Goal: Book appointment/travel/reservation

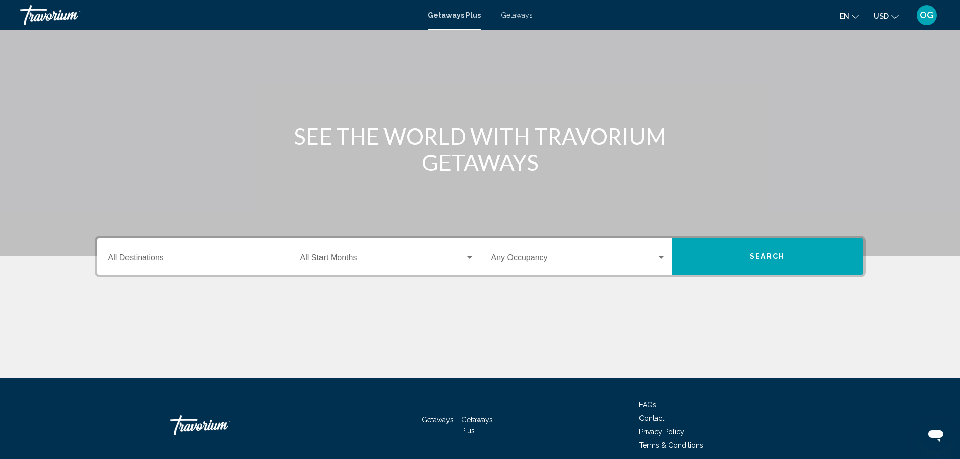
scroll to position [38, 0]
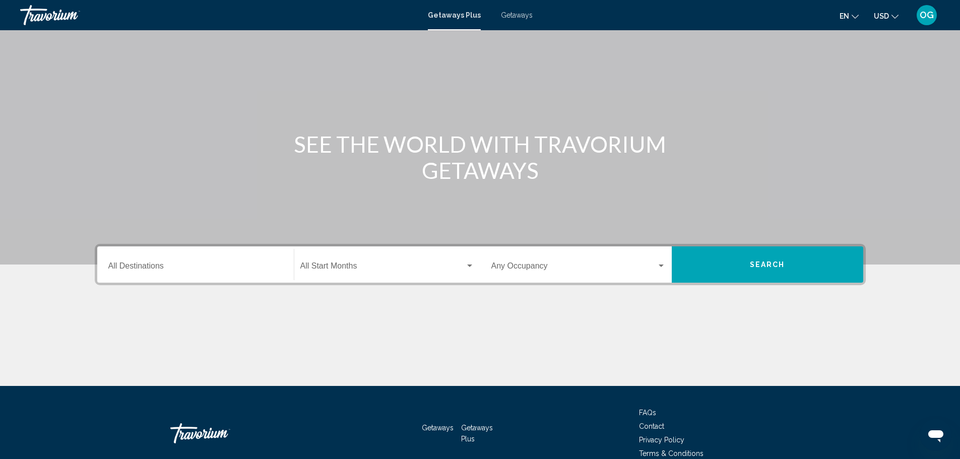
click at [203, 261] on div "Destination All Destinations" at bounding box center [195, 265] width 174 height 32
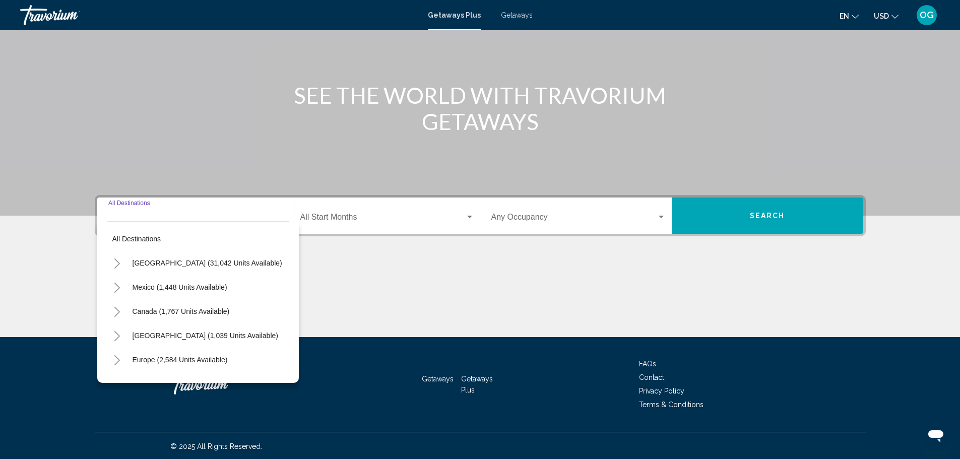
scroll to position [88, 0]
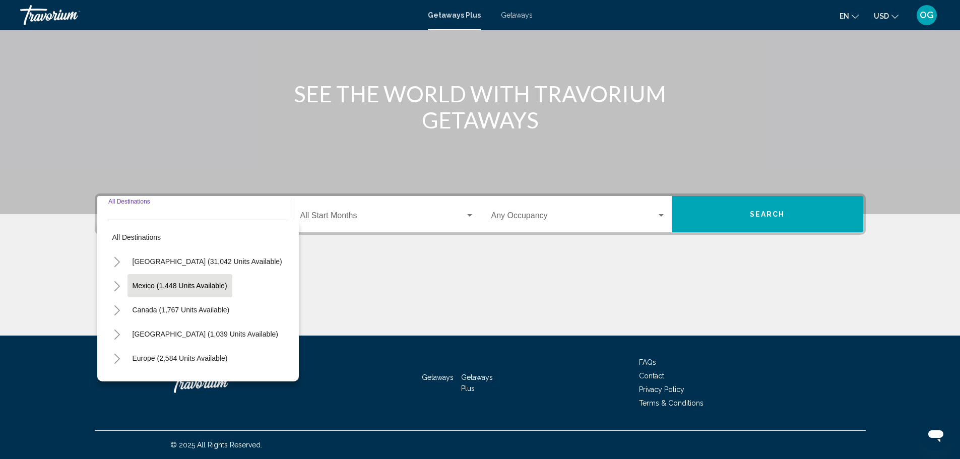
click at [178, 285] on span "Mexico (1,448 units available)" at bounding box center [180, 286] width 95 height 8
type input "**********"
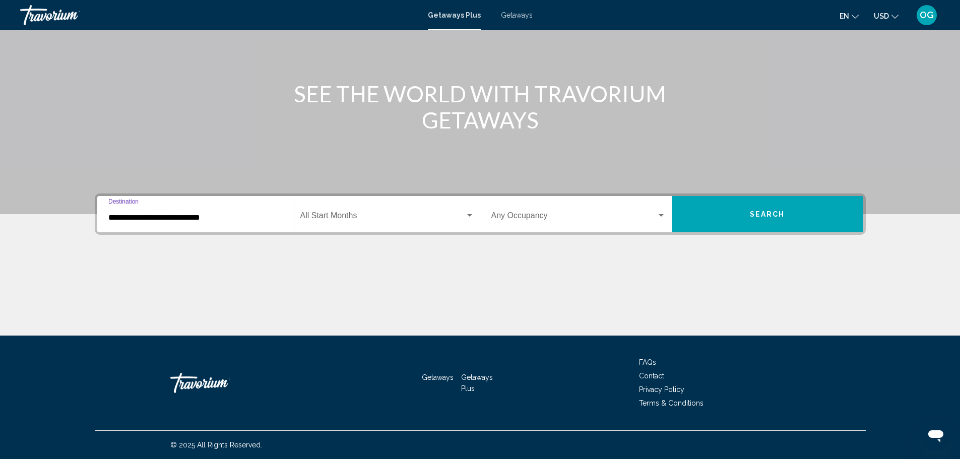
click at [318, 209] on div "Start Month All Start Months" at bounding box center [387, 215] width 174 height 32
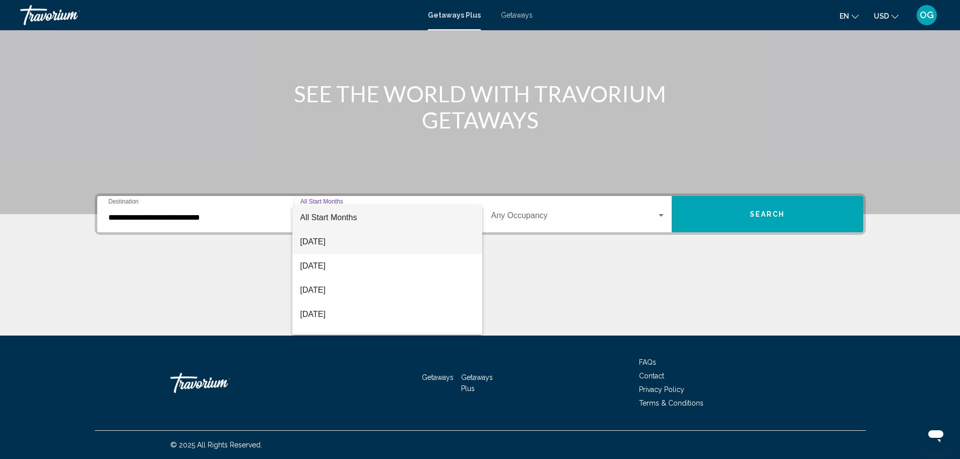
scroll to position [50, 0]
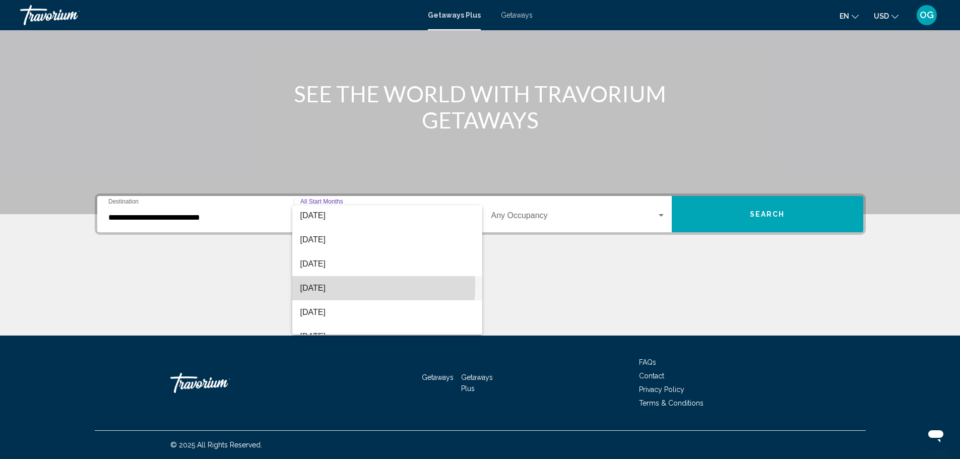
click at [313, 287] on span "[DATE]" at bounding box center [387, 288] width 174 height 24
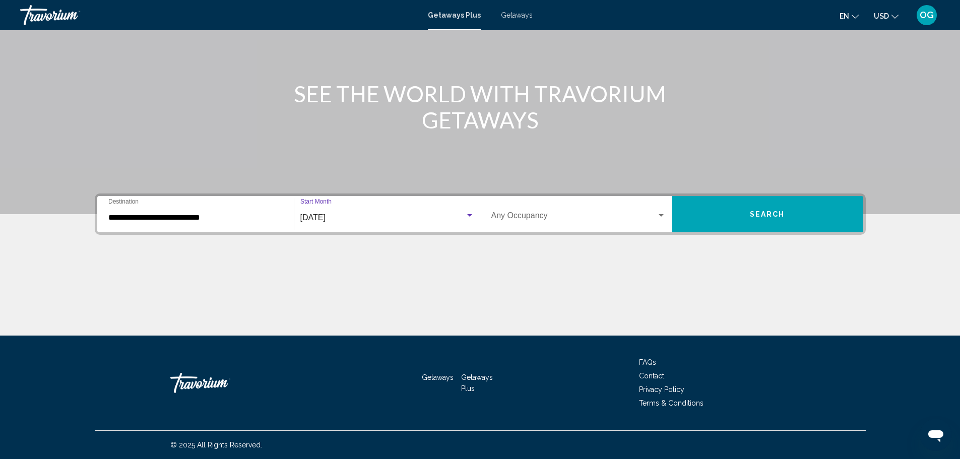
click at [521, 219] on span "Search widget" at bounding box center [573, 217] width 165 height 9
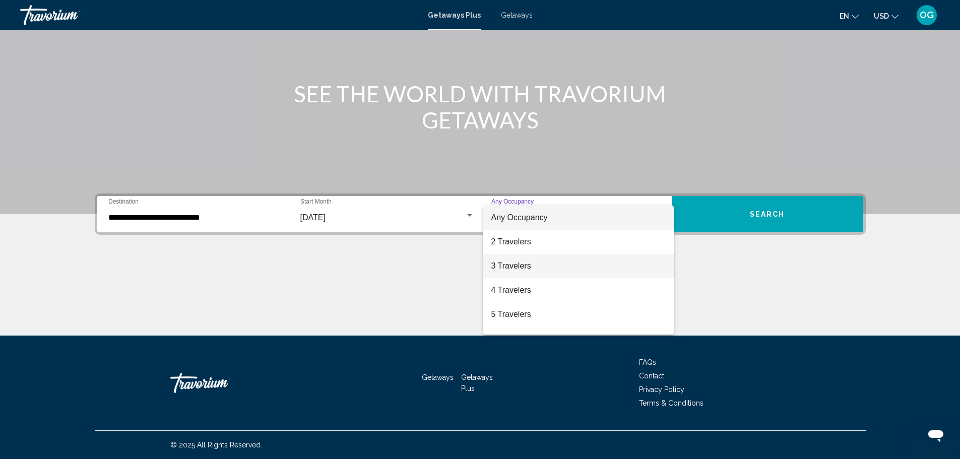
click at [503, 268] on span "3 Travelers" at bounding box center [578, 266] width 174 height 24
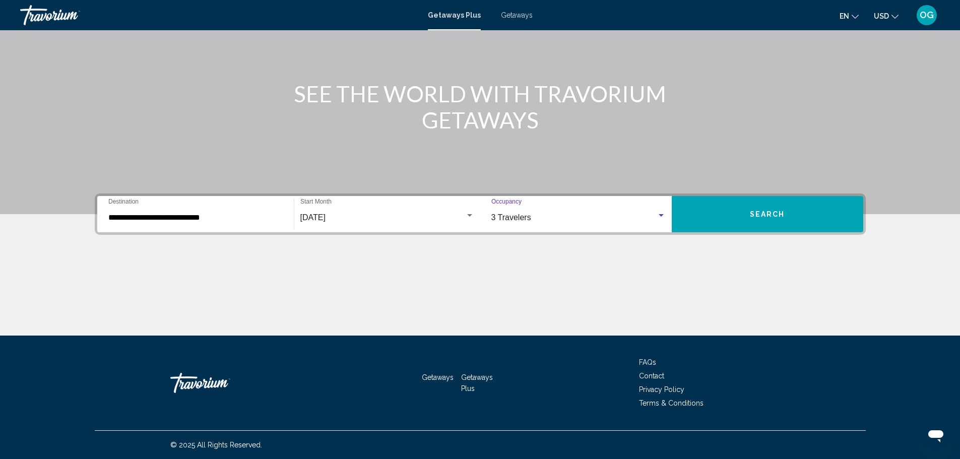
click at [527, 215] on span "3 Travelers" at bounding box center [511, 217] width 40 height 9
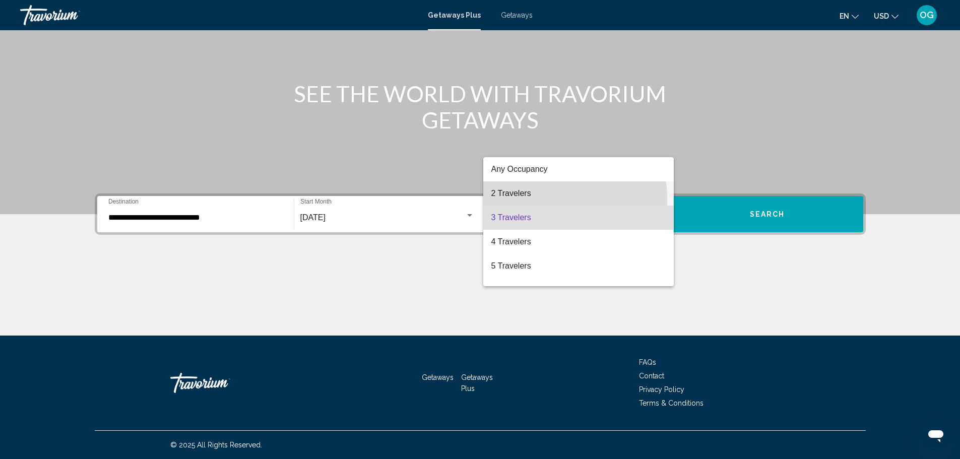
click at [513, 200] on span "2 Travelers" at bounding box center [578, 193] width 174 height 24
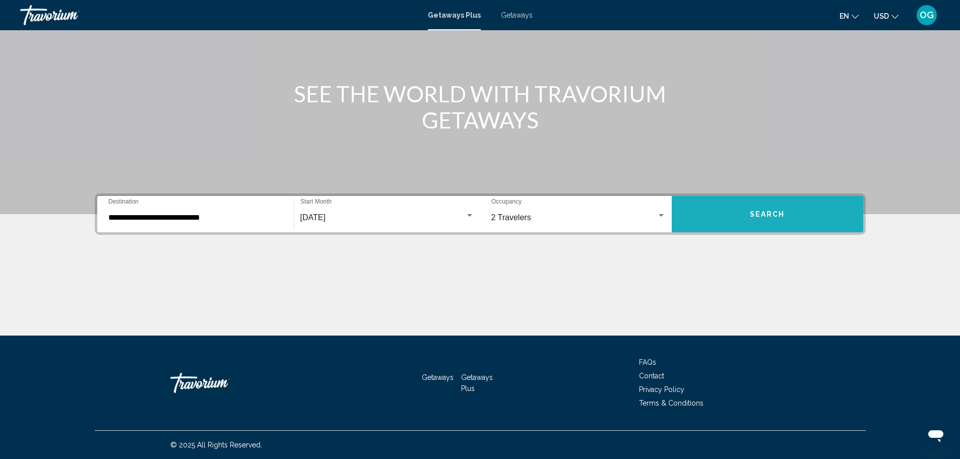
click at [734, 228] on button "Search" at bounding box center [768, 214] width 192 height 36
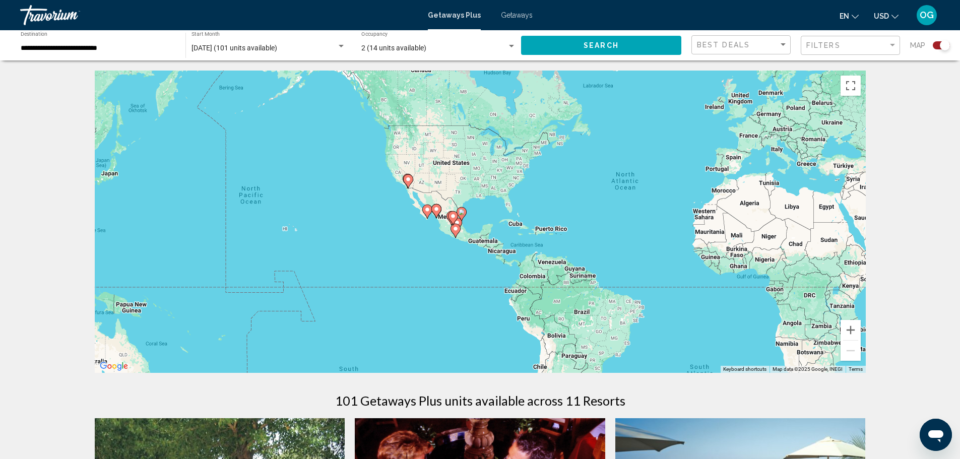
drag, startPoint x: 299, startPoint y: 258, endPoint x: 473, endPoint y: 234, distance: 175.6
click at [473, 234] on div "To activate drag with keyboard, press Alt + Enter. Once in keyboard drag state,…" at bounding box center [480, 222] width 771 height 302
click at [855, 328] on button "Zoom in" at bounding box center [851, 330] width 20 height 20
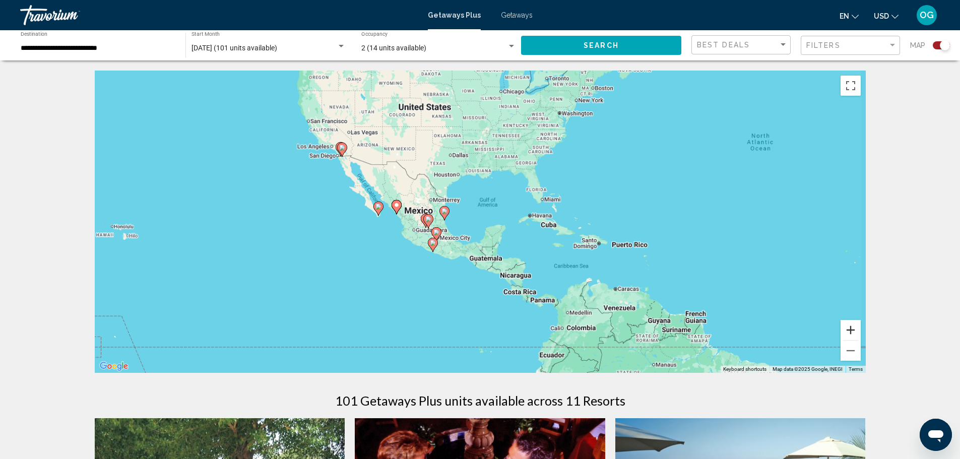
click at [855, 328] on button "Zoom in" at bounding box center [851, 330] width 20 height 20
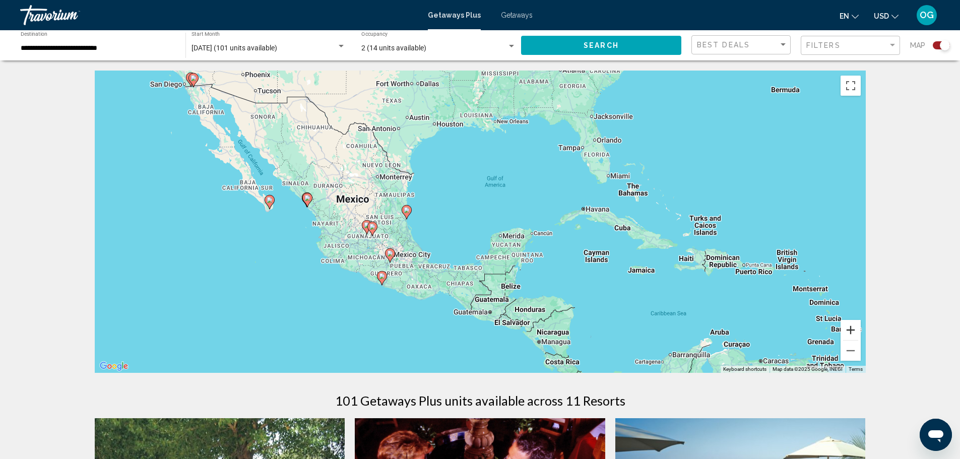
click at [855, 328] on button "Zoom in" at bounding box center [851, 330] width 20 height 20
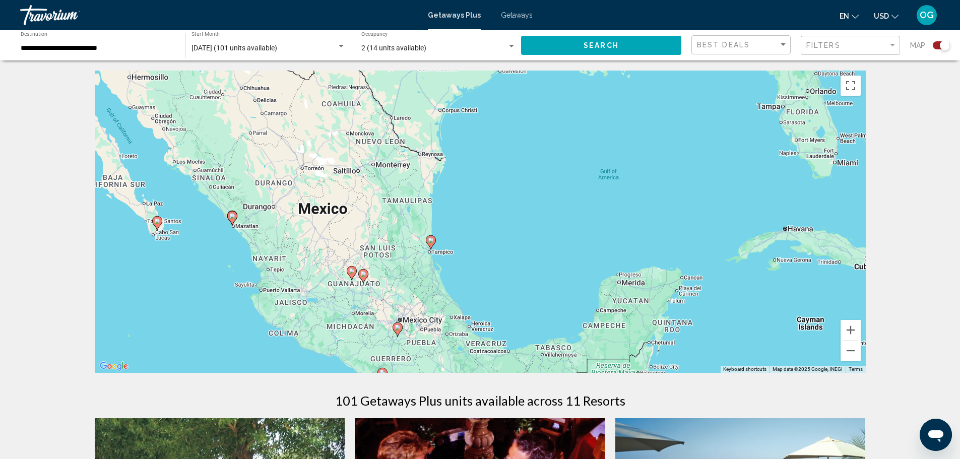
drag, startPoint x: 365, startPoint y: 286, endPoint x: 465, endPoint y: 319, distance: 105.0
click at [465, 319] on div "To activate drag with keyboard, press Alt + Enter. Once in keyboard drag state,…" at bounding box center [480, 222] width 771 height 302
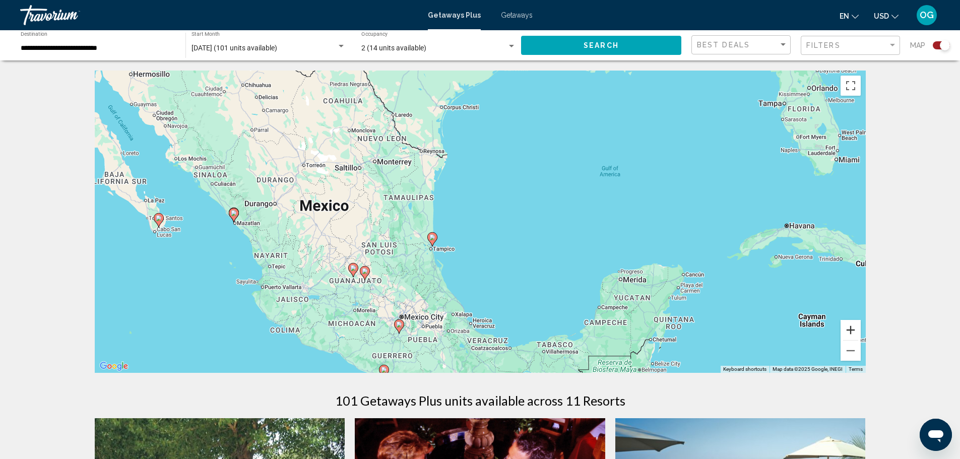
click at [853, 326] on button "Zoom in" at bounding box center [851, 330] width 20 height 20
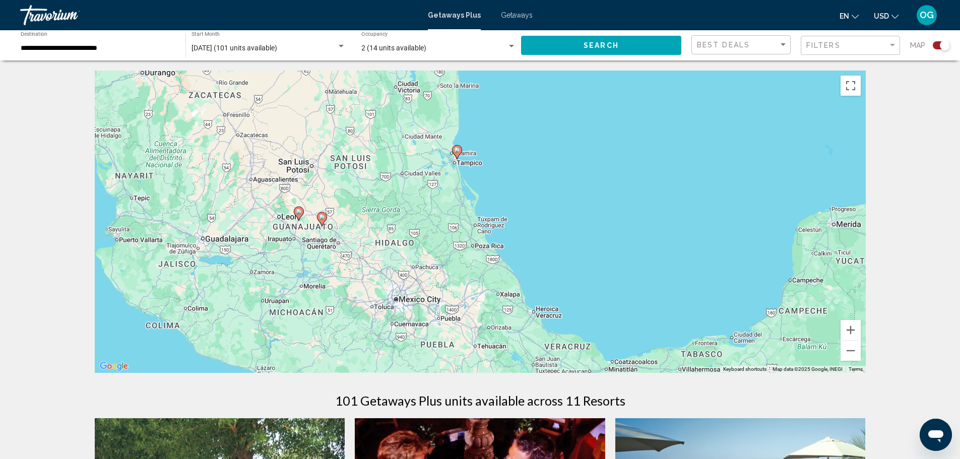
drag, startPoint x: 495, startPoint y: 337, endPoint x: 565, endPoint y: 228, distance: 128.8
click at [565, 228] on div "To activate drag with keyboard, press Alt + Enter. Once in keyboard drag state,…" at bounding box center [480, 222] width 771 height 302
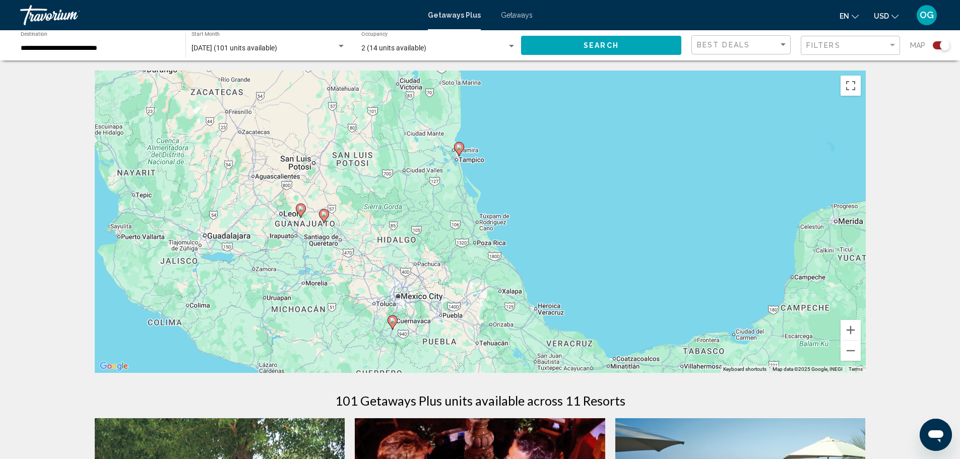
click at [400, 254] on div "To activate drag with keyboard, press Alt + Enter. Once in keyboard drag state,…" at bounding box center [480, 222] width 771 height 302
click at [460, 149] on image "Main content" at bounding box center [459, 147] width 6 height 6
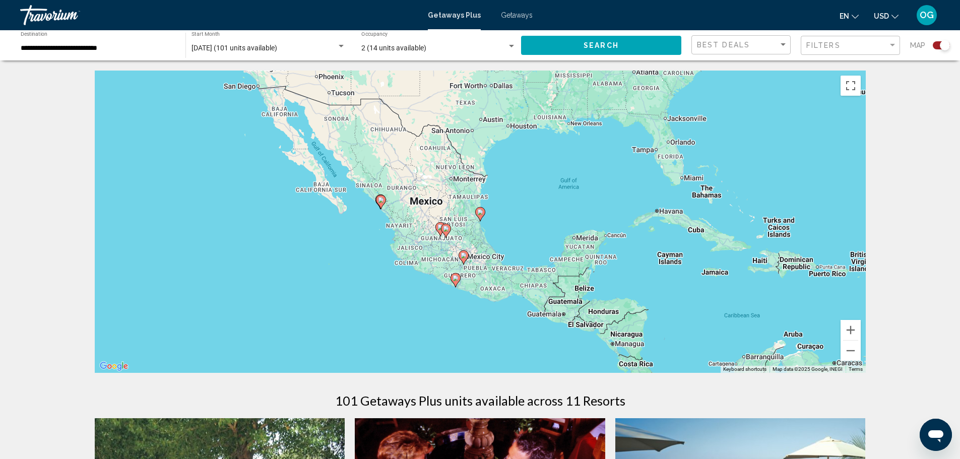
click at [482, 212] on image "Main content" at bounding box center [480, 212] width 6 height 6
type input "**********"
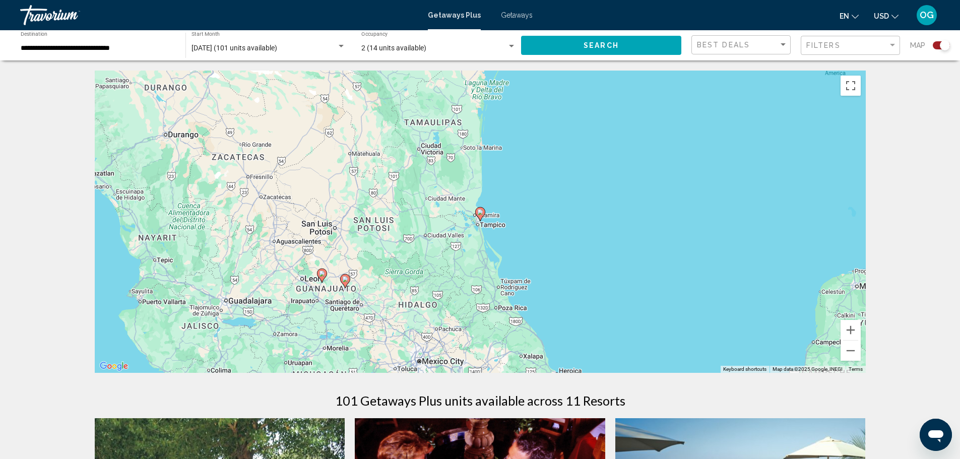
click at [482, 212] on image "Main content" at bounding box center [480, 212] width 6 height 6
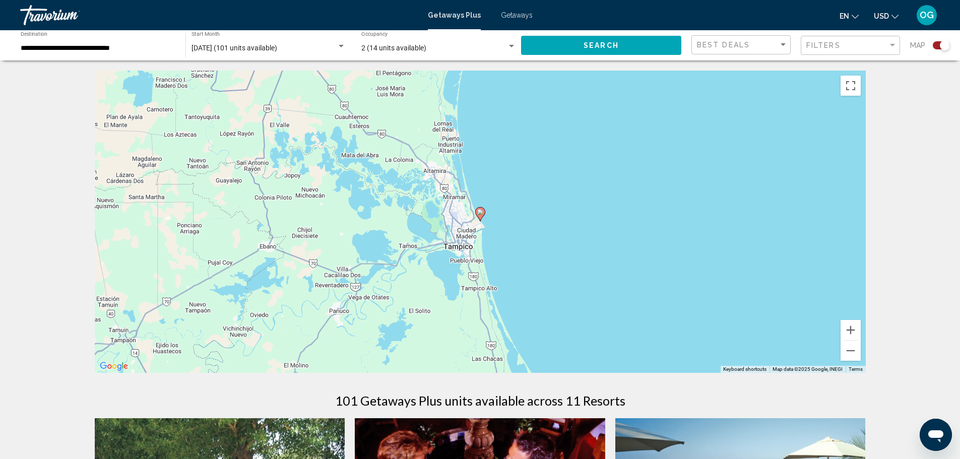
click at [483, 215] on g "Main content" at bounding box center [480, 214] width 10 height 14
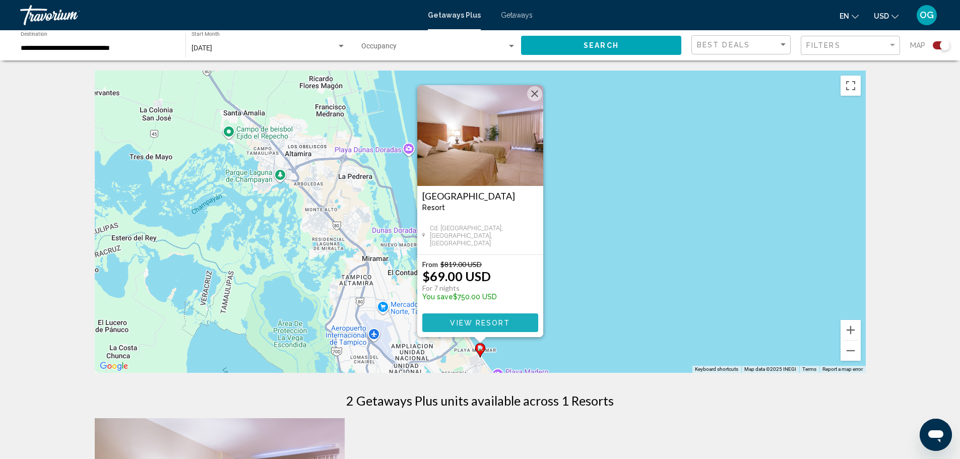
click at [453, 324] on span "View Resort" at bounding box center [480, 323] width 60 height 8
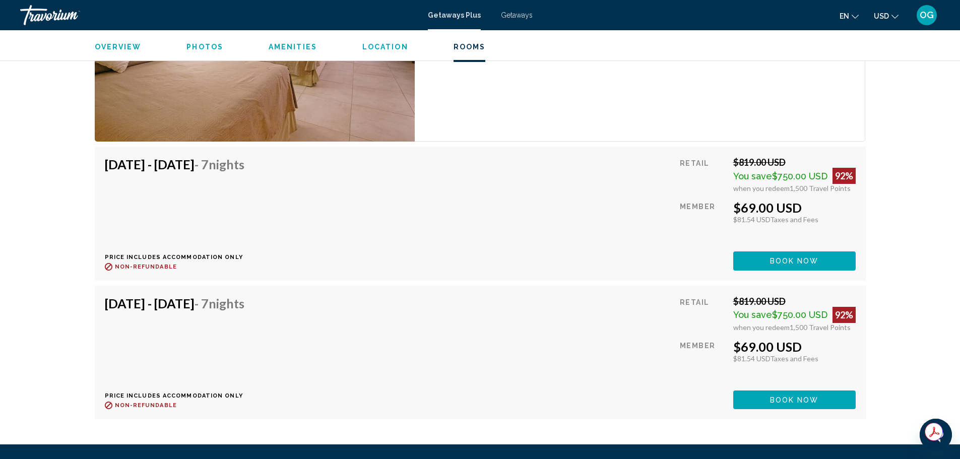
scroll to position [1563, 0]
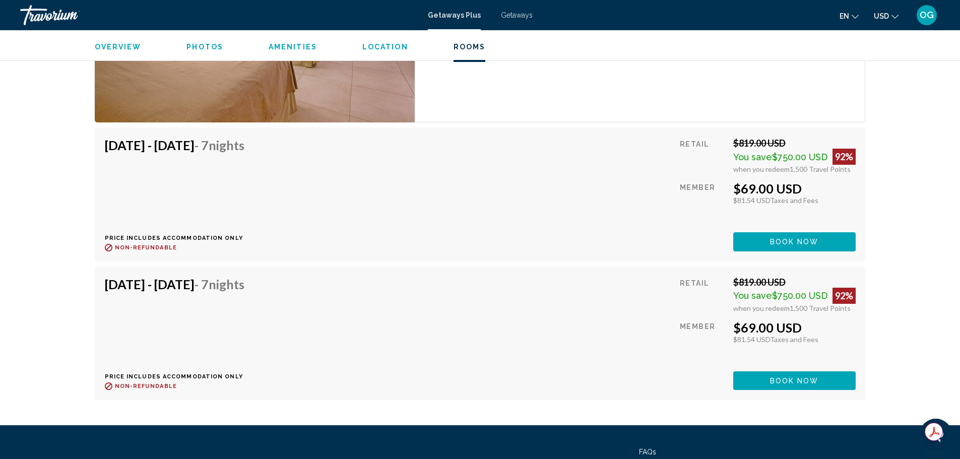
drag, startPoint x: 798, startPoint y: 379, endPoint x: 802, endPoint y: 377, distance: 5.2
click at [800, 246] on span "Book now" at bounding box center [794, 242] width 49 height 8
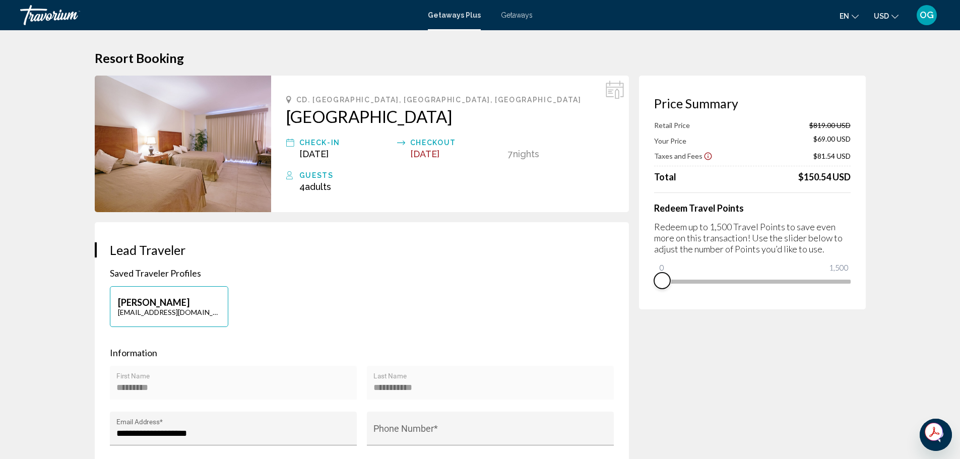
drag, startPoint x: 840, startPoint y: 295, endPoint x: 576, endPoint y: 403, distance: 285.3
drag, startPoint x: 782, startPoint y: 237, endPoint x: 622, endPoint y: 248, distance: 160.6
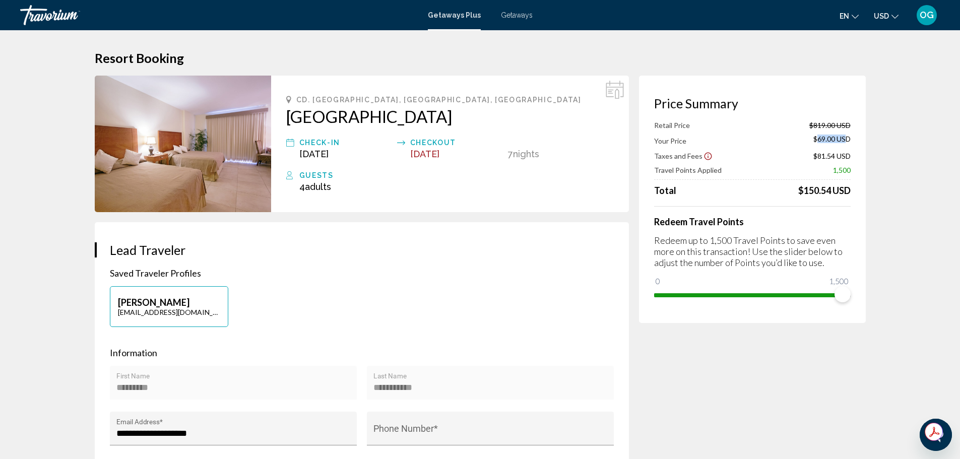
drag, startPoint x: 817, startPoint y: 140, endPoint x: 845, endPoint y: 137, distance: 28.9
click at [845, 137] on span "$69.00 USD" at bounding box center [832, 140] width 37 height 11
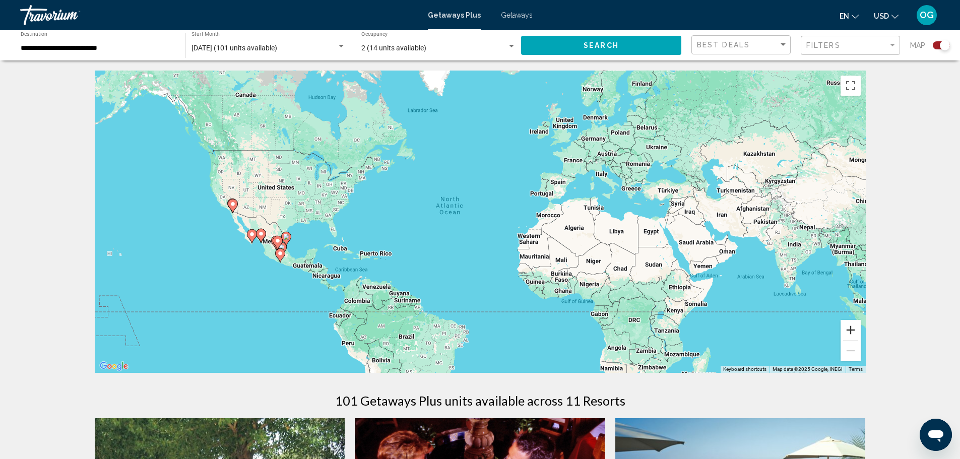
click at [850, 326] on button "Zoom in" at bounding box center [851, 330] width 20 height 20
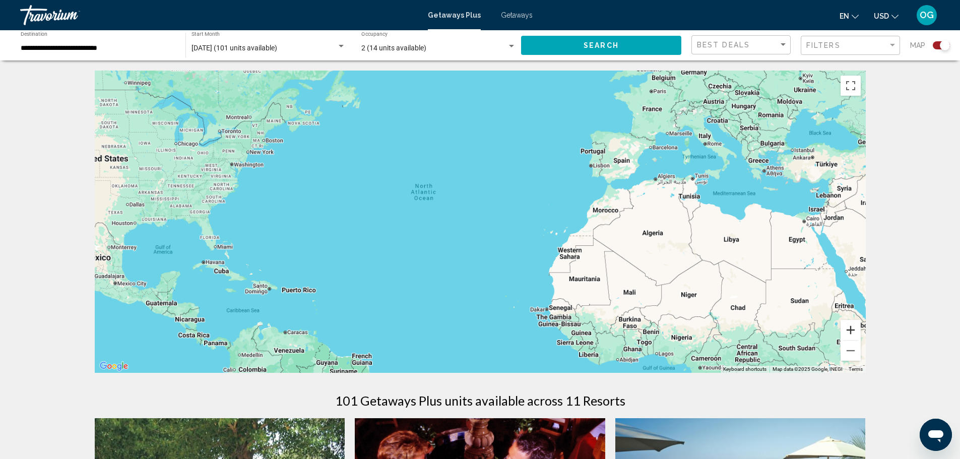
click at [850, 326] on button "Zoom in" at bounding box center [851, 330] width 20 height 20
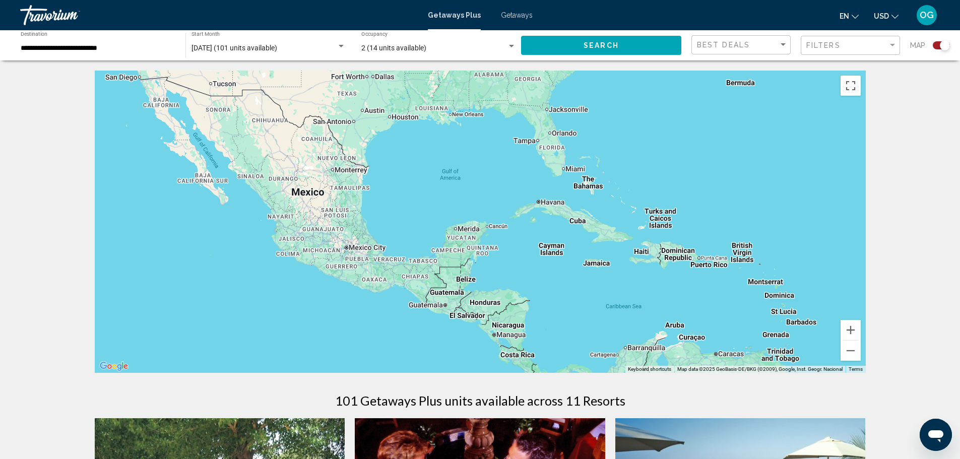
drag, startPoint x: 312, startPoint y: 310, endPoint x: 967, endPoint y: 203, distance: 663.9
click at [960, 205] on html "**********" at bounding box center [480, 229] width 960 height 459
click at [848, 334] on button "Zoom in" at bounding box center [851, 330] width 20 height 20
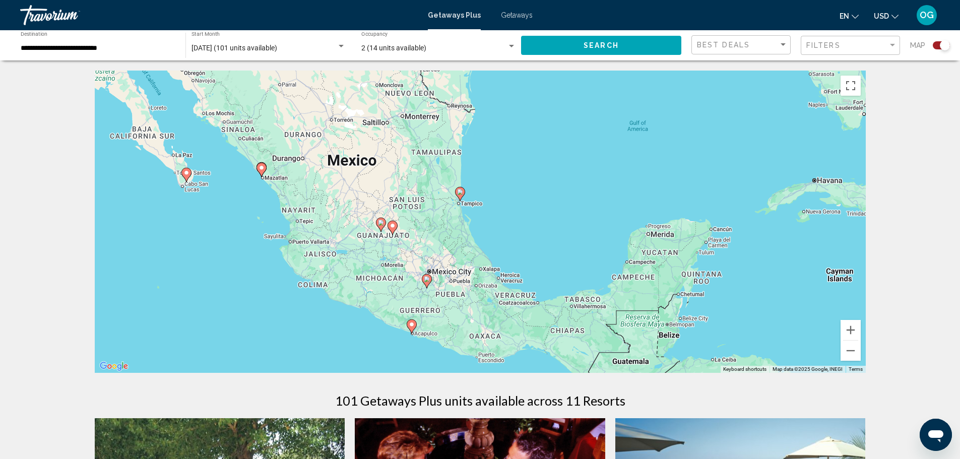
drag, startPoint x: 340, startPoint y: 258, endPoint x: 675, endPoint y: 243, distance: 336.0
click at [650, 245] on div "To activate drag with keyboard, press Alt + Enter. Once in keyboard drag state,…" at bounding box center [480, 222] width 771 height 302
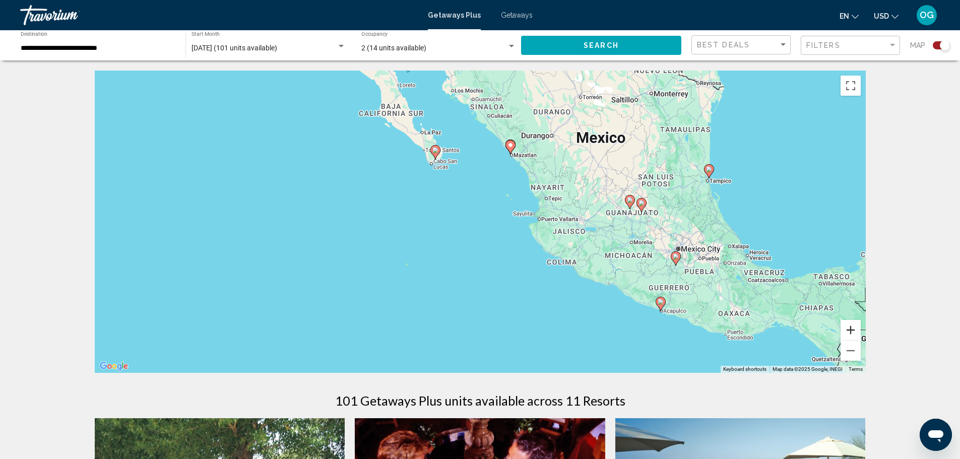
click at [843, 336] on button "Zoom in" at bounding box center [851, 330] width 20 height 20
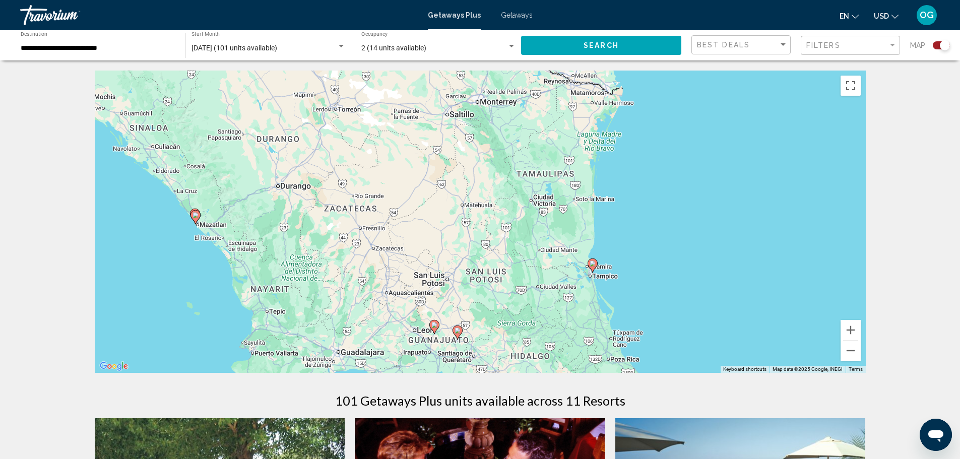
drag, startPoint x: 807, startPoint y: 123, endPoint x: 472, endPoint y: 322, distance: 389.4
click at [455, 264] on div "To activate drag with keyboard, press Alt + Enter. Once in keyboard drag state,…" at bounding box center [480, 222] width 771 height 302
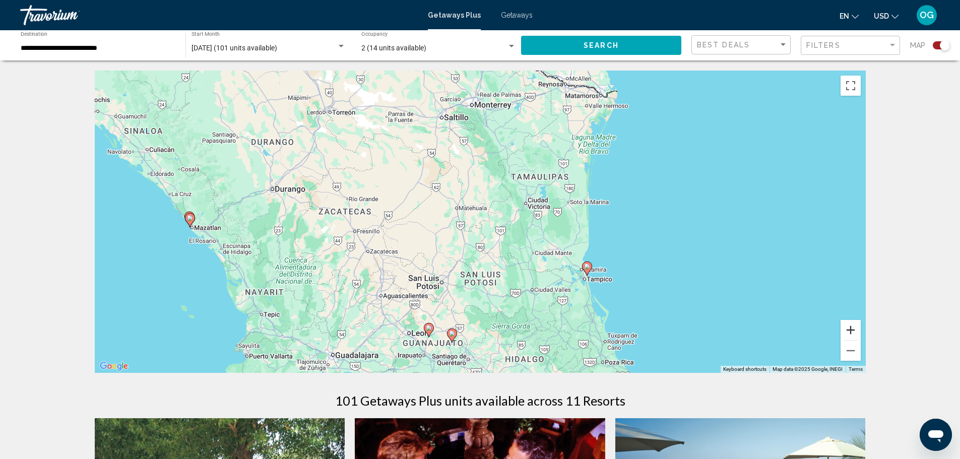
click at [853, 330] on button "Zoom in" at bounding box center [851, 330] width 20 height 20
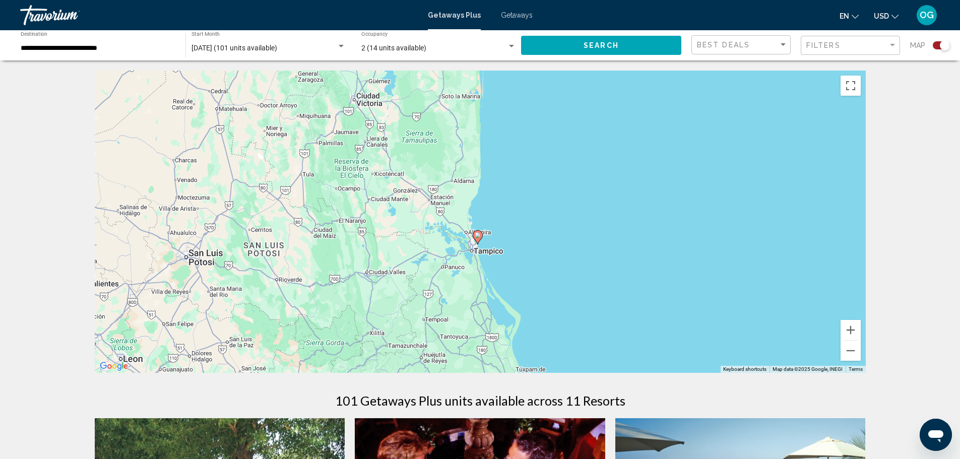
drag, startPoint x: 622, startPoint y: 278, endPoint x: 431, endPoint y: 277, distance: 191.0
click at [403, 192] on div "To activate drag with keyboard, press Alt + Enter. Once in keyboard drag state,…" at bounding box center [480, 222] width 771 height 302
click at [845, 336] on button "Zoom in" at bounding box center [851, 330] width 20 height 20
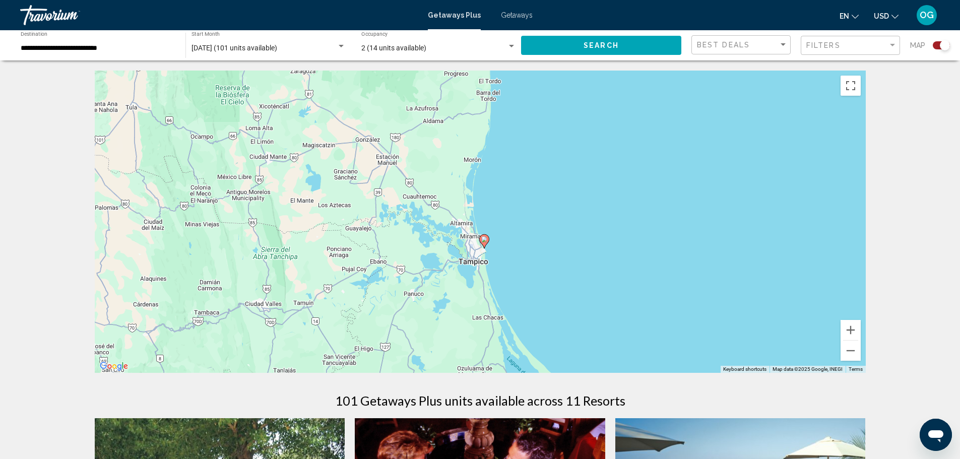
drag, startPoint x: 535, startPoint y: 304, endPoint x: 544, endPoint y: 278, distance: 27.9
click at [548, 280] on div "To activate drag with keyboard, press Alt + Enter. Once in keyboard drag state,…" at bounding box center [480, 222] width 771 height 302
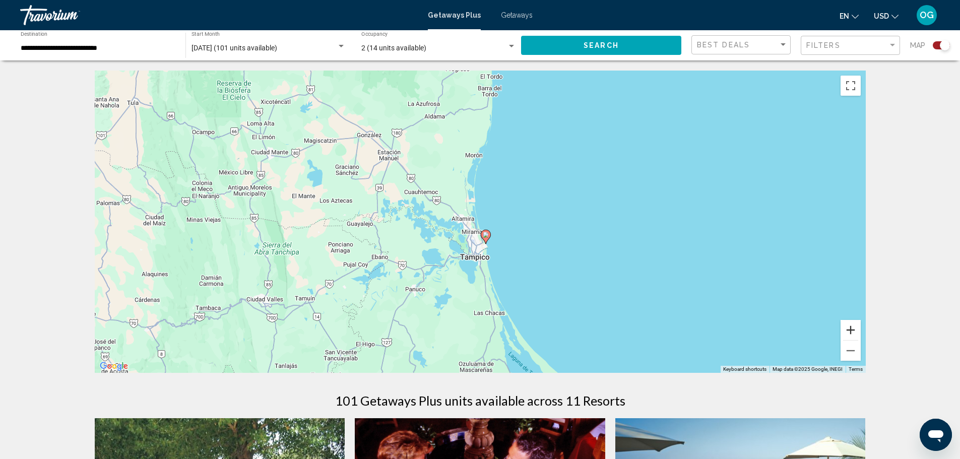
drag, startPoint x: 850, startPoint y: 328, endPoint x: 763, endPoint y: 338, distance: 87.8
click at [849, 328] on button "Zoom in" at bounding box center [851, 330] width 20 height 20
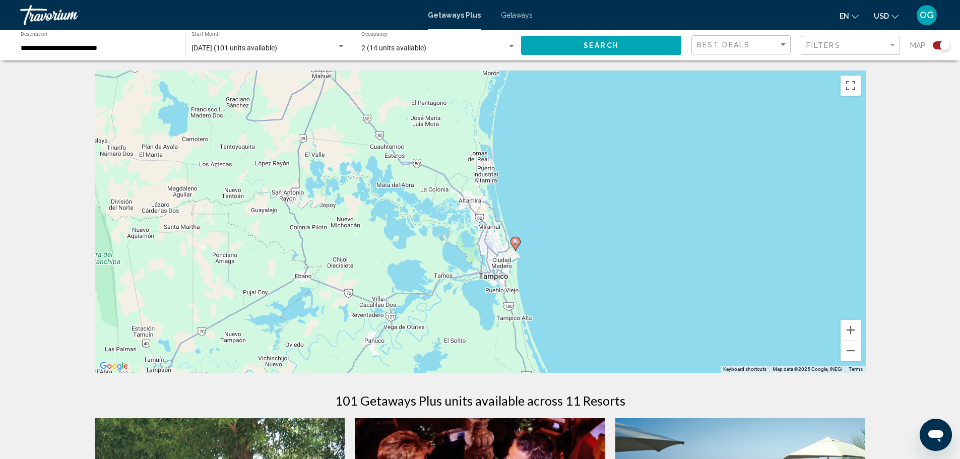
drag, startPoint x: 477, startPoint y: 270, endPoint x: 496, endPoint y: 256, distance: 23.8
click at [501, 253] on div "To activate drag with keyboard, press Alt + Enter. Once in keyboard drag state,…" at bounding box center [480, 222] width 771 height 302
click at [514, 245] on icon "Main content" at bounding box center [514, 242] width 9 height 13
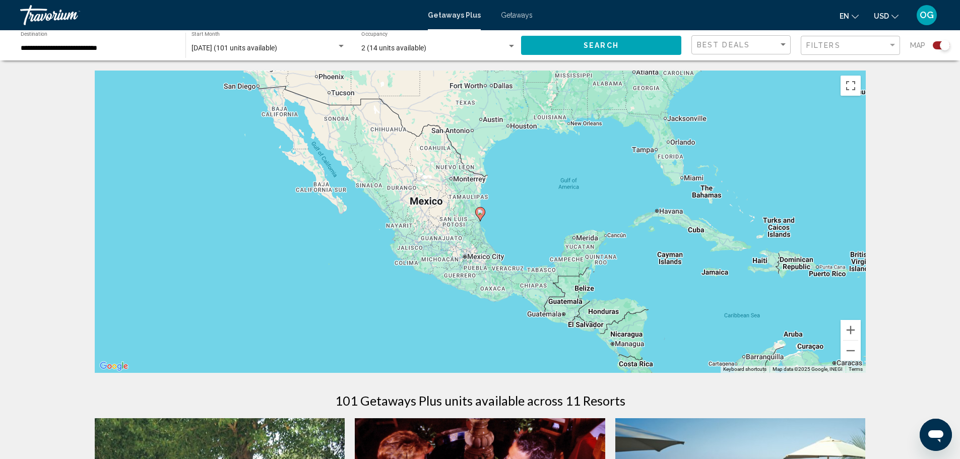
click at [478, 214] on image "Main content" at bounding box center [480, 212] width 6 height 6
type input "**********"
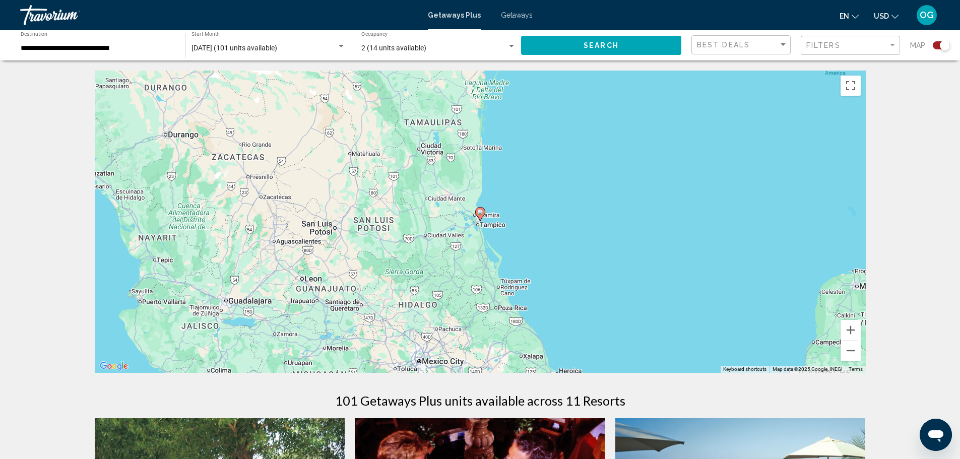
click at [478, 214] on image "Main content" at bounding box center [480, 212] width 6 height 6
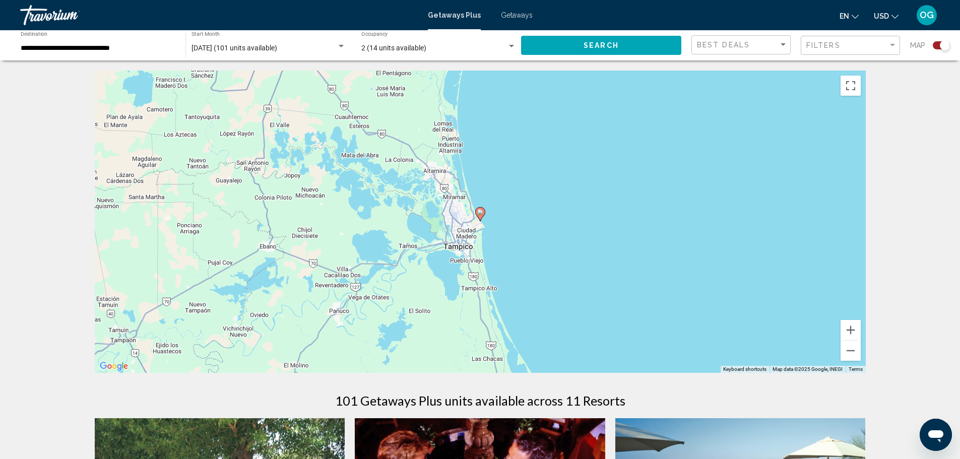
click at [479, 215] on image "Main content" at bounding box center [480, 212] width 6 height 6
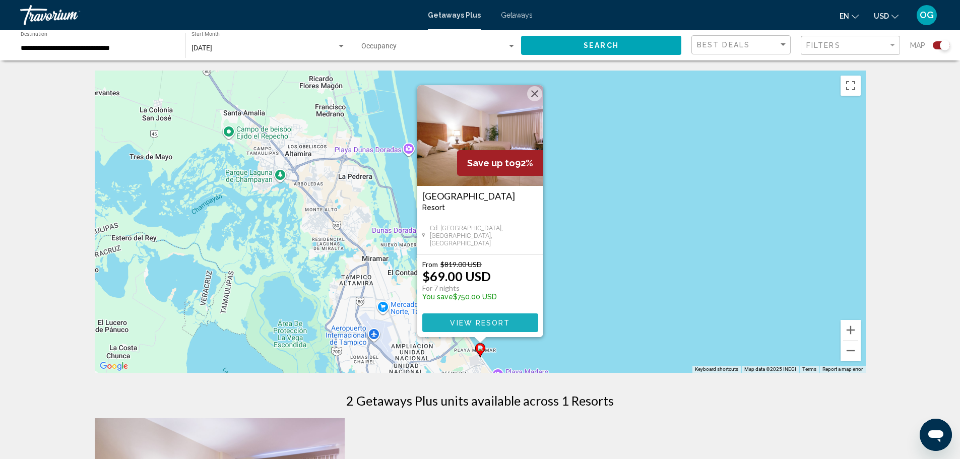
click at [459, 324] on span "View Resort" at bounding box center [480, 323] width 60 height 8
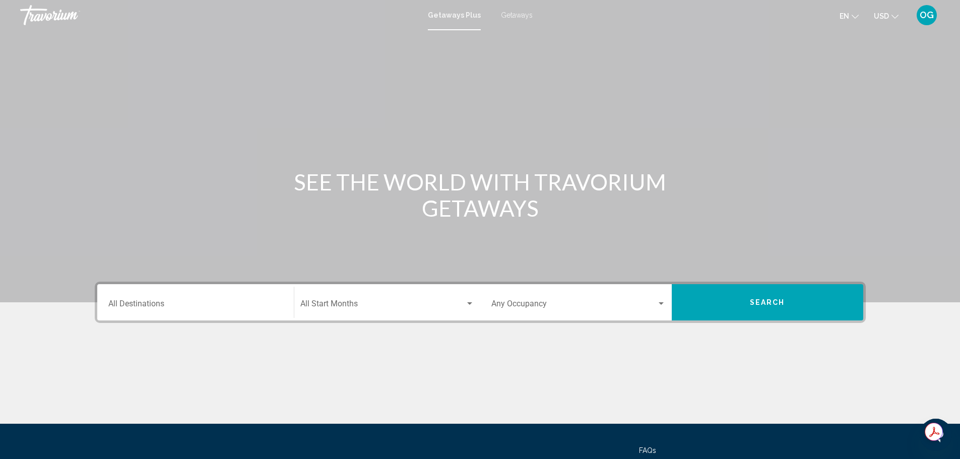
click at [198, 314] on div "Destination All Destinations" at bounding box center [195, 303] width 174 height 32
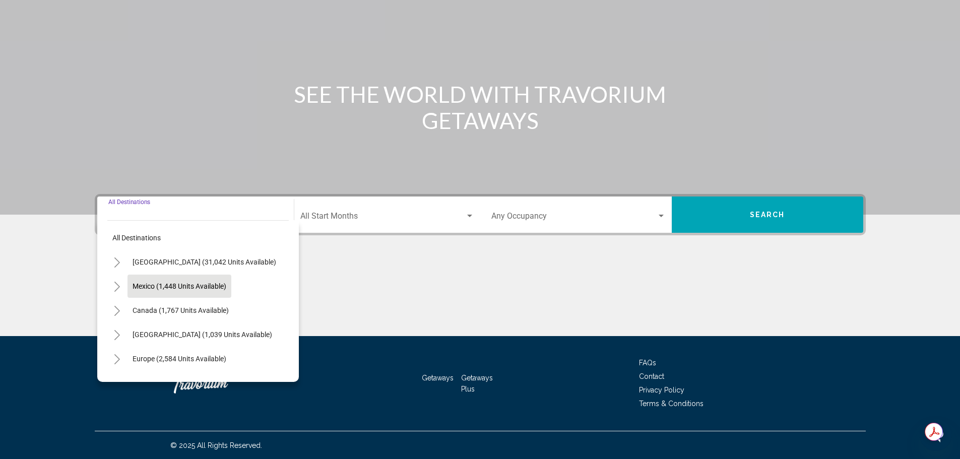
scroll to position [88, 0]
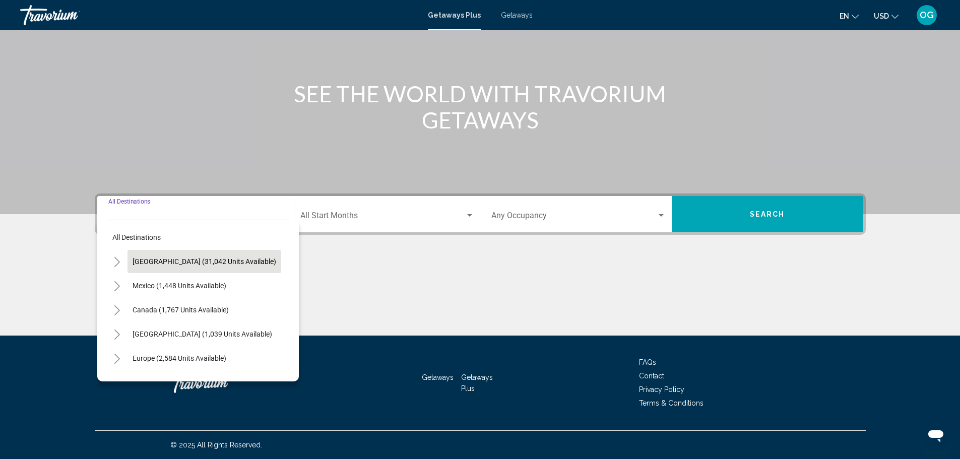
click at [198, 258] on span "[GEOGRAPHIC_DATA] (31,042 units available)" at bounding box center [205, 262] width 144 height 8
type input "**********"
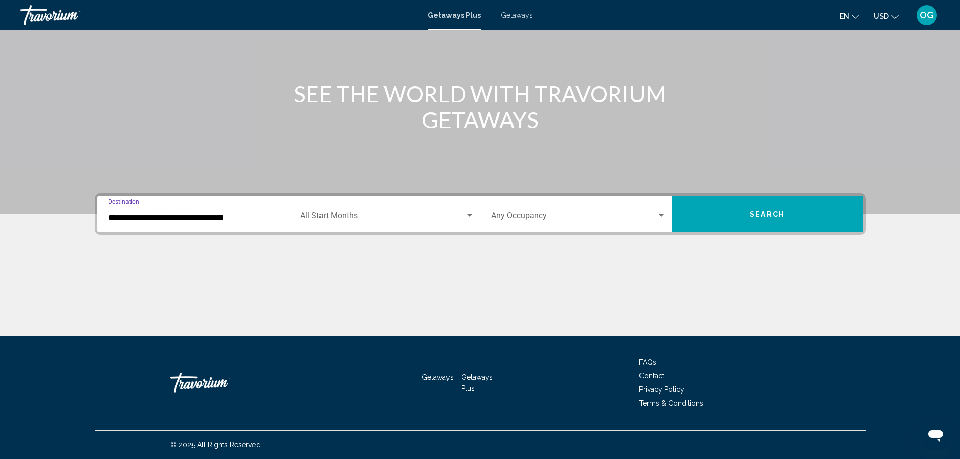
click at [307, 210] on div "Start Month All Start Months" at bounding box center [387, 215] width 174 height 32
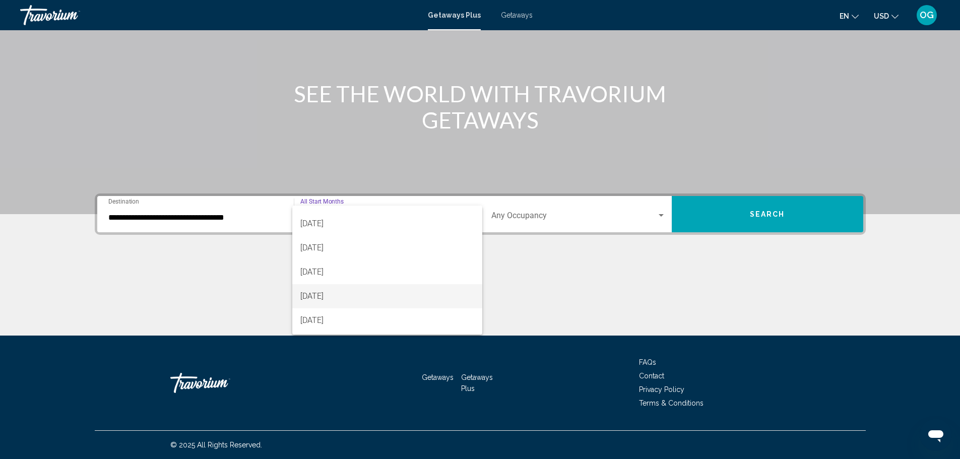
scroll to position [101, 0]
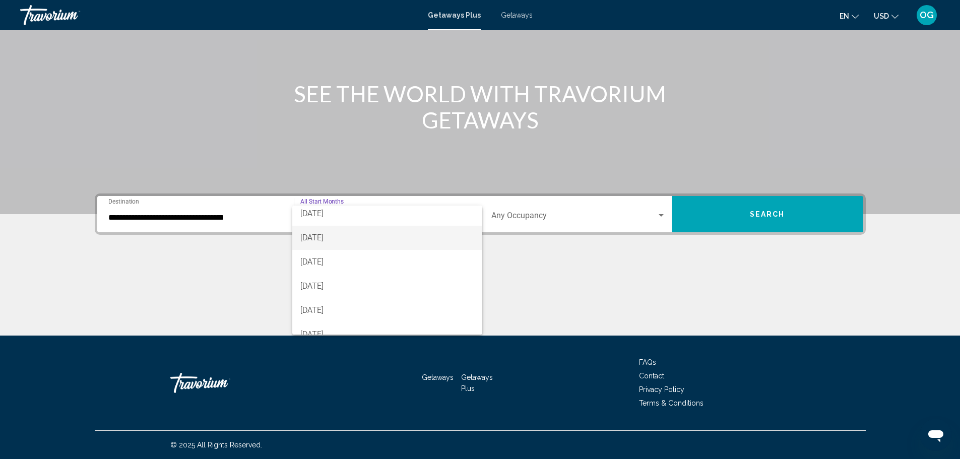
click at [328, 236] on span "[DATE]" at bounding box center [387, 238] width 174 height 24
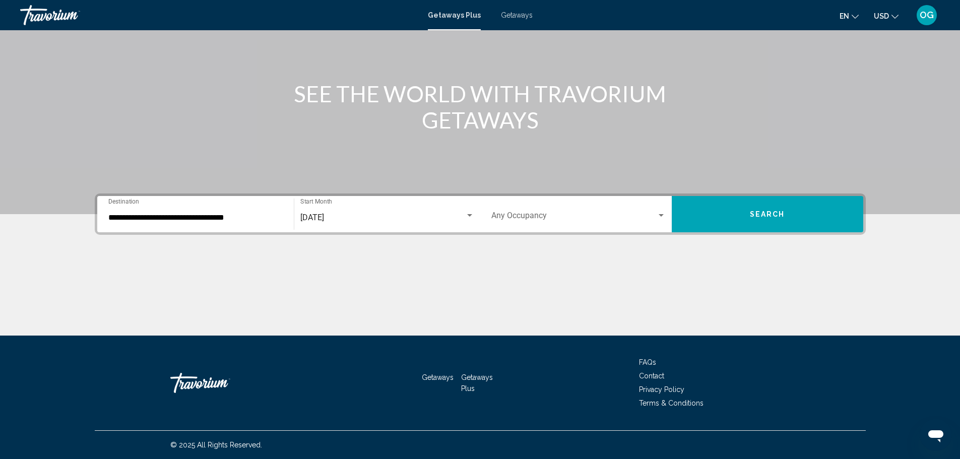
click at [566, 204] on div "Occupancy Any Occupancy" at bounding box center [578, 215] width 174 height 32
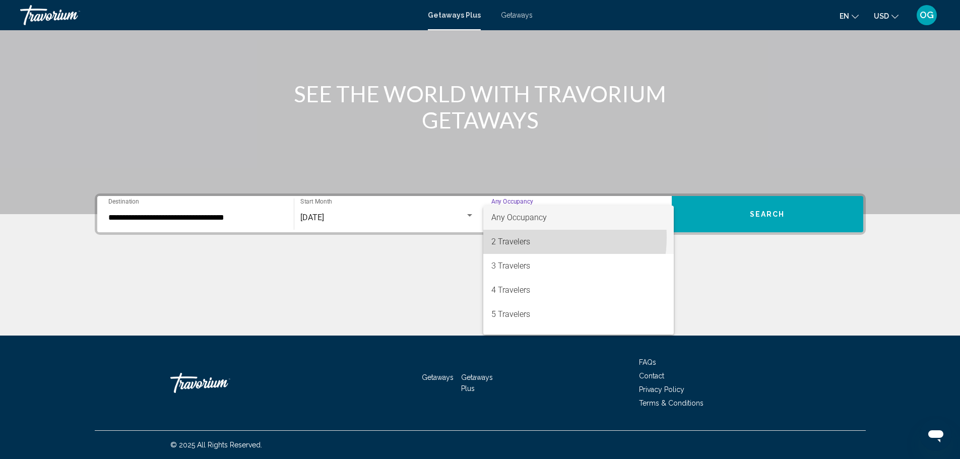
click at [531, 237] on span "2 Travelers" at bounding box center [578, 242] width 174 height 24
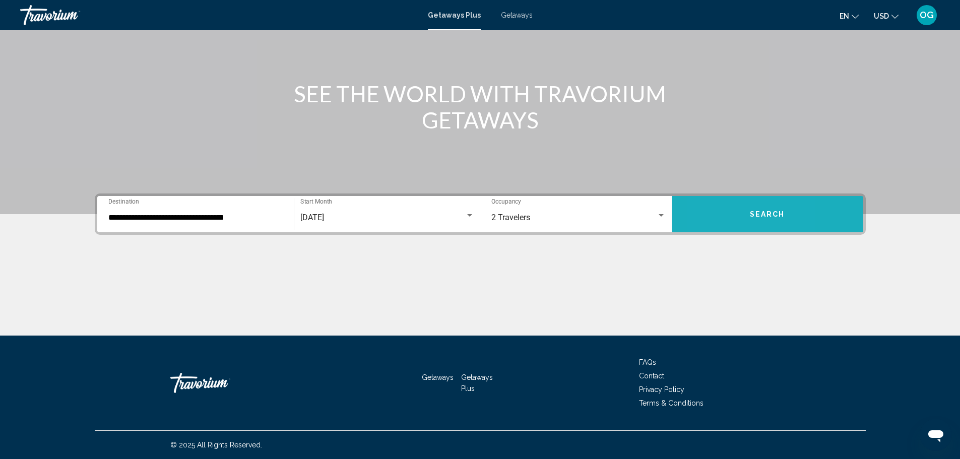
click at [712, 217] on button "Search" at bounding box center [768, 214] width 192 height 36
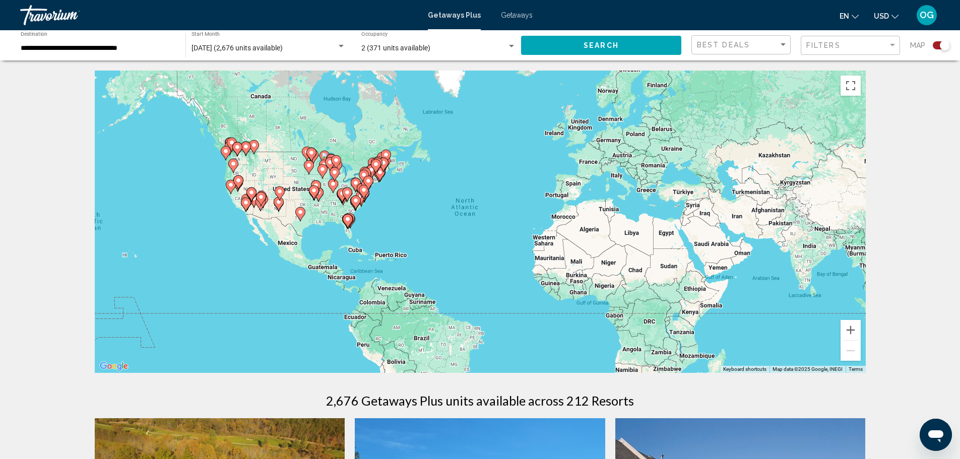
drag, startPoint x: 345, startPoint y: 224, endPoint x: 361, endPoint y: 226, distance: 15.8
click at [362, 226] on div "To activate drag with keyboard, press Alt + Enter. Once in keyboard drag state,…" at bounding box center [480, 222] width 771 height 302
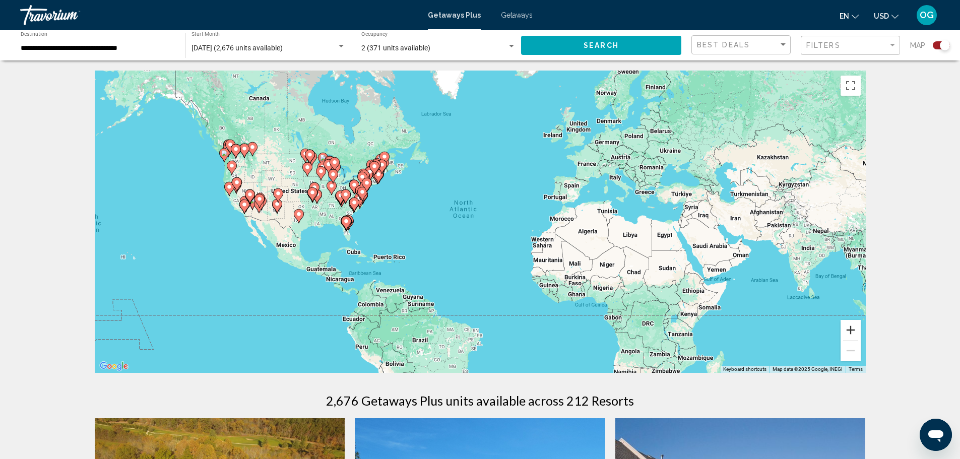
click at [854, 334] on button "Zoom in" at bounding box center [851, 330] width 20 height 20
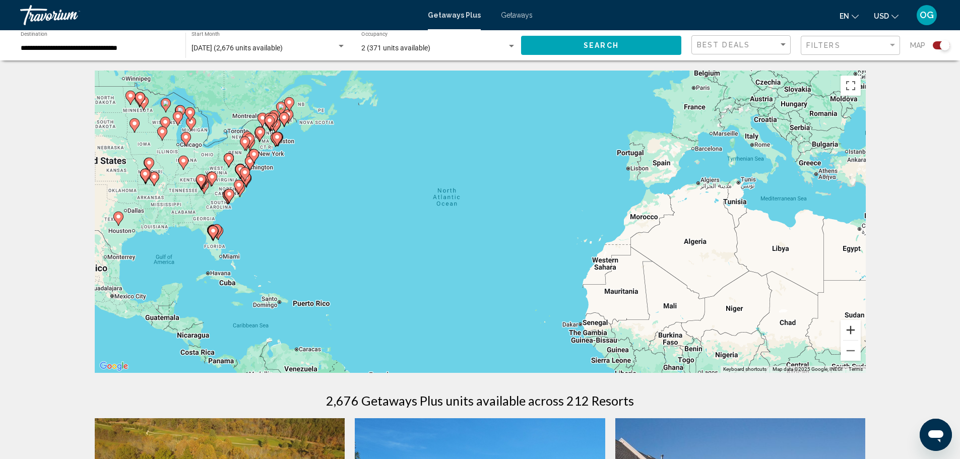
click at [854, 334] on button "Zoom in" at bounding box center [851, 330] width 20 height 20
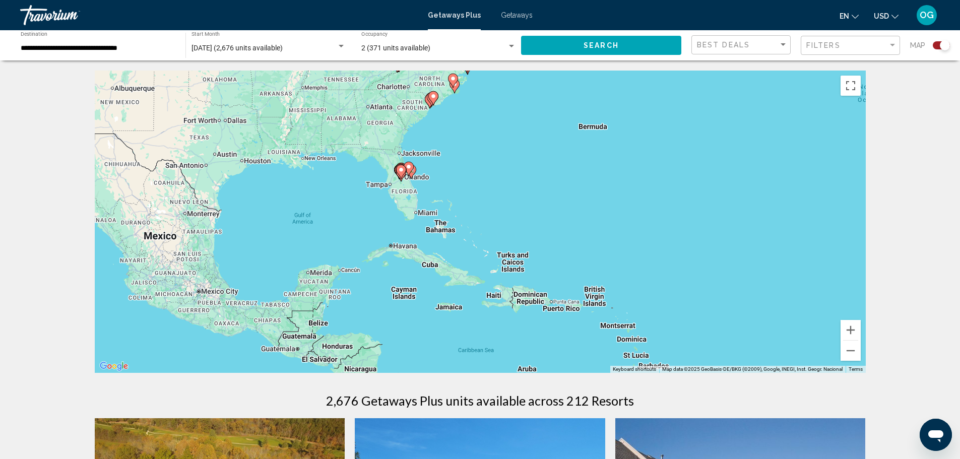
drag, startPoint x: 276, startPoint y: 305, endPoint x: 745, endPoint y: 227, distance: 475.3
click at [745, 227] on div "To activate drag with keyboard, press Alt + Enter. Once in keyboard drag state,…" at bounding box center [480, 222] width 771 height 302
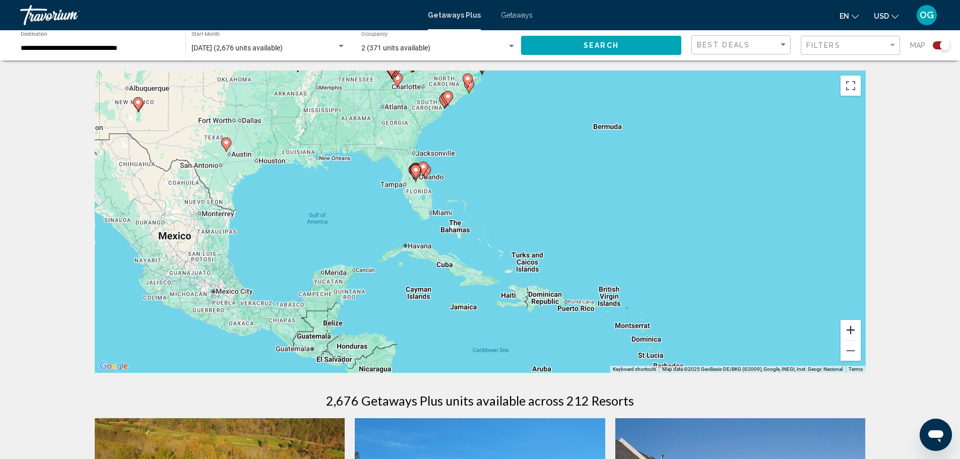
click at [854, 333] on button "Zoom in" at bounding box center [851, 330] width 20 height 20
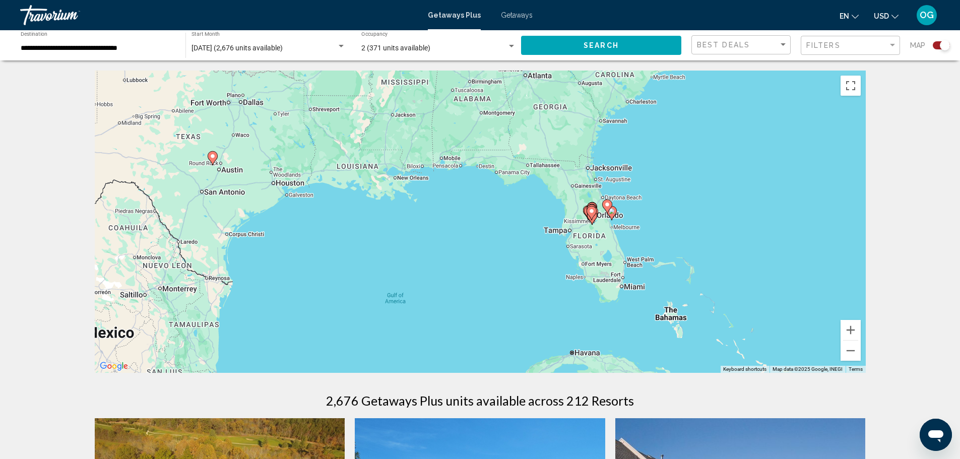
drag, startPoint x: 432, startPoint y: 168, endPoint x: 653, endPoint y: 251, distance: 236.2
click at [658, 248] on div "To activate drag with keyboard, press Alt + Enter. Once in keyboard drag state,…" at bounding box center [480, 222] width 771 height 302
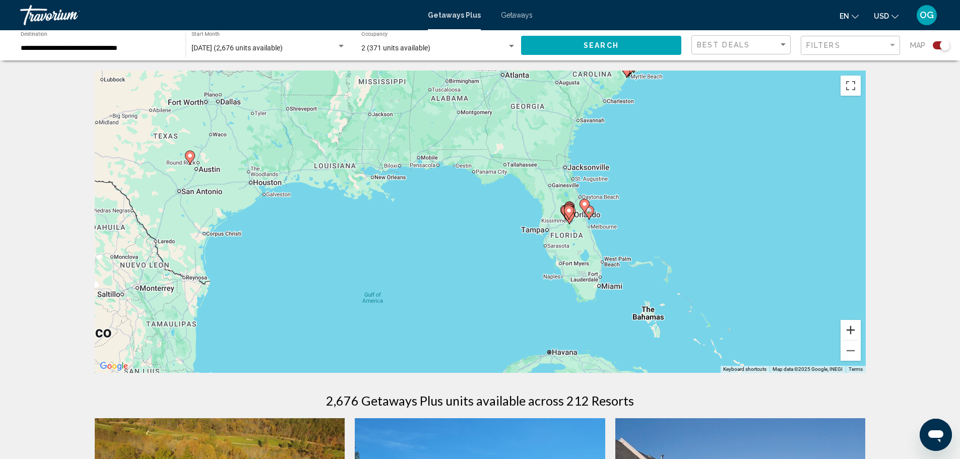
click at [853, 330] on button "Zoom in" at bounding box center [851, 330] width 20 height 20
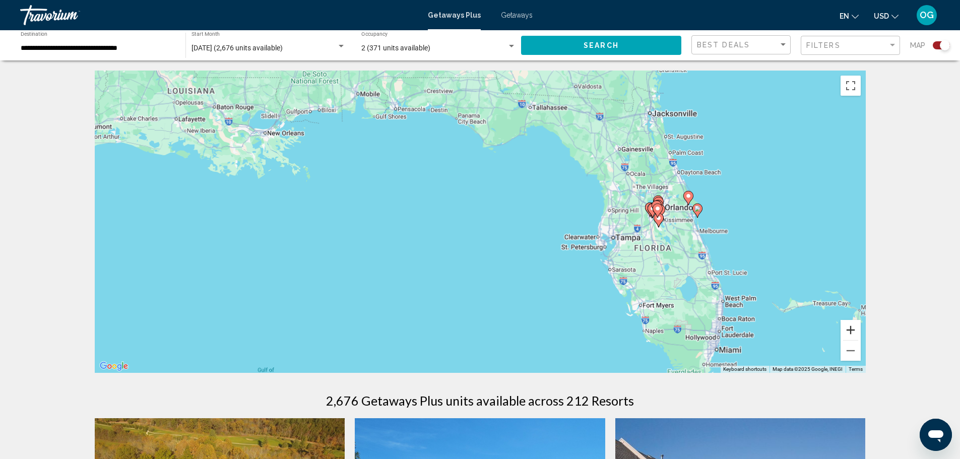
click at [853, 330] on button "Zoom in" at bounding box center [851, 330] width 20 height 20
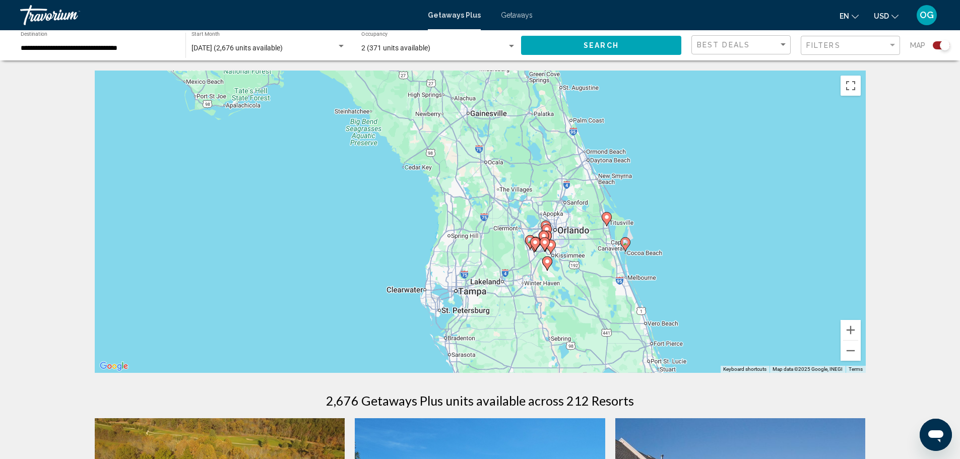
drag, startPoint x: 783, startPoint y: 228, endPoint x: 482, endPoint y: 271, distance: 304.0
click at [482, 271] on div "To activate drag with keyboard, press Alt + Enter. Once in keyboard drag state,…" at bounding box center [480, 222] width 771 height 302
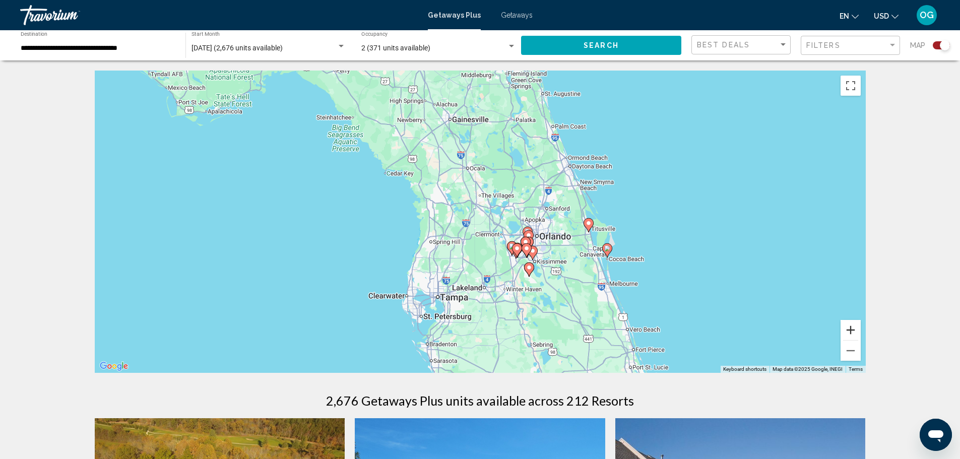
click at [854, 327] on button "Zoom in" at bounding box center [851, 330] width 20 height 20
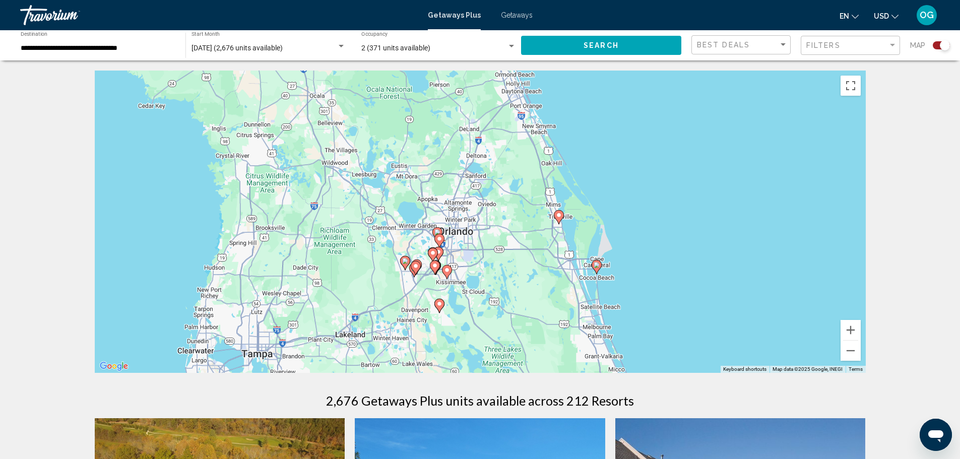
drag, startPoint x: 675, startPoint y: 282, endPoint x: 536, endPoint y: 263, distance: 140.4
click at [536, 263] on div "To activate drag with keyboard, press Alt + Enter. Once in keyboard drag state,…" at bounding box center [480, 222] width 771 height 302
click at [853, 328] on button "Zoom in" at bounding box center [851, 330] width 20 height 20
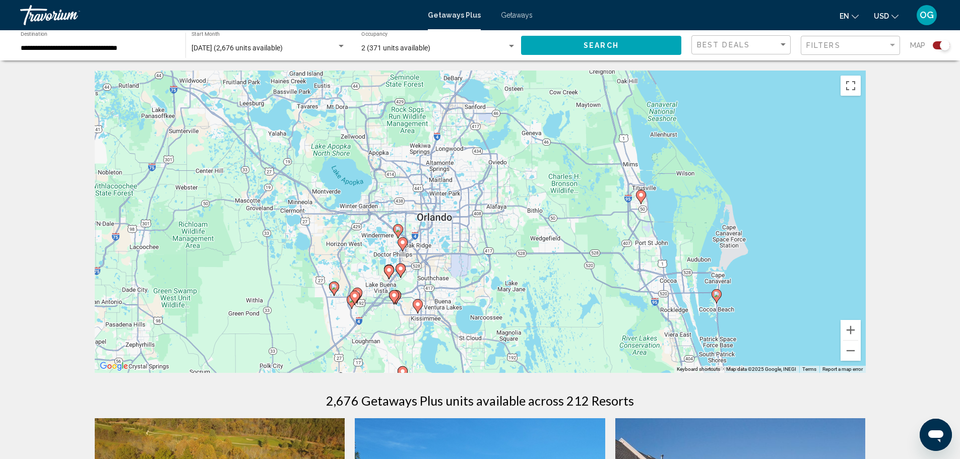
drag, startPoint x: 562, startPoint y: 300, endPoint x: 492, endPoint y: 250, distance: 85.9
click at [562, 268] on div "To activate drag with keyboard, press Alt + Enter. Once in keyboard drag state,…" at bounding box center [480, 222] width 771 height 302
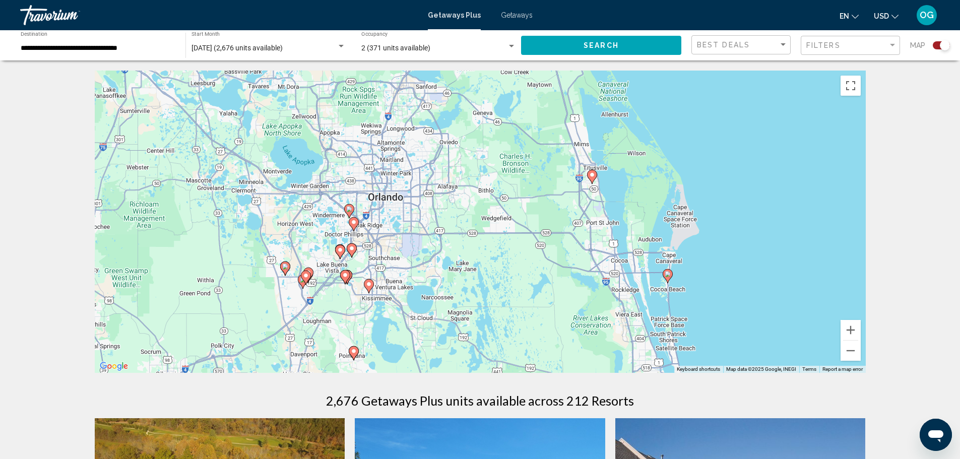
drag, startPoint x: 699, startPoint y: 248, endPoint x: 670, endPoint y: 257, distance: 29.8
click at [670, 257] on div "To activate drag with keyboard, press Alt + Enter. Once in keyboard drag state,…" at bounding box center [480, 222] width 771 height 302
click at [669, 277] on image "Main content" at bounding box center [668, 274] width 6 height 6
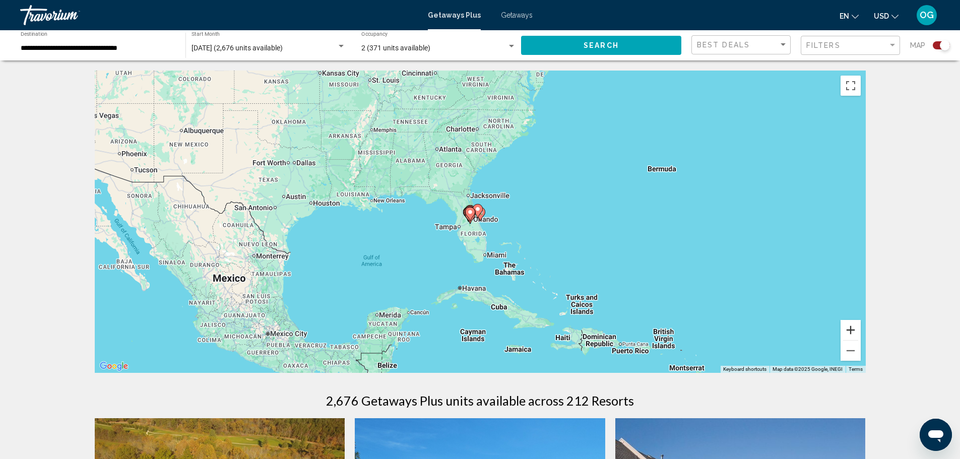
click at [847, 330] on button "Zoom in" at bounding box center [851, 330] width 20 height 20
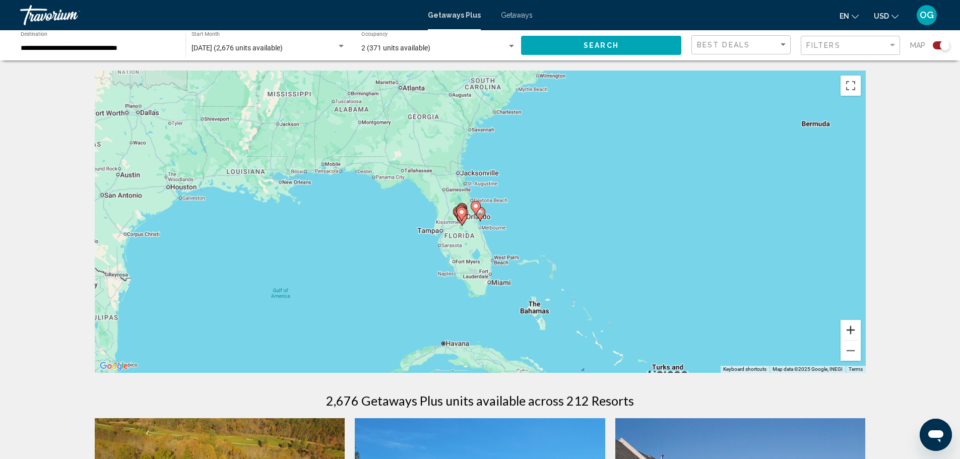
click at [847, 330] on button "Zoom in" at bounding box center [851, 330] width 20 height 20
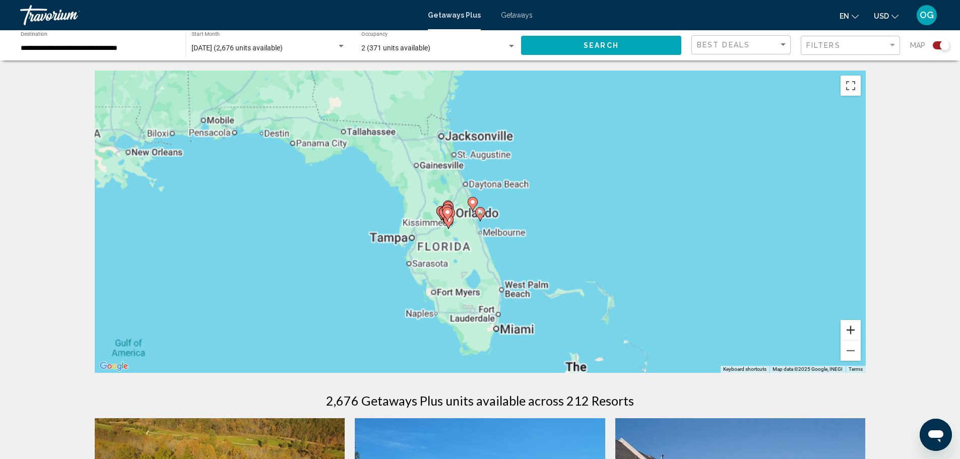
click at [847, 330] on button "Zoom in" at bounding box center [851, 330] width 20 height 20
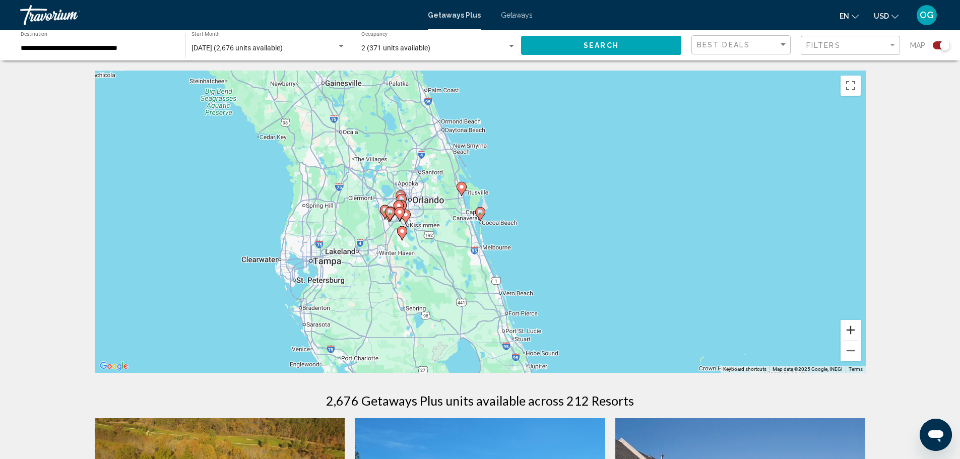
click at [847, 330] on button "Zoom in" at bounding box center [851, 330] width 20 height 20
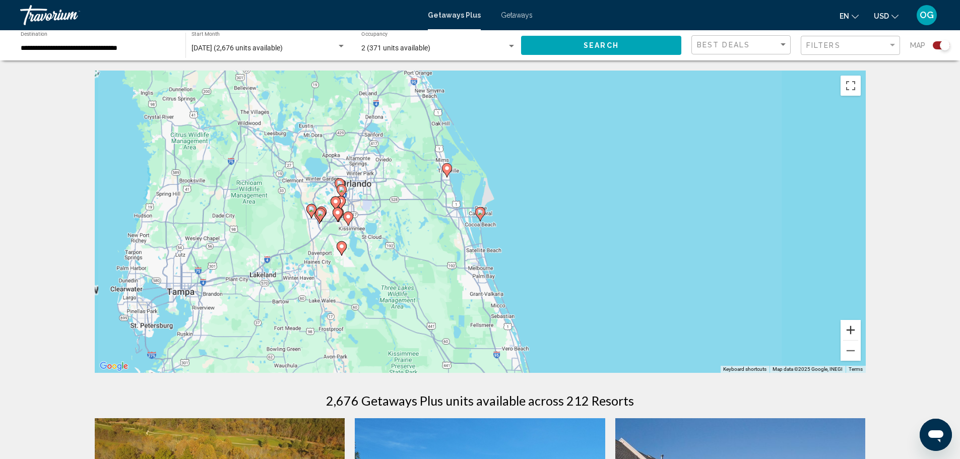
click at [847, 330] on button "Zoom in" at bounding box center [851, 330] width 20 height 20
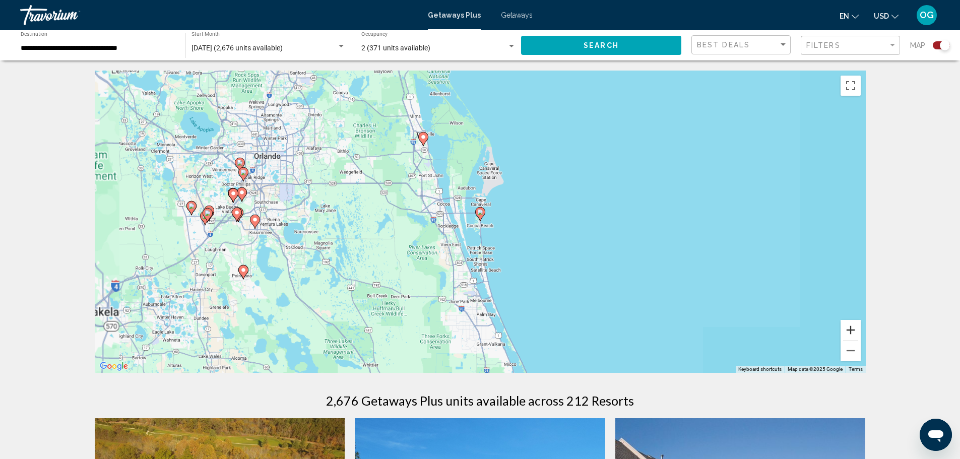
click at [847, 330] on button "Zoom in" at bounding box center [851, 330] width 20 height 20
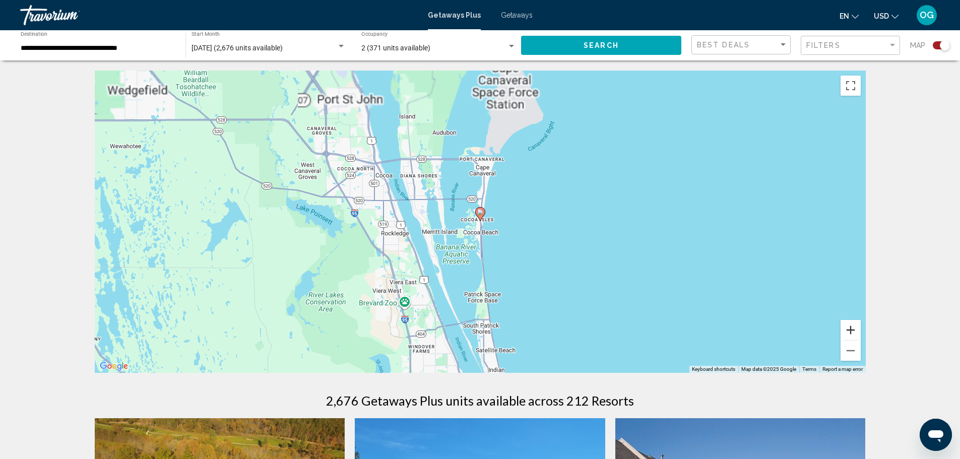
click at [847, 330] on button "Zoom in" at bounding box center [851, 330] width 20 height 20
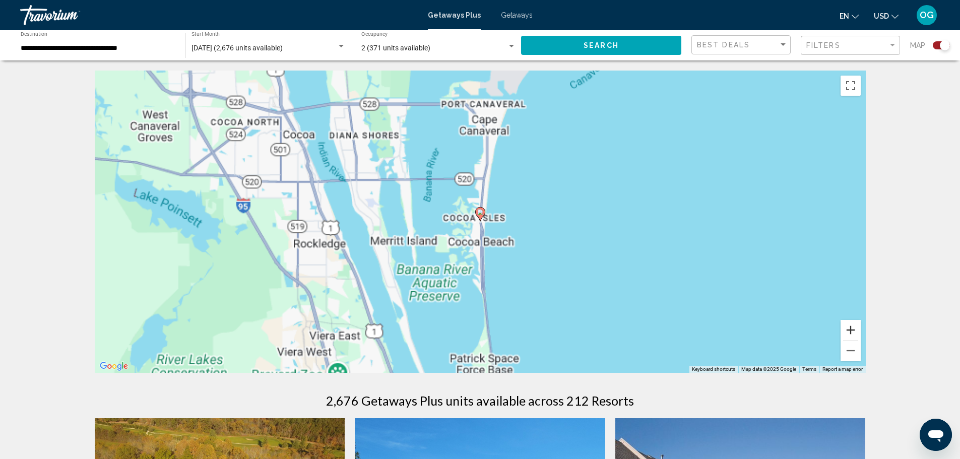
click at [847, 330] on button "Zoom in" at bounding box center [851, 330] width 20 height 20
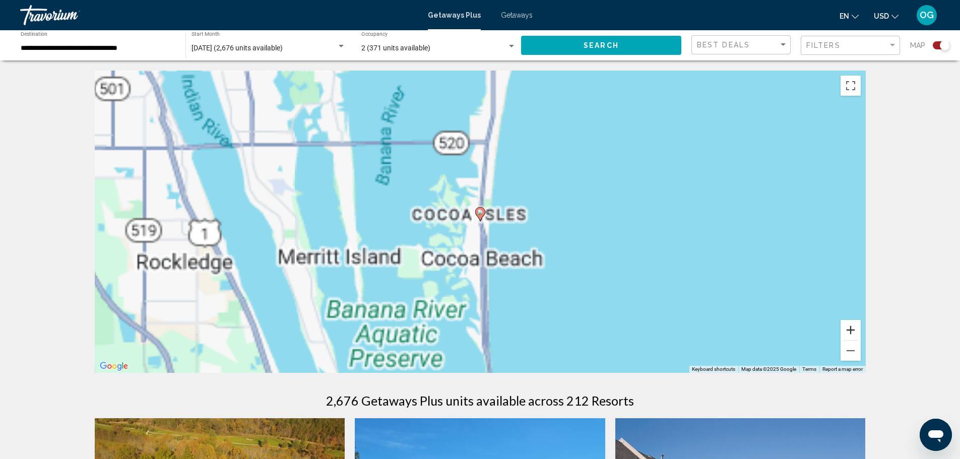
click at [847, 330] on button "Zoom in" at bounding box center [851, 330] width 20 height 20
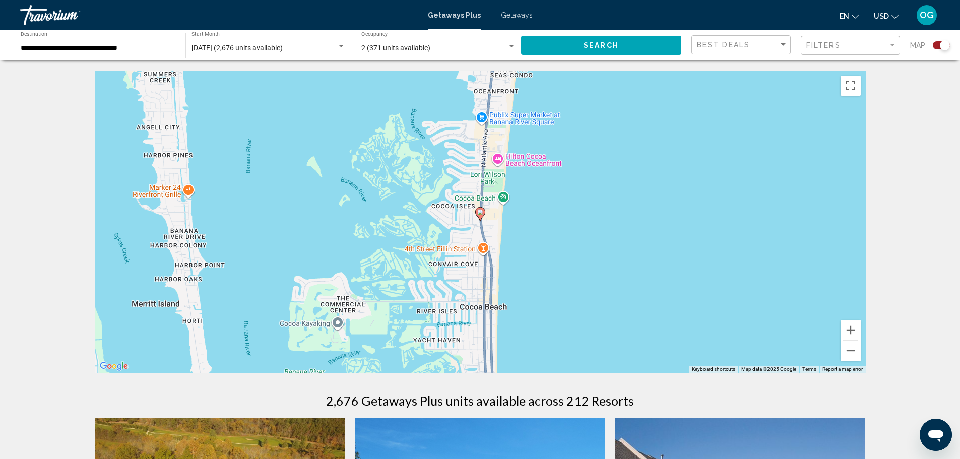
click at [480, 213] on image "Main content" at bounding box center [480, 212] width 6 height 6
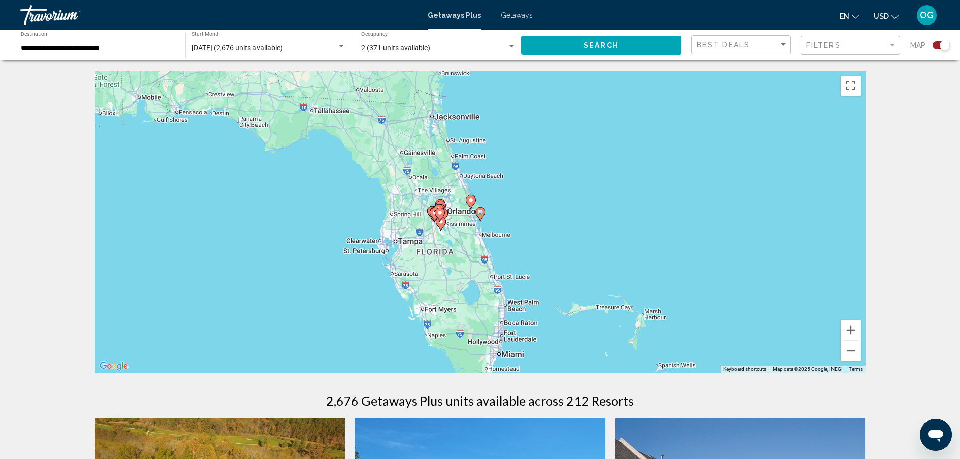
click at [480, 213] on image "Main content" at bounding box center [480, 212] width 6 height 6
type input "**********"
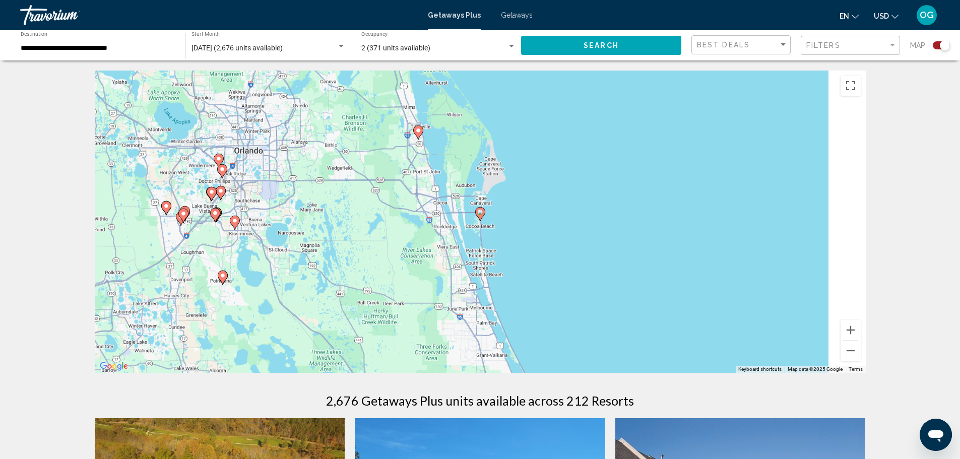
click at [480, 213] on image "Main content" at bounding box center [480, 212] width 6 height 6
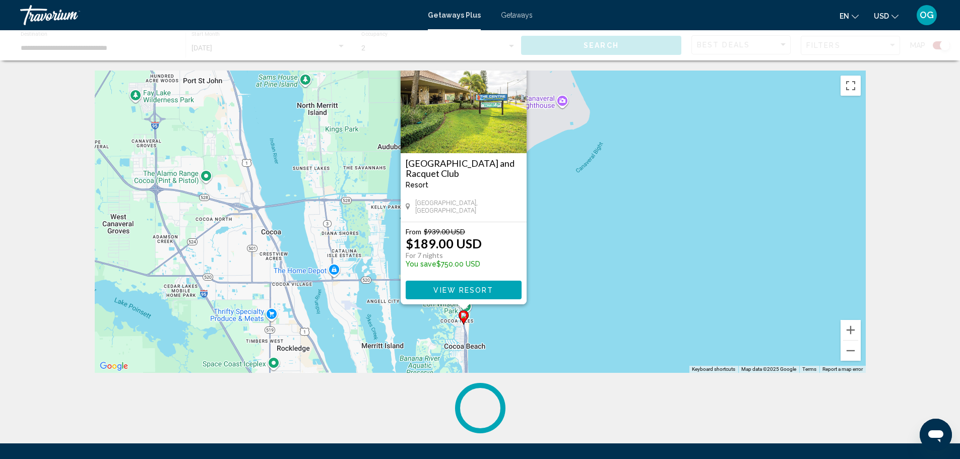
drag, startPoint x: 598, startPoint y: 272, endPoint x: 581, endPoint y: 233, distance: 42.2
click at [582, 235] on div "To activate drag with keyboard, press Alt + Enter. Once in keyboard drag state,…" at bounding box center [480, 222] width 771 height 302
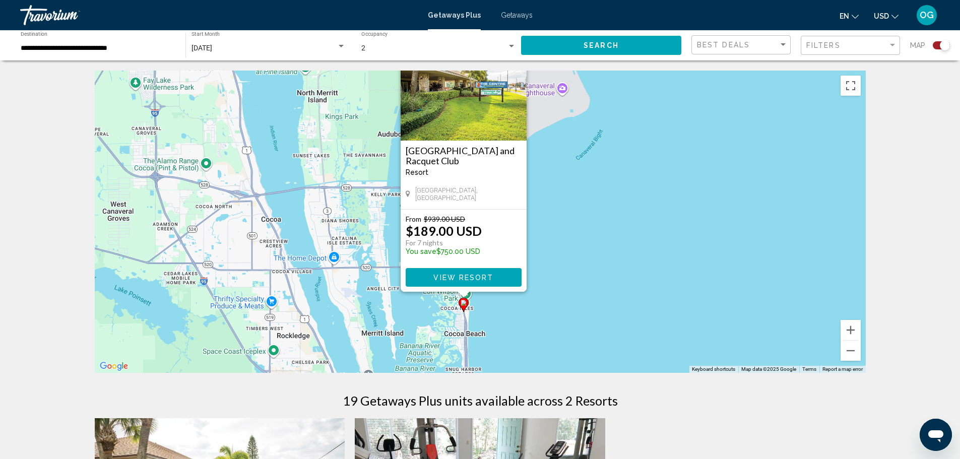
click at [445, 278] on span "View Resort" at bounding box center [463, 278] width 60 height 8
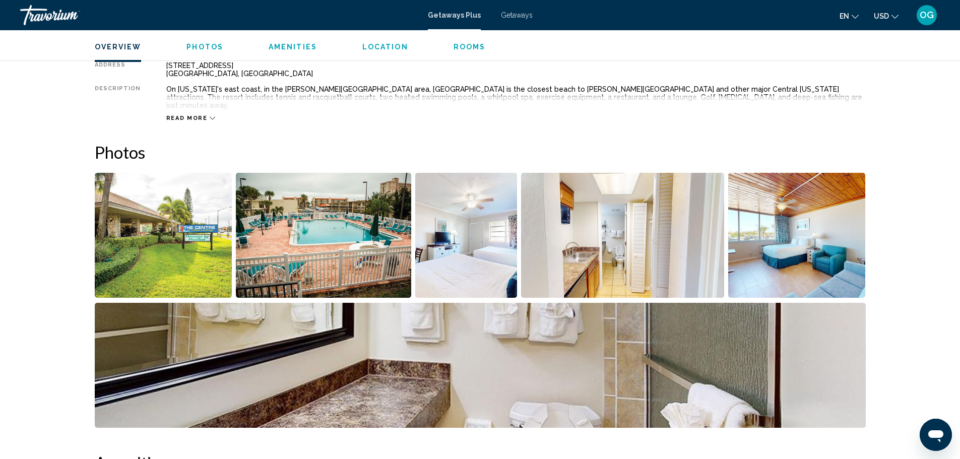
scroll to position [403, 0]
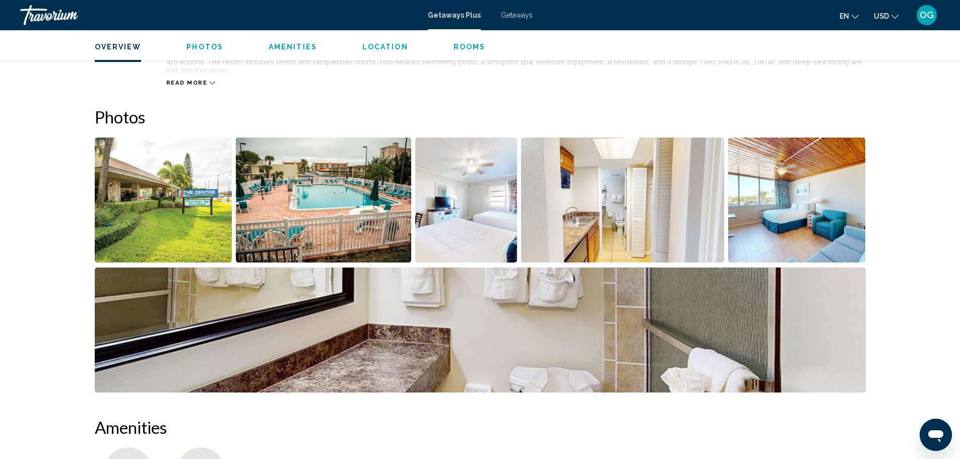
click at [478, 181] on img "Open full-screen image slider" at bounding box center [466, 200] width 102 height 125
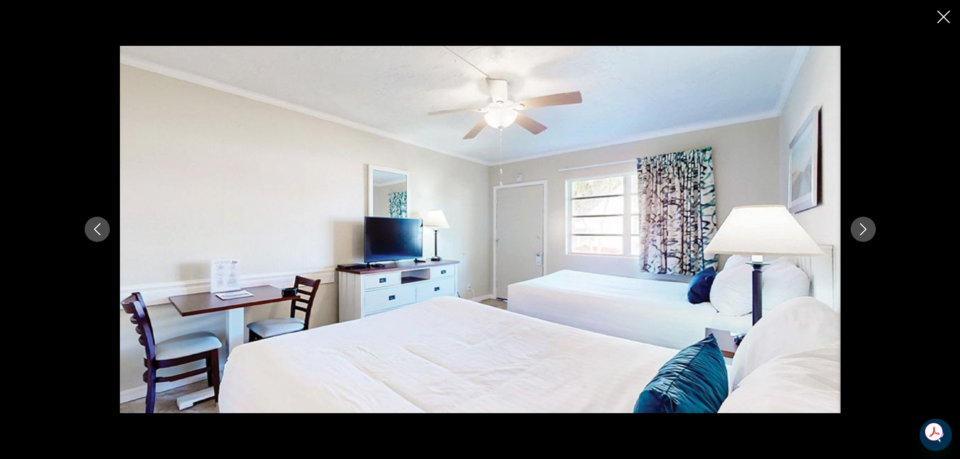
click at [938, 19] on icon "Close slideshow" at bounding box center [944, 17] width 13 height 13
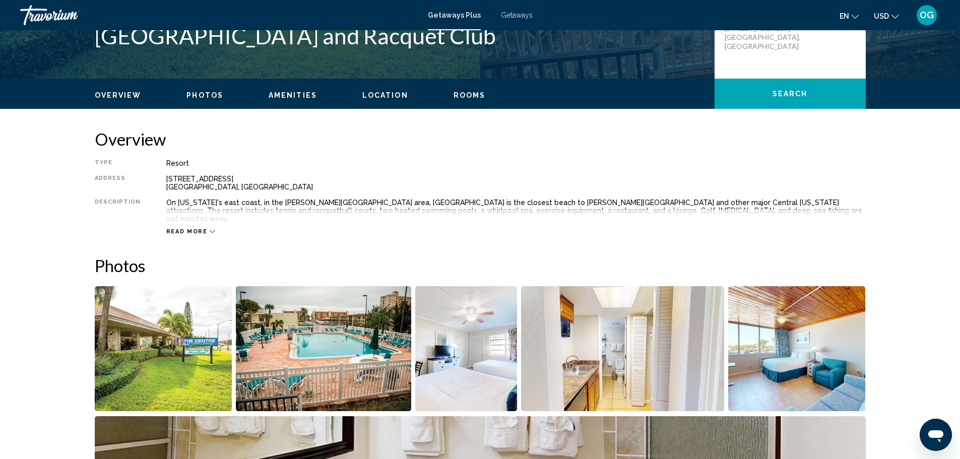
scroll to position [252, 0]
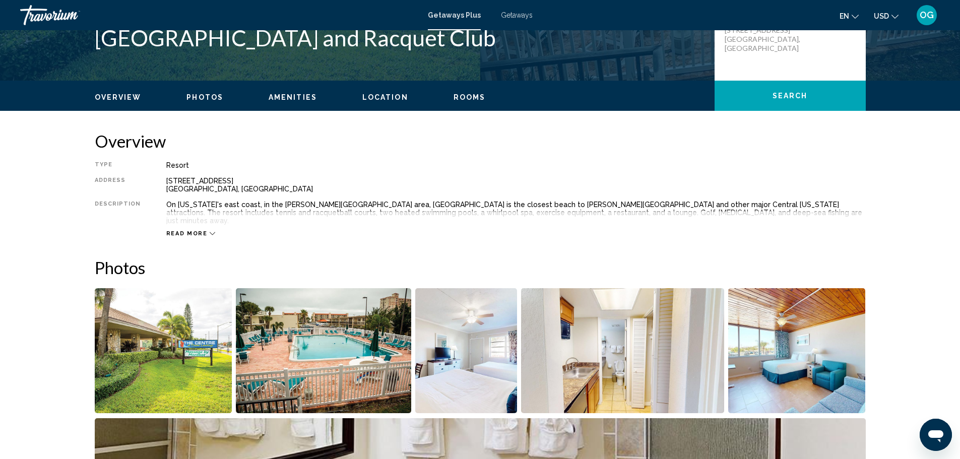
click at [183, 230] on span "Read more" at bounding box center [186, 233] width 41 height 7
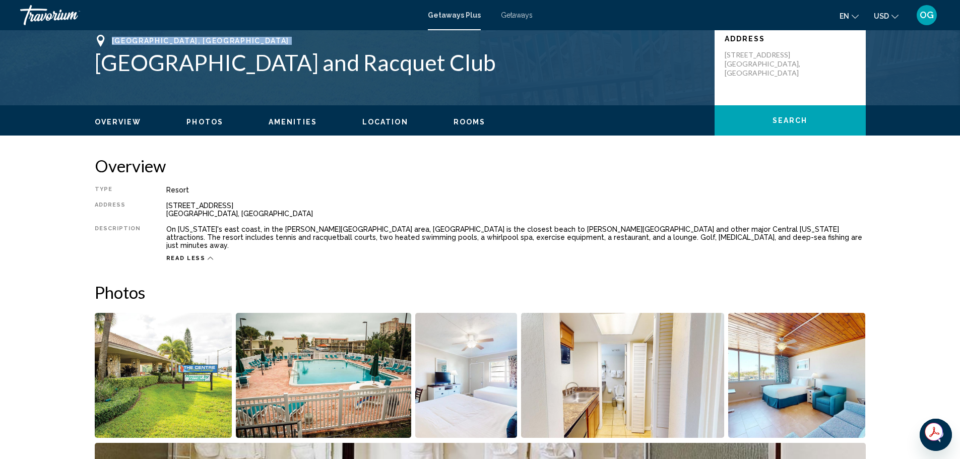
scroll to position [0, 0]
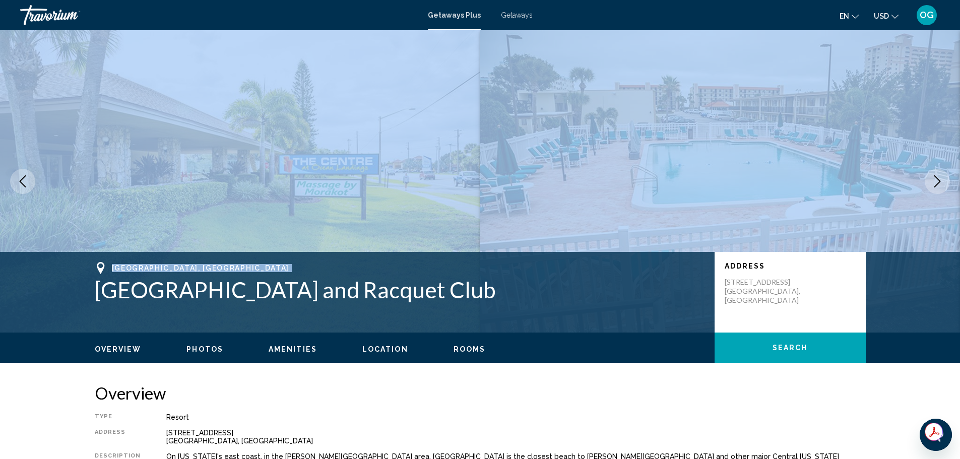
drag, startPoint x: 98, startPoint y: 67, endPoint x: 488, endPoint y: 290, distance: 449.5
click at [488, 290] on h1 "[GEOGRAPHIC_DATA] and Racquet Club" at bounding box center [400, 290] width 610 height 26
copy h1 "[GEOGRAPHIC_DATA] and Racquet Club"
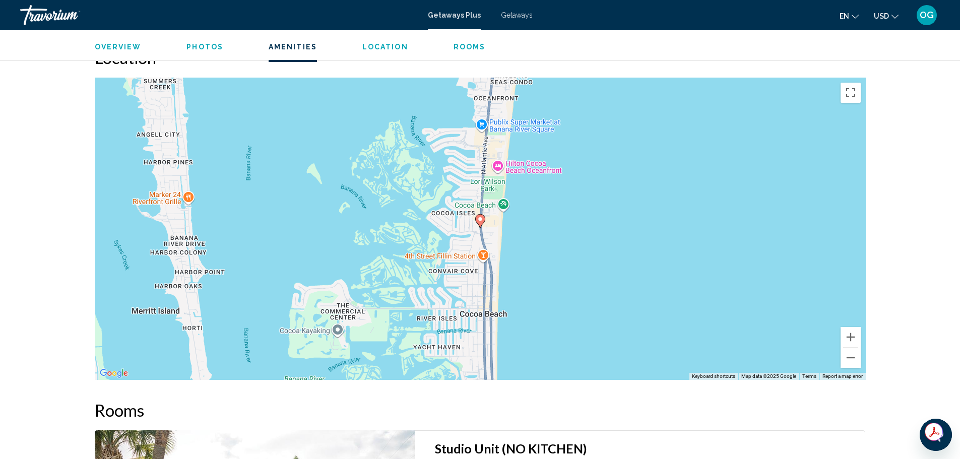
scroll to position [1210, 0]
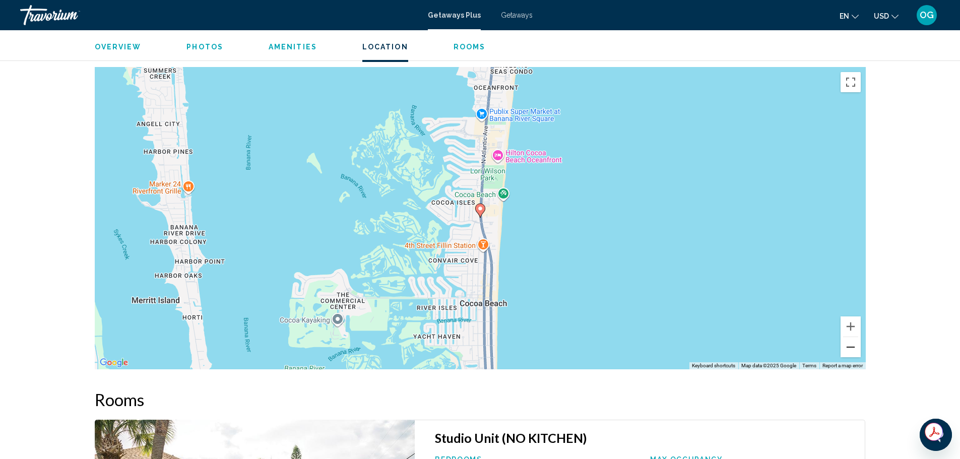
click at [848, 341] on button "Zoom out" at bounding box center [851, 347] width 20 height 20
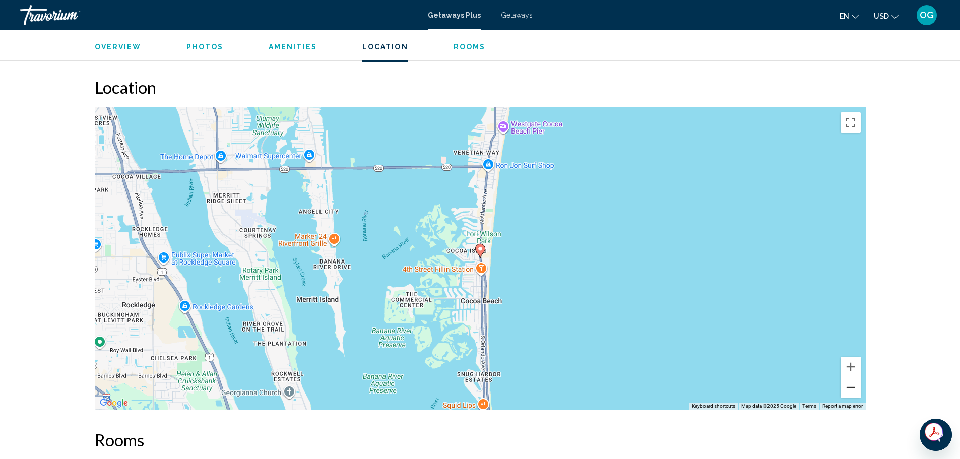
click at [848, 341] on div "To activate drag with keyboard, press Alt + Enter. Once in keyboard drag state,…" at bounding box center [480, 258] width 771 height 302
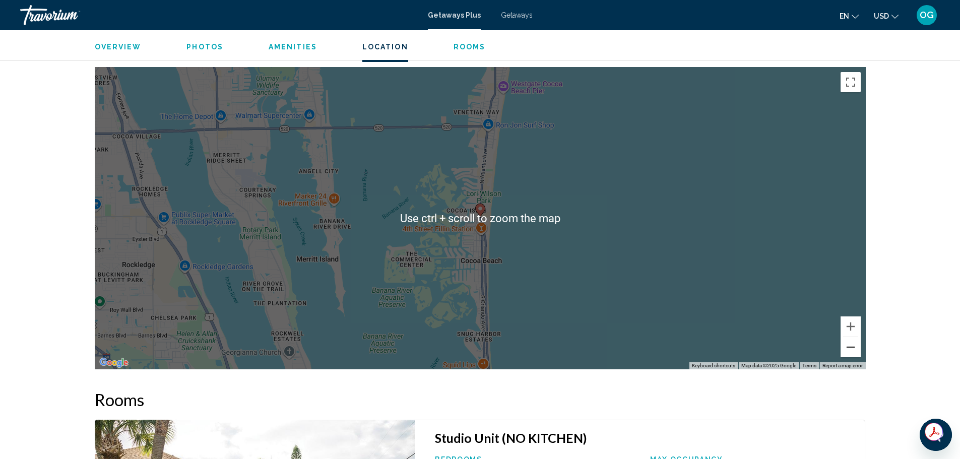
click at [858, 337] on button "Zoom out" at bounding box center [851, 347] width 20 height 20
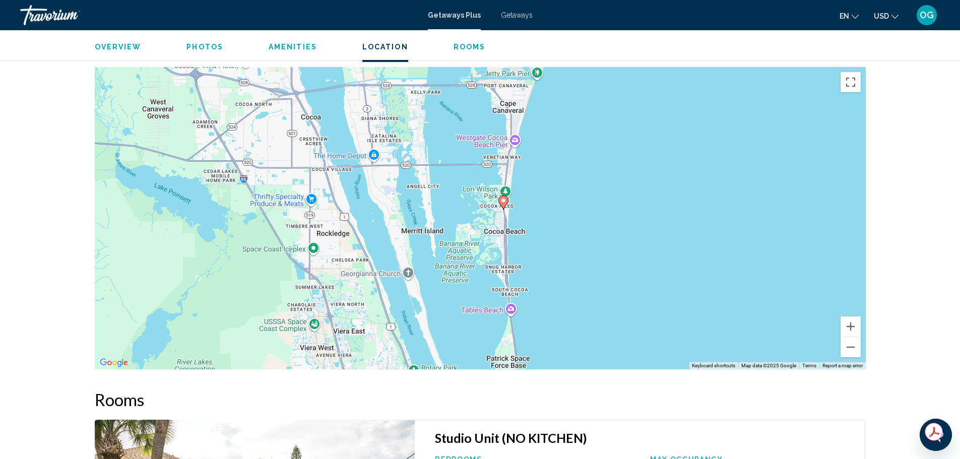
drag, startPoint x: 583, startPoint y: 304, endPoint x: 749, endPoint y: 235, distance: 179.8
click at [749, 235] on div "To activate drag with keyboard, press Alt + Enter. Once in keyboard drag state,…" at bounding box center [480, 218] width 771 height 302
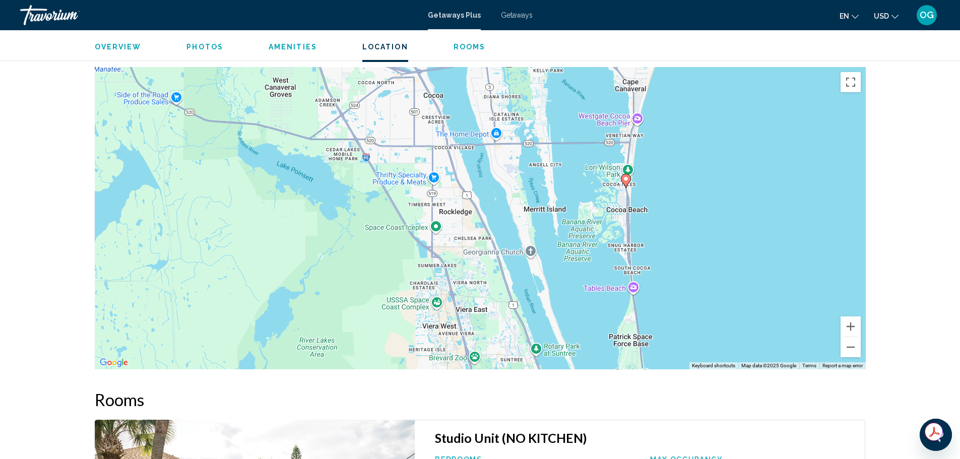
drag, startPoint x: 734, startPoint y: 243, endPoint x: 402, endPoint y: 406, distance: 369.9
click at [404, 407] on div "Overview Type Resort All-Inclusive No All-Inclusive Address [STREET_ADDRESS] De…" at bounding box center [480, 124] width 781 height 1901
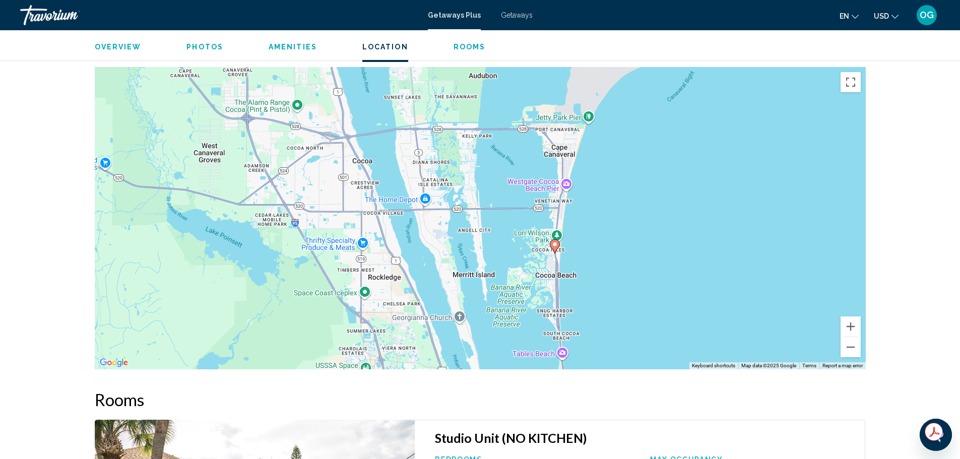
drag, startPoint x: 522, startPoint y: 291, endPoint x: 450, endPoint y: 360, distance: 100.2
click at [450, 360] on div "To activate drag with keyboard, press Alt + Enter. Once in keyboard drag state,…" at bounding box center [480, 218] width 771 height 302
click at [852, 344] on button "Zoom out" at bounding box center [851, 347] width 20 height 20
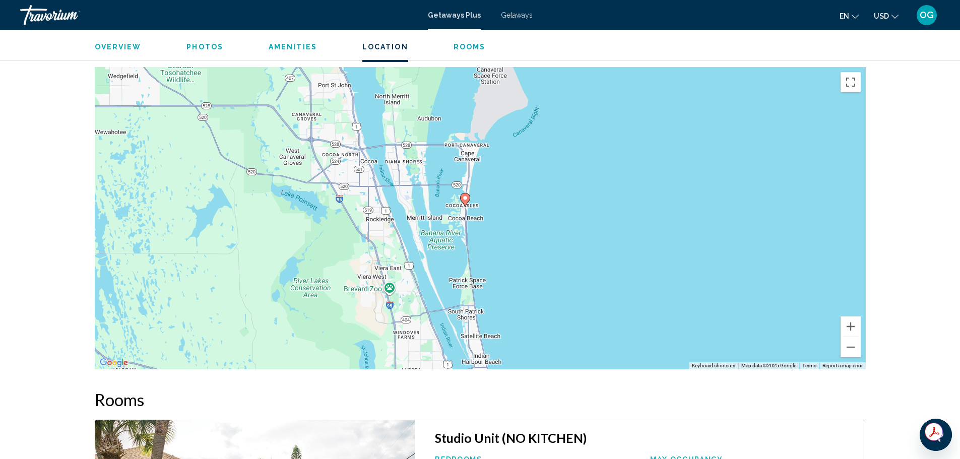
drag, startPoint x: 551, startPoint y: 276, endPoint x: 498, endPoint y: 247, distance: 60.7
click at [498, 247] on div "To activate drag with keyboard, press Alt + Enter. Once in keyboard drag state,…" at bounding box center [480, 218] width 771 height 302
click at [853, 337] on button "Zoom out" at bounding box center [851, 347] width 20 height 20
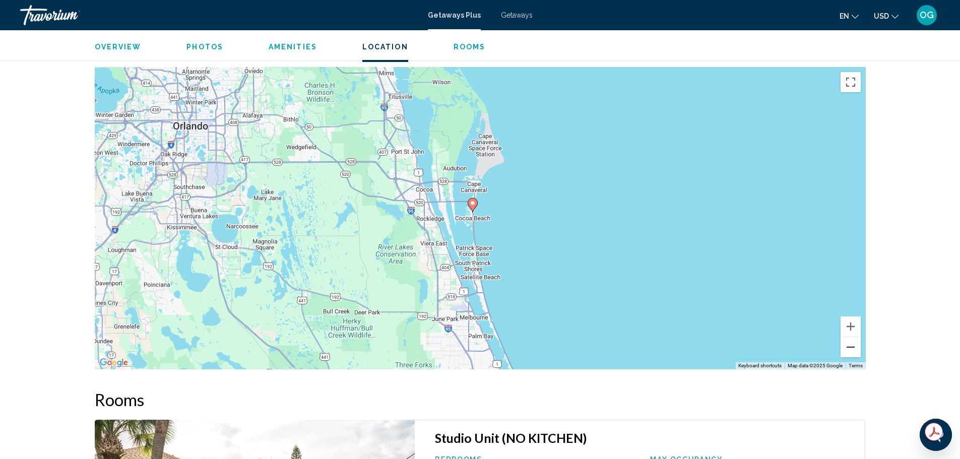
click at [853, 337] on button "Zoom out" at bounding box center [851, 347] width 20 height 20
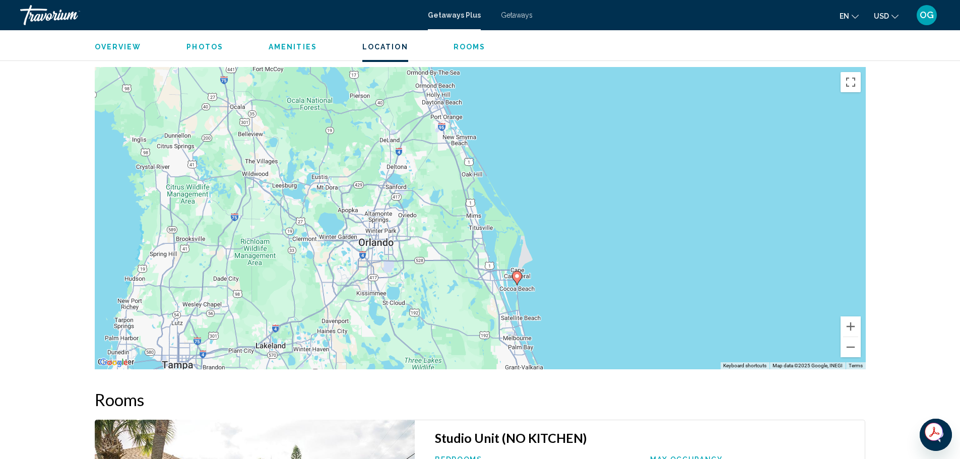
drag, startPoint x: 524, startPoint y: 235, endPoint x: 565, endPoint y: 305, distance: 81.5
click at [565, 305] on div "To activate drag with keyboard, press Alt + Enter. Once in keyboard drag state,…" at bounding box center [480, 218] width 771 height 302
click at [849, 341] on button "Zoom out" at bounding box center [851, 347] width 20 height 20
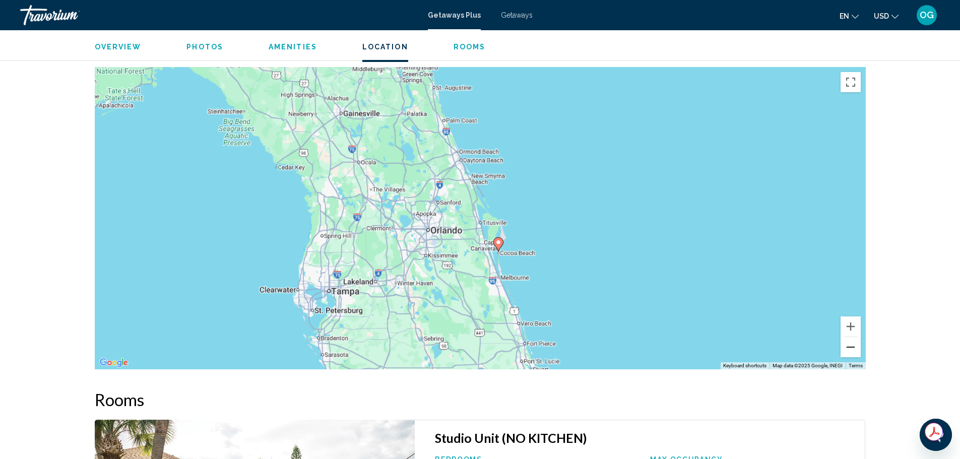
click at [849, 341] on button "Zoom out" at bounding box center [851, 347] width 20 height 20
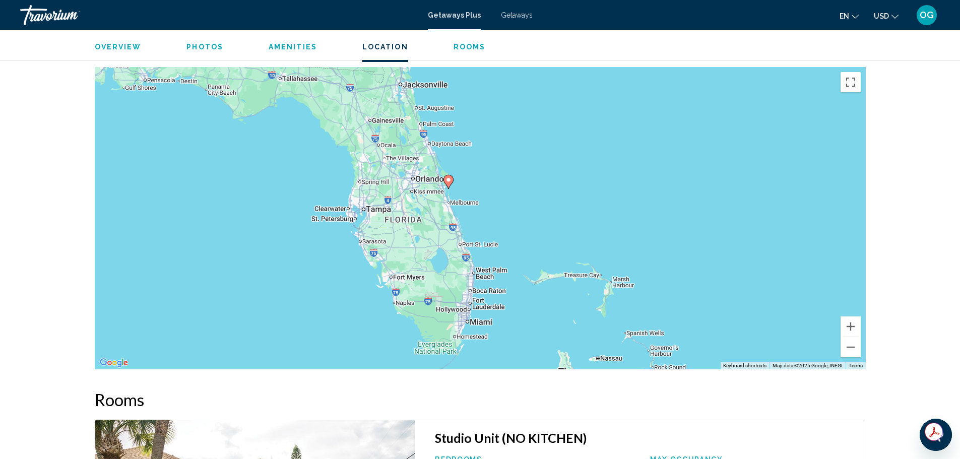
drag, startPoint x: 549, startPoint y: 252, endPoint x: 508, endPoint y: 206, distance: 61.7
click at [508, 206] on div "To activate drag with keyboard, press Alt + Enter. Once in keyboard drag state,…" at bounding box center [480, 218] width 771 height 302
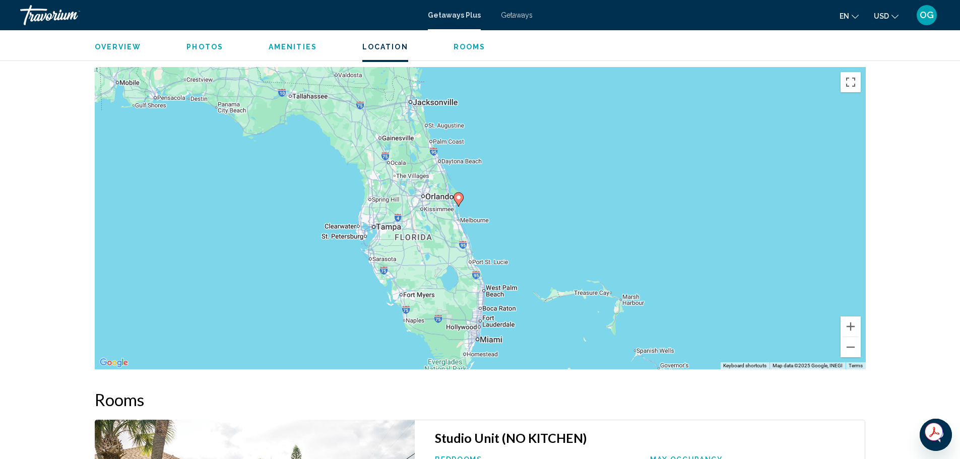
drag, startPoint x: 443, startPoint y: 192, endPoint x: 453, endPoint y: 210, distance: 21.2
click at [453, 210] on div "To activate drag with keyboard, press Alt + Enter. Once in keyboard drag state,…" at bounding box center [480, 218] width 771 height 302
click at [846, 341] on button "Zoom out" at bounding box center [851, 347] width 20 height 20
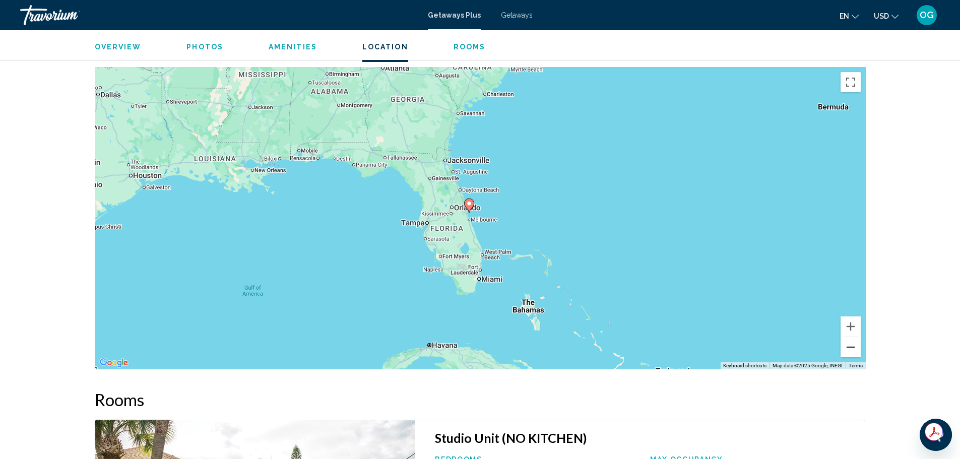
click at [846, 341] on button "Zoom out" at bounding box center [851, 347] width 20 height 20
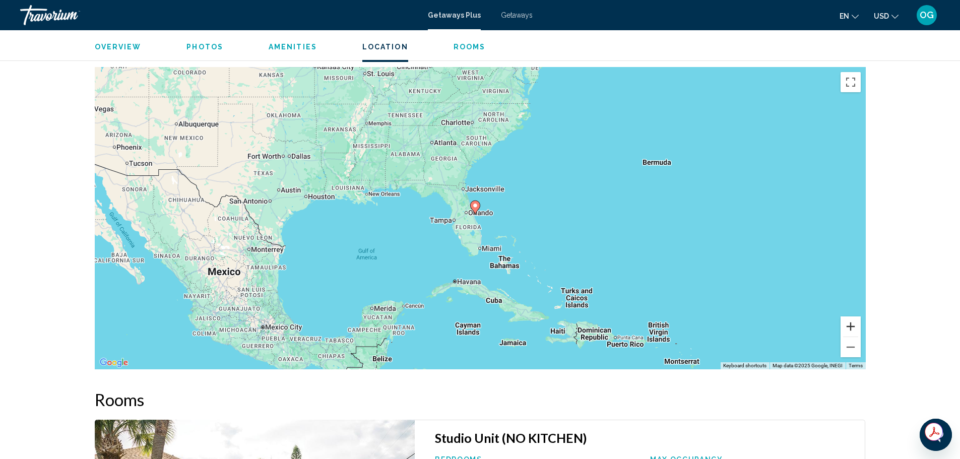
click at [845, 322] on button "Zoom in" at bounding box center [851, 327] width 20 height 20
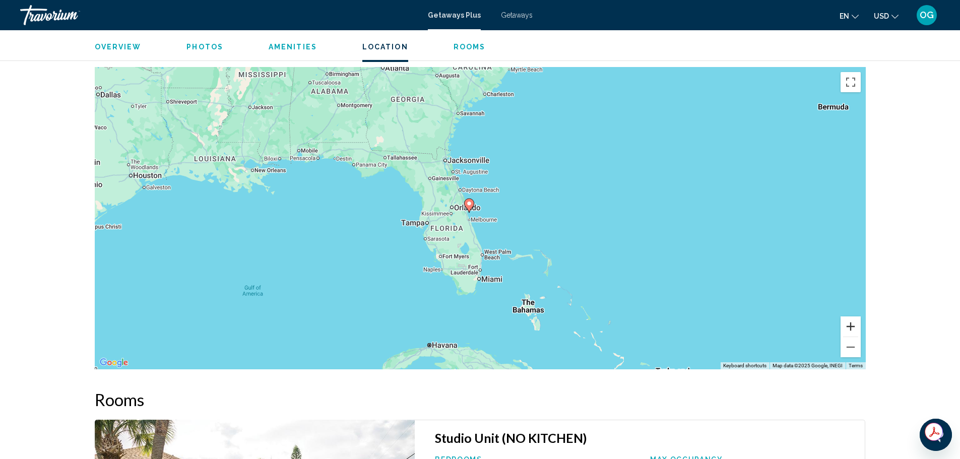
click at [845, 322] on button "Zoom in" at bounding box center [851, 327] width 20 height 20
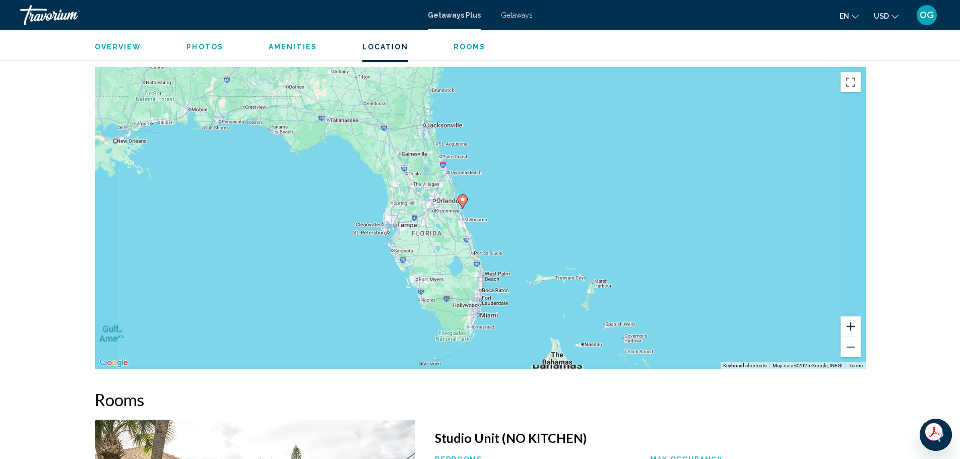
click at [845, 322] on button "Zoom in" at bounding box center [851, 327] width 20 height 20
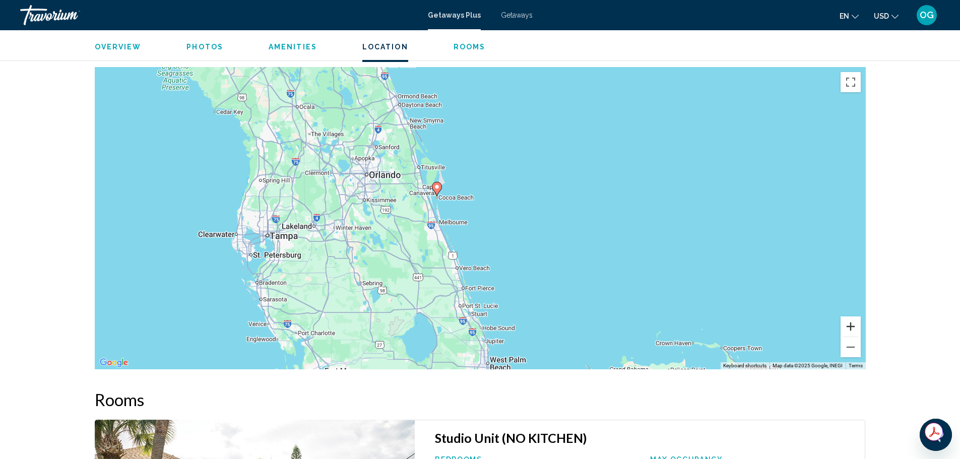
click at [845, 322] on button "Zoom in" at bounding box center [851, 327] width 20 height 20
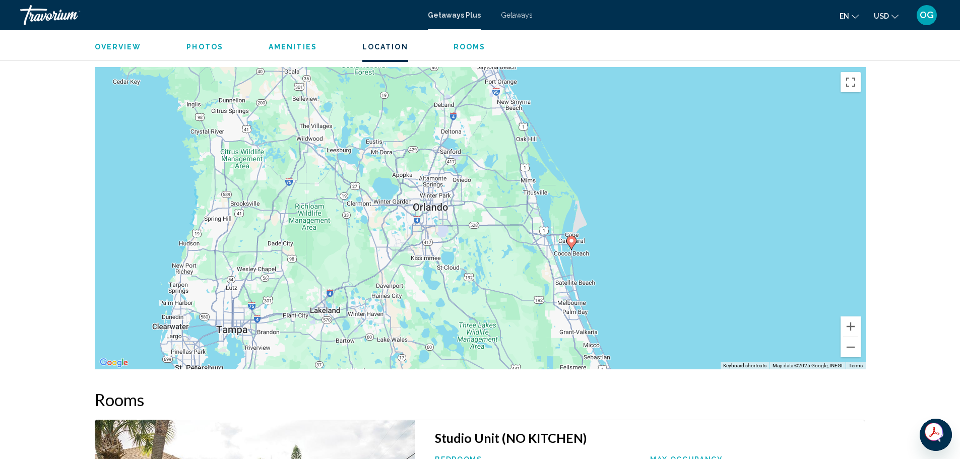
drag, startPoint x: 270, startPoint y: 162, endPoint x: 415, endPoint y: 251, distance: 169.9
click at [418, 252] on div "To activate drag with keyboard, press Alt + Enter. Once in keyboard drag state,…" at bounding box center [480, 218] width 771 height 302
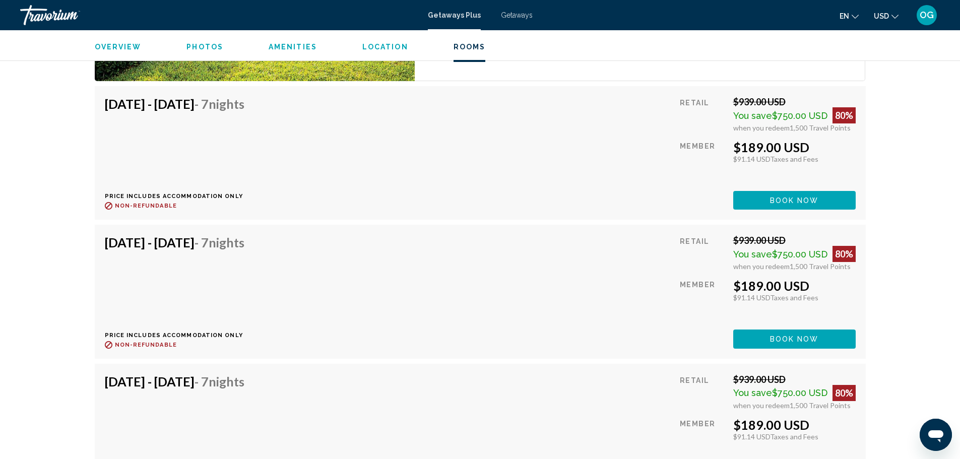
scroll to position [1815, 0]
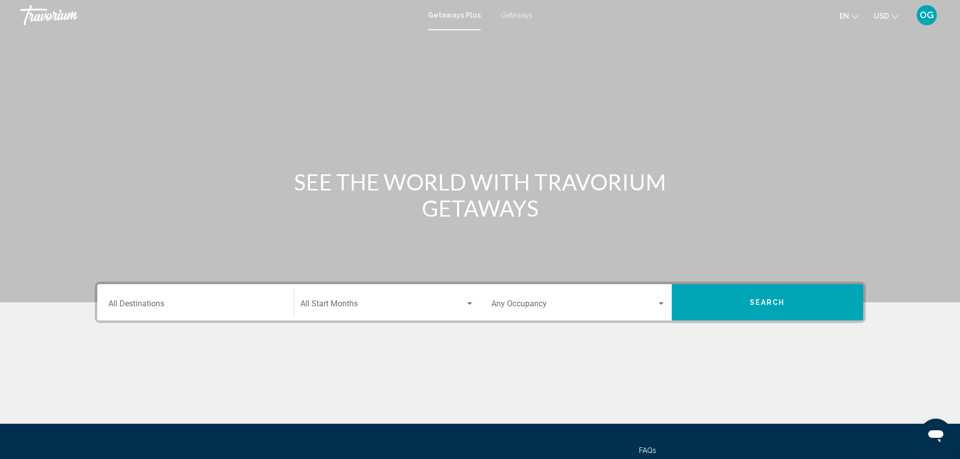
click at [209, 299] on div "Destination All Destinations" at bounding box center [195, 303] width 174 height 32
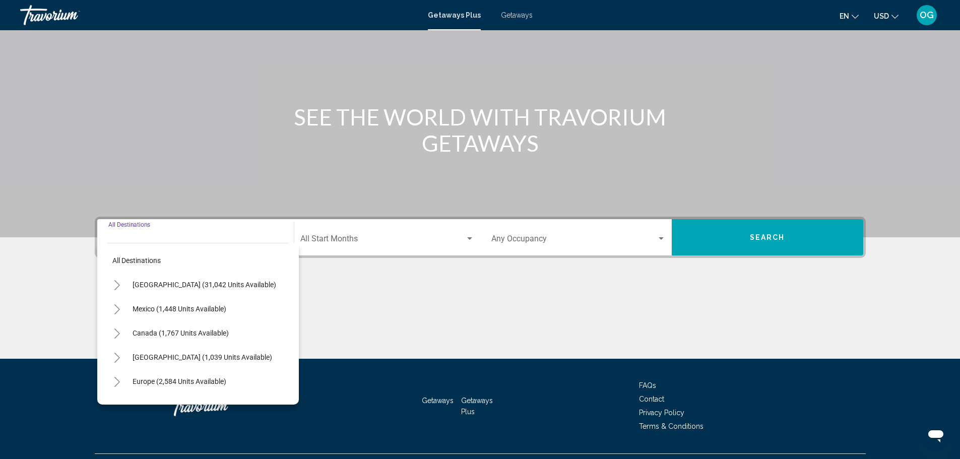
scroll to position [88, 0]
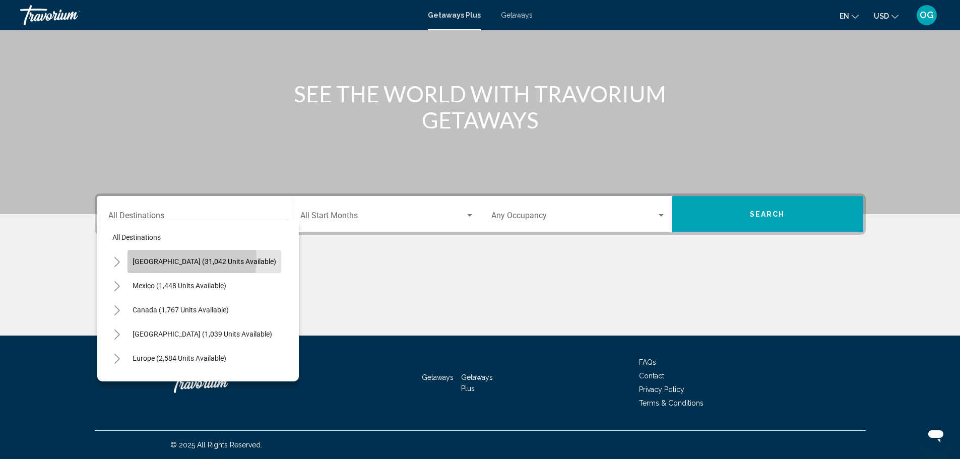
click at [184, 260] on span "[GEOGRAPHIC_DATA] (31,042 units available)" at bounding box center [205, 262] width 144 height 8
type input "**********"
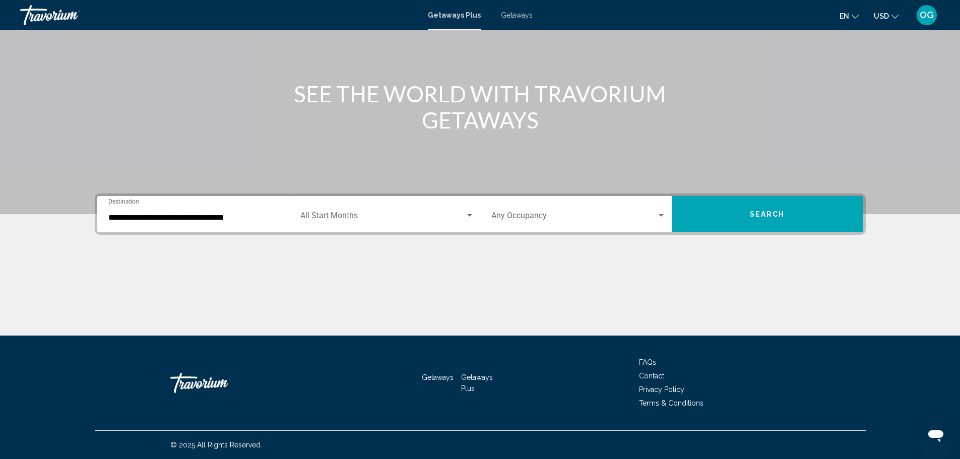
click at [336, 208] on div "Start Month All Start Months" at bounding box center [387, 215] width 174 height 32
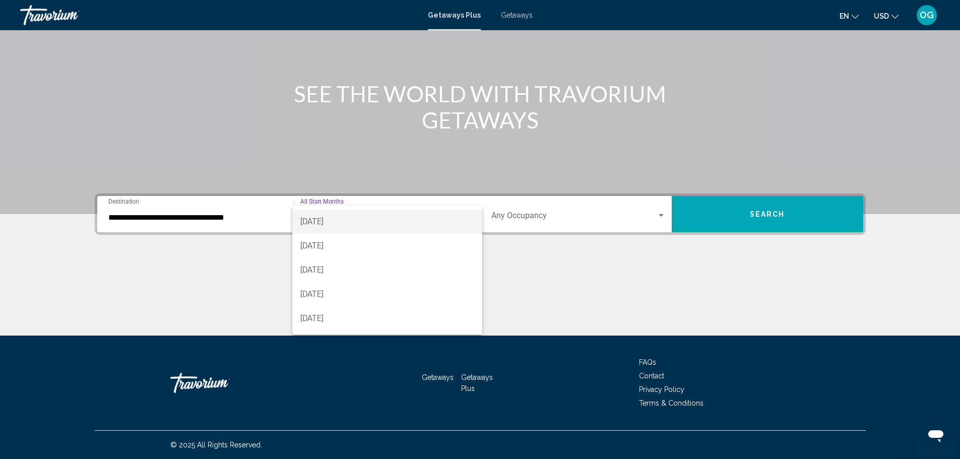
scroll to position [101, 0]
click at [326, 261] on span "[DATE]" at bounding box center [387, 262] width 174 height 24
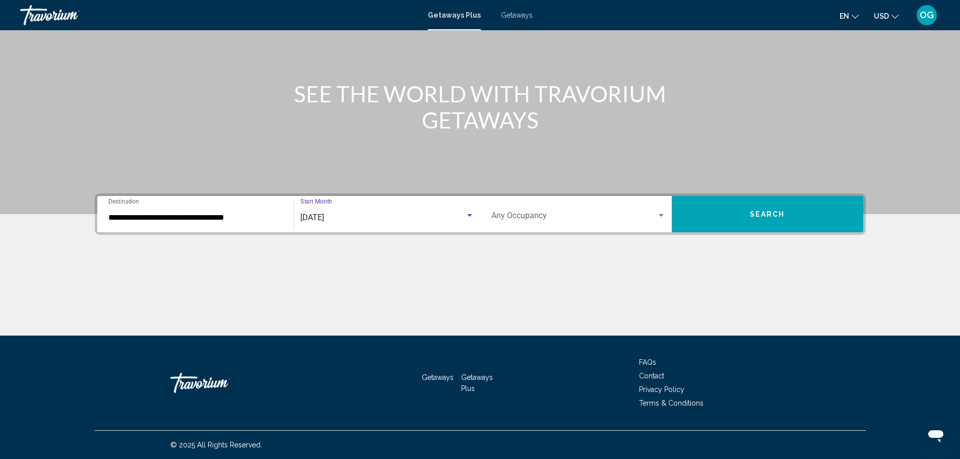
click at [632, 207] on div "Occupancy Any Occupancy" at bounding box center [578, 215] width 174 height 32
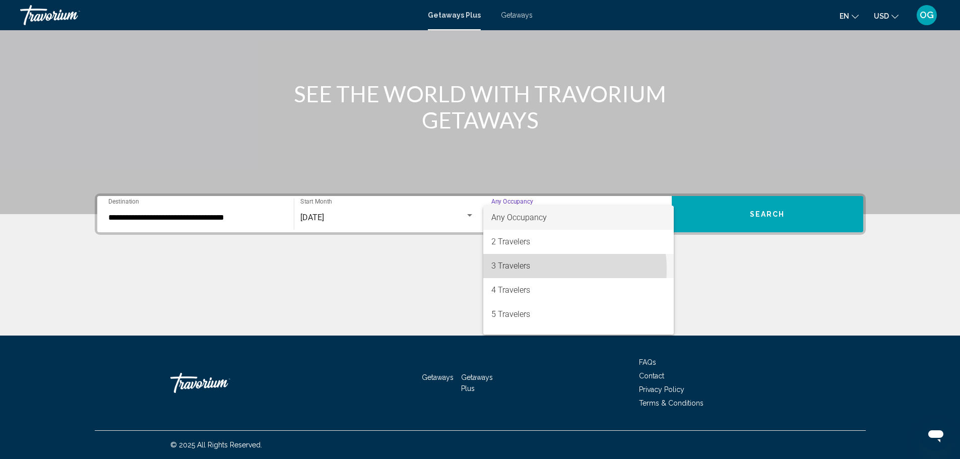
click at [530, 270] on span "3 Travelers" at bounding box center [578, 266] width 174 height 24
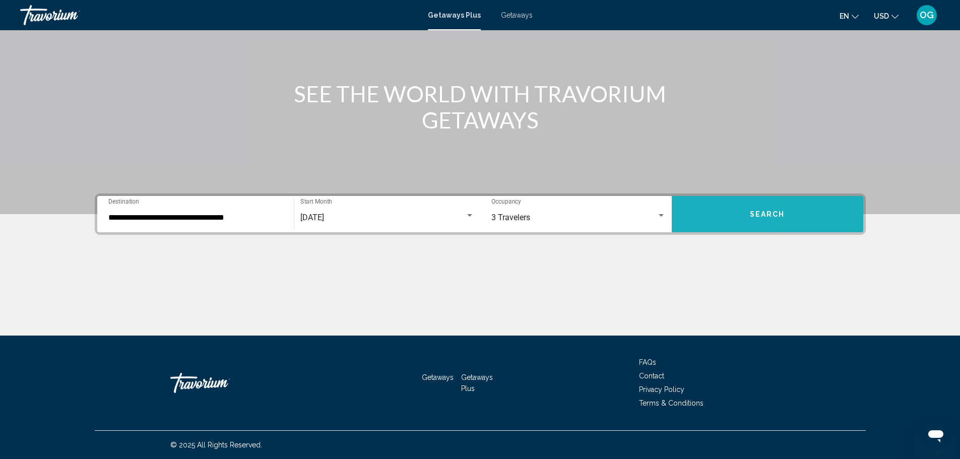
click at [693, 218] on button "Search" at bounding box center [768, 214] width 192 height 36
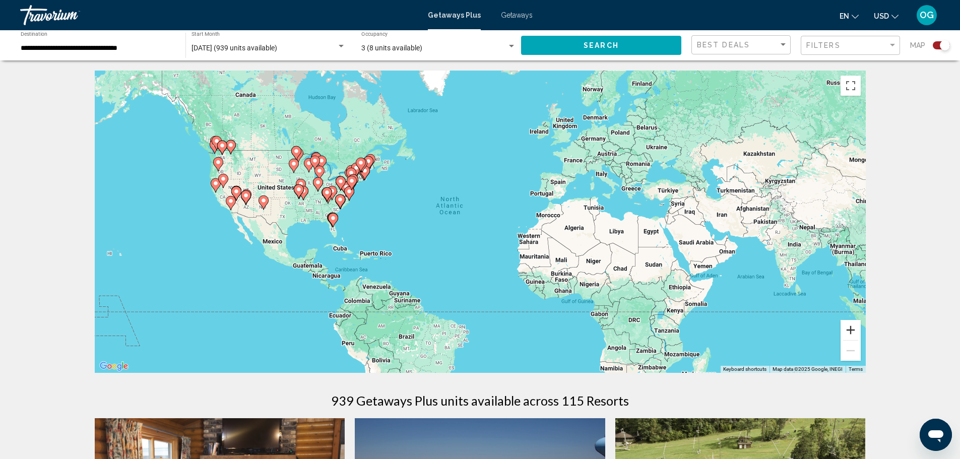
click at [847, 331] on button "Zoom in" at bounding box center [851, 330] width 20 height 20
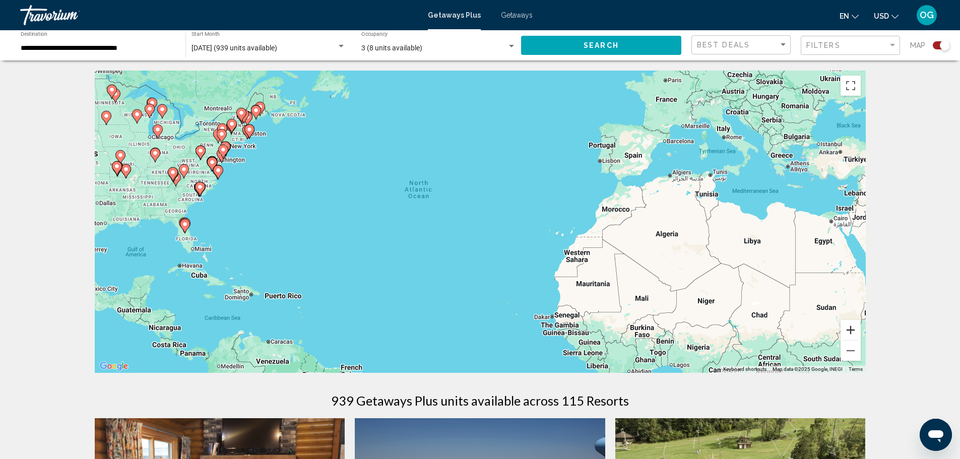
click at [847, 331] on button "Zoom in" at bounding box center [851, 330] width 20 height 20
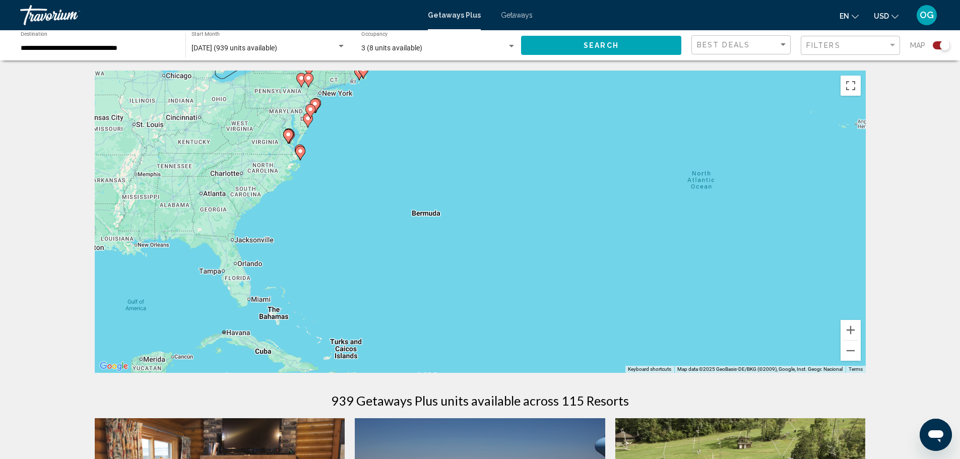
drag, startPoint x: 427, startPoint y: 224, endPoint x: 772, endPoint y: 248, distance: 346.1
click at [772, 248] on div "To activate drag with keyboard, press Alt + Enter. Once in keyboard drag state,…" at bounding box center [480, 222] width 771 height 302
click at [858, 323] on button "Zoom in" at bounding box center [851, 330] width 20 height 20
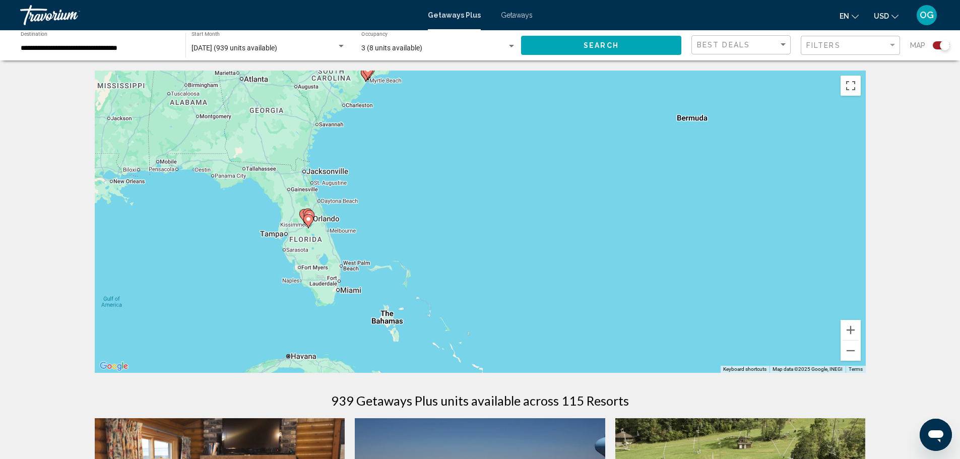
drag, startPoint x: 508, startPoint y: 330, endPoint x: 858, endPoint y: 263, distance: 356.6
click at [852, 229] on div "To activate drag with keyboard, press Alt + Enter. Once in keyboard drag state,…" at bounding box center [480, 222] width 771 height 302
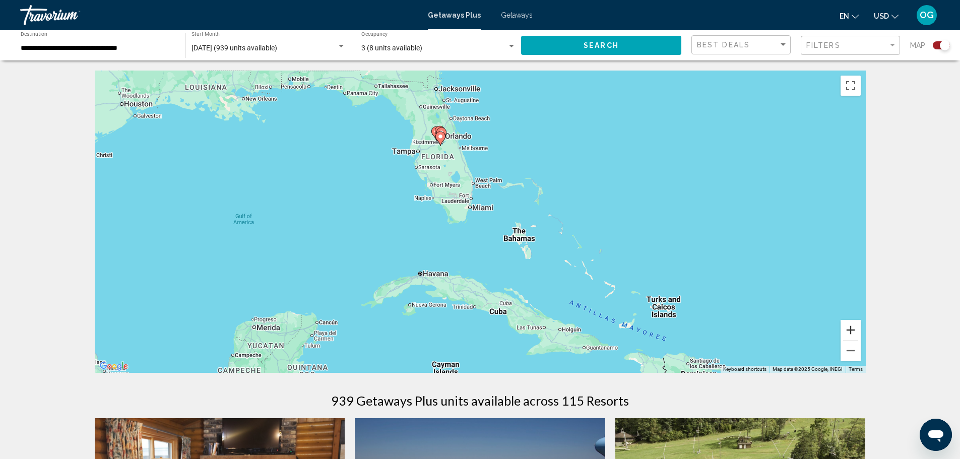
click at [858, 331] on button "Zoom in" at bounding box center [851, 330] width 20 height 20
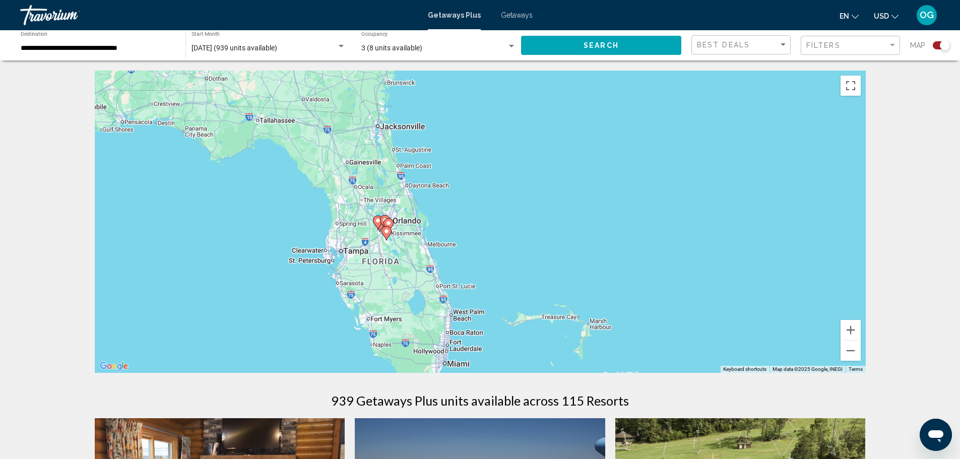
drag, startPoint x: 546, startPoint y: 184, endPoint x: 631, endPoint y: 354, distance: 190.3
click at [539, 354] on div "To activate drag with keyboard, press Alt + Enter. Once in keyboard drag state,…" at bounding box center [480, 222] width 771 height 302
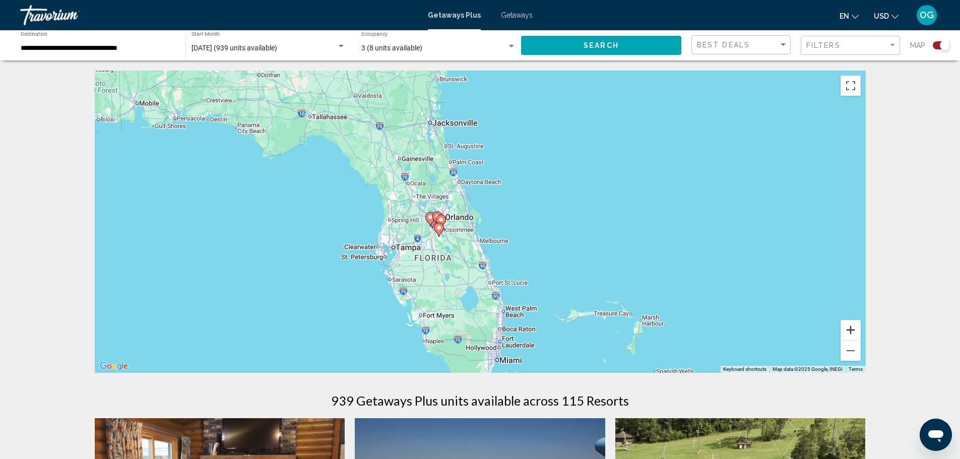
click at [844, 328] on button "Zoom in" at bounding box center [851, 330] width 20 height 20
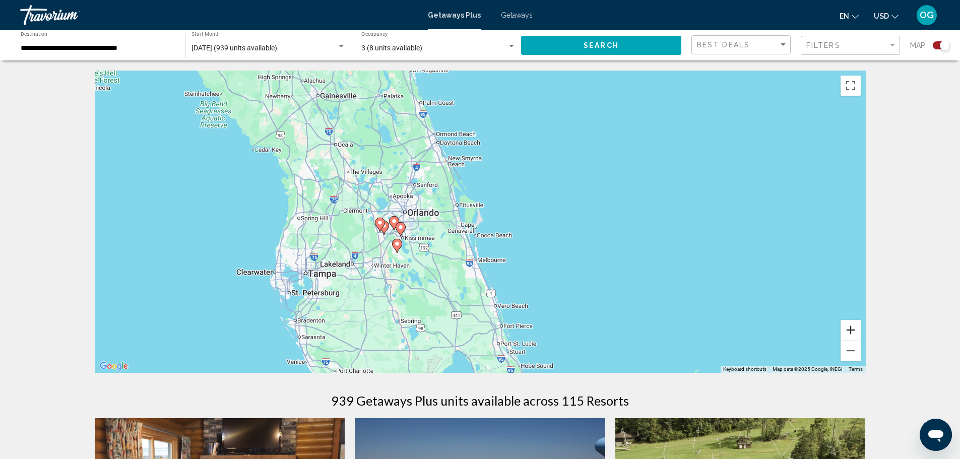
click at [844, 328] on button "Zoom in" at bounding box center [851, 330] width 20 height 20
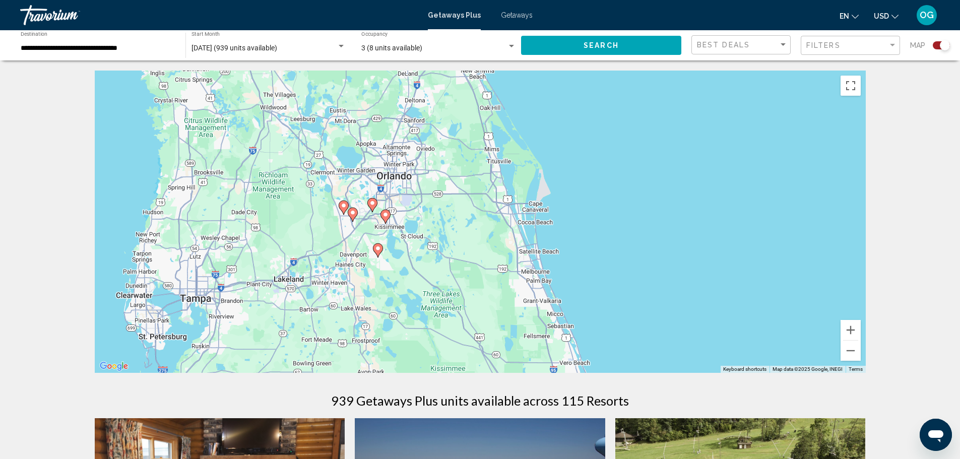
drag, startPoint x: 465, startPoint y: 302, endPoint x: 530, endPoint y: 274, distance: 70.7
click at [530, 274] on div "To activate drag with keyboard, press Alt + Enter. Once in keyboard drag state,…" at bounding box center [480, 222] width 771 height 302
click at [849, 356] on button "Zoom out" at bounding box center [851, 351] width 20 height 20
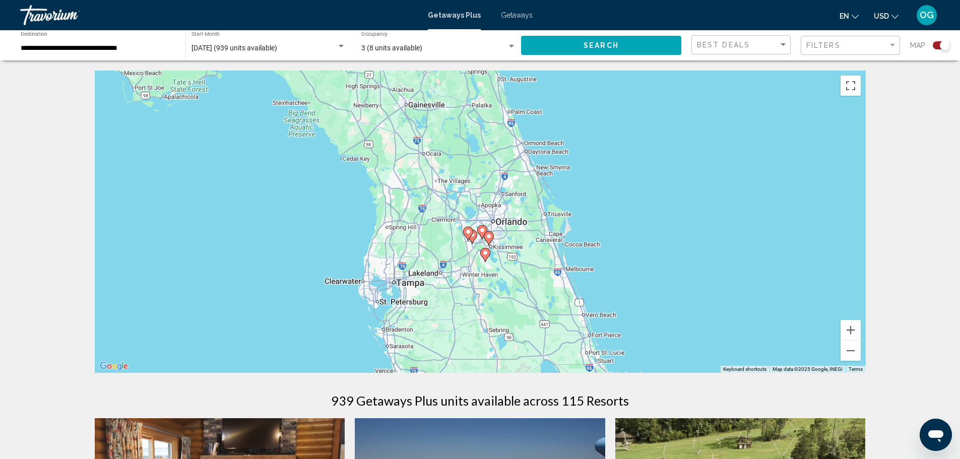
drag, startPoint x: 555, startPoint y: 261, endPoint x: 610, endPoint y: 284, distance: 59.4
click at [610, 284] on div "To activate drag with keyboard, press Alt + Enter. Once in keyboard drag state,…" at bounding box center [480, 222] width 771 height 302
click at [848, 354] on button "Zoom out" at bounding box center [851, 351] width 20 height 20
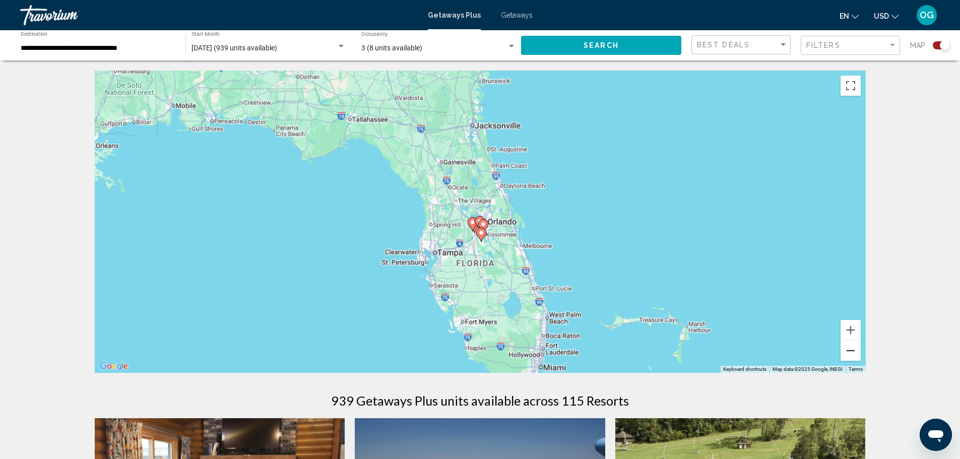
click at [848, 354] on button "Zoom out" at bounding box center [851, 351] width 20 height 20
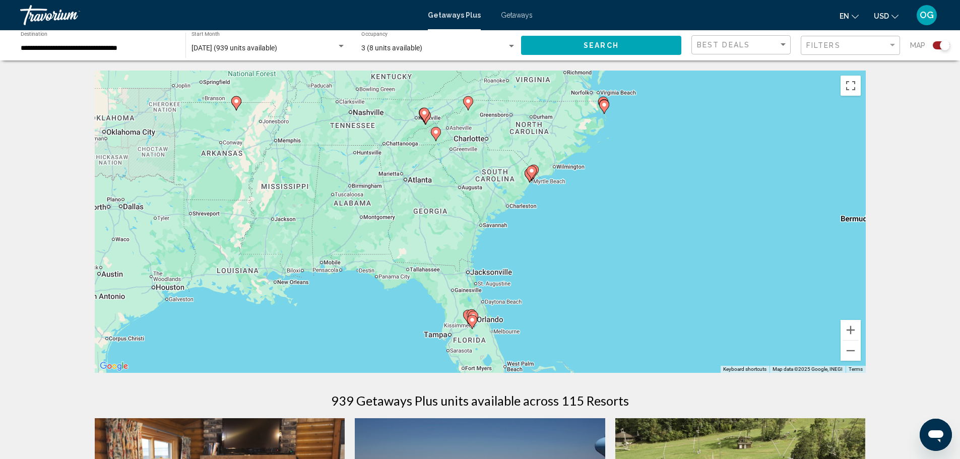
drag, startPoint x: 573, startPoint y: 229, endPoint x: 565, endPoint y: 324, distance: 95.1
click at [565, 324] on div "To activate drag with keyboard, press Alt + Enter. Once in keyboard drag state,…" at bounding box center [480, 222] width 771 height 302
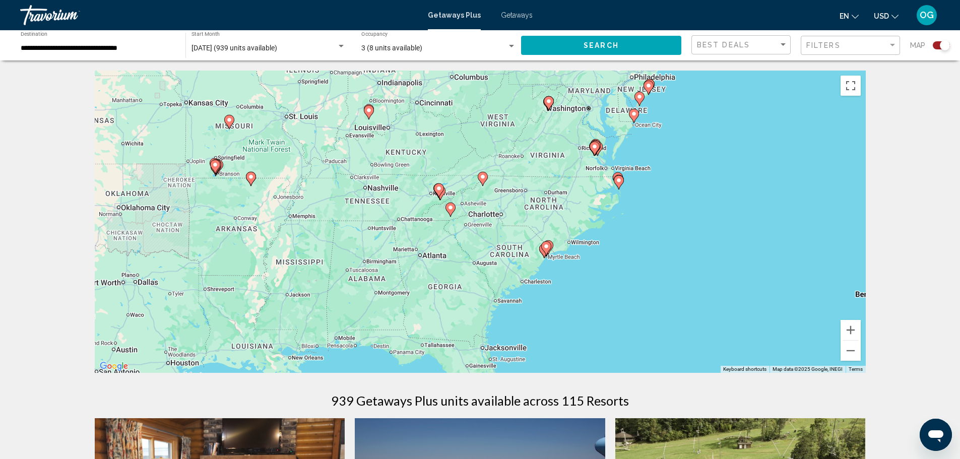
drag, startPoint x: 605, startPoint y: 206, endPoint x: 620, endPoint y: 276, distance: 72.3
click at [620, 276] on div "To activate drag with keyboard, press Alt + Enter. Once in keyboard drag state,…" at bounding box center [480, 222] width 771 height 302
click at [848, 328] on button "Zoom in" at bounding box center [851, 330] width 20 height 20
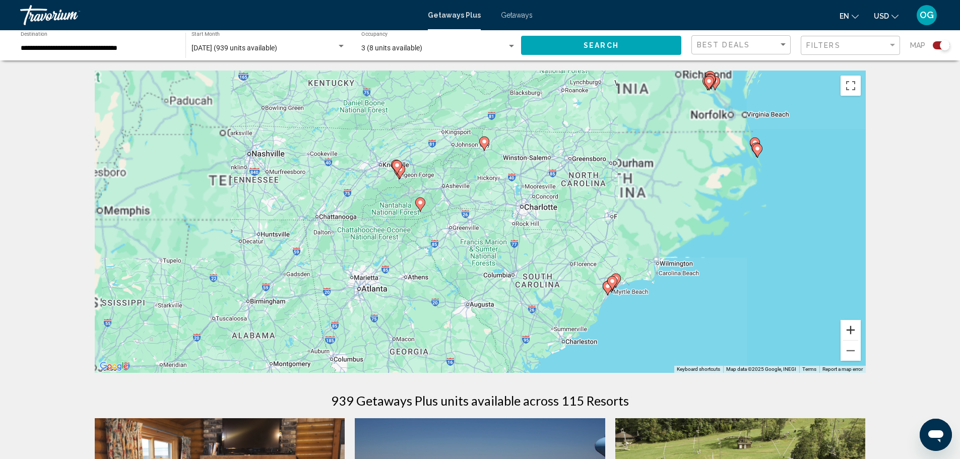
click at [847, 328] on button "Zoom in" at bounding box center [851, 330] width 20 height 20
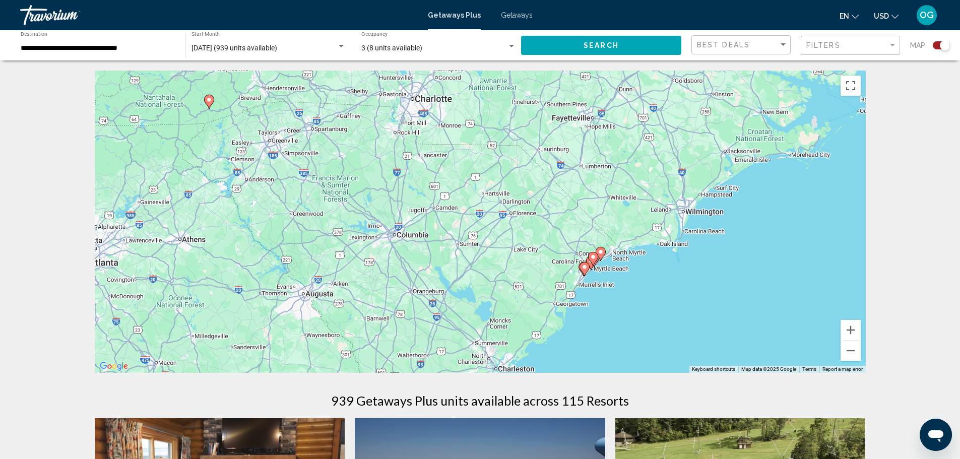
drag, startPoint x: 739, startPoint y: 270, endPoint x: 586, endPoint y: 177, distance: 179.4
click at [586, 177] on div "To activate drag with keyboard, press Alt + Enter. Once in keyboard drag state,…" at bounding box center [480, 222] width 771 height 302
click at [847, 320] on div "To activate drag with keyboard, press Alt + Enter. Once in keyboard drag state,…" at bounding box center [480, 222] width 771 height 302
click at [847, 327] on button "Zoom in" at bounding box center [851, 330] width 20 height 20
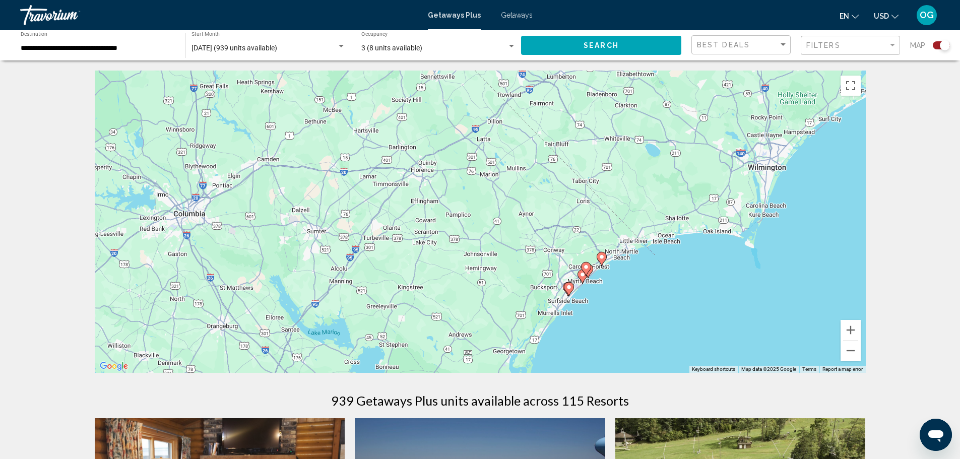
drag, startPoint x: 705, startPoint y: 288, endPoint x: 586, endPoint y: 253, distance: 124.1
click at [586, 253] on div "To activate drag with keyboard, press Alt + Enter. Once in keyboard drag state,…" at bounding box center [480, 222] width 771 height 302
click at [849, 329] on button "Zoom in" at bounding box center [851, 330] width 20 height 20
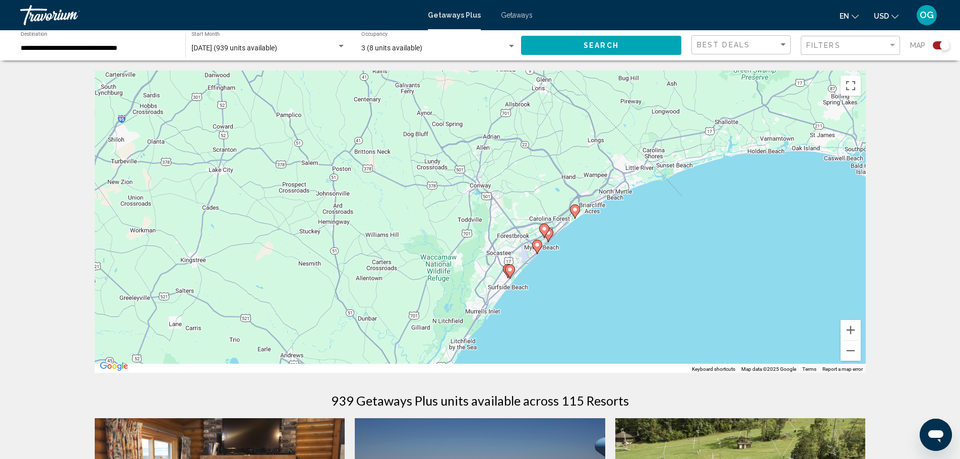
drag, startPoint x: 682, startPoint y: 266, endPoint x: 539, endPoint y: 188, distance: 162.6
click at [532, 165] on div "To activate drag with keyboard, press Alt + Enter. Once in keyboard drag state,…" at bounding box center [480, 222] width 771 height 302
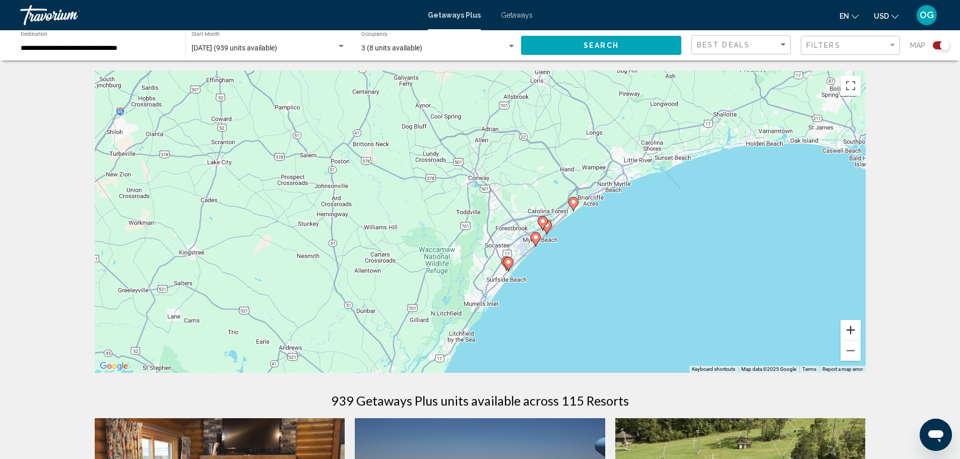
click at [855, 323] on button "Zoom in" at bounding box center [851, 330] width 20 height 20
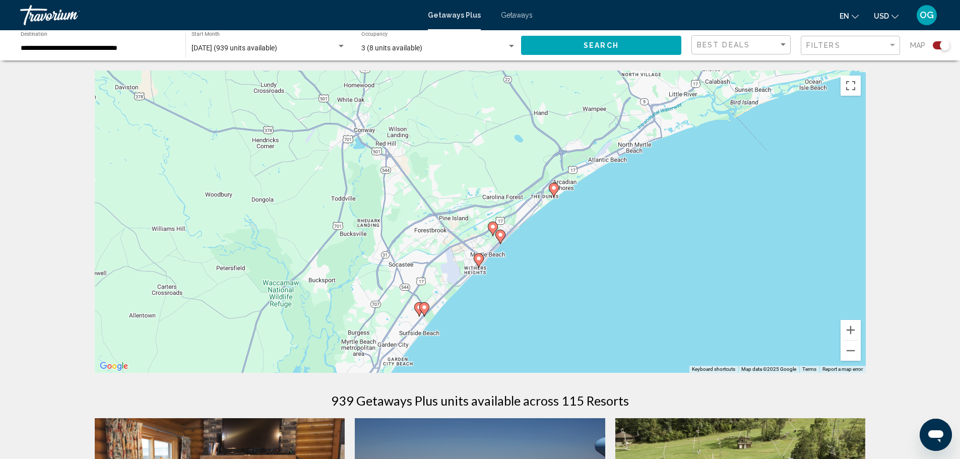
drag, startPoint x: 673, startPoint y: 234, endPoint x: 564, endPoint y: 236, distance: 109.4
click at [567, 230] on div "To activate drag with keyboard, press Alt + Enter. Once in keyboard drag state,…" at bounding box center [480, 222] width 771 height 302
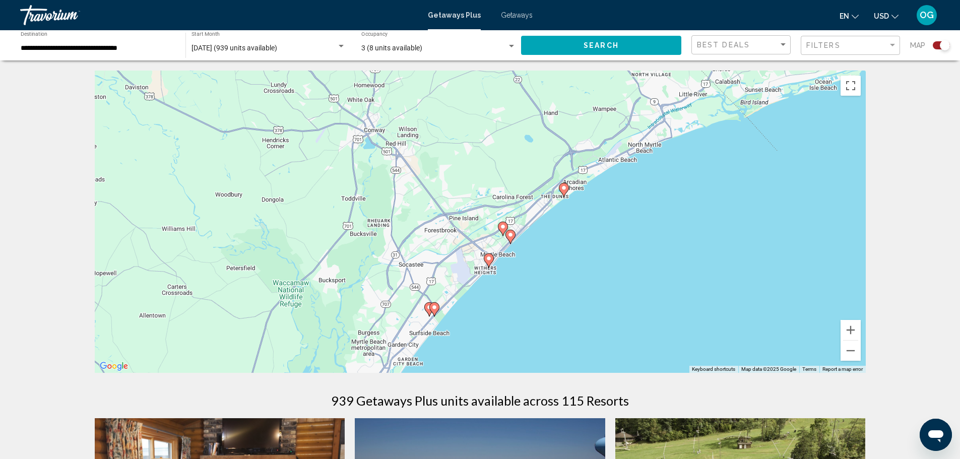
click at [511, 233] on image "Main content" at bounding box center [511, 235] width 6 height 6
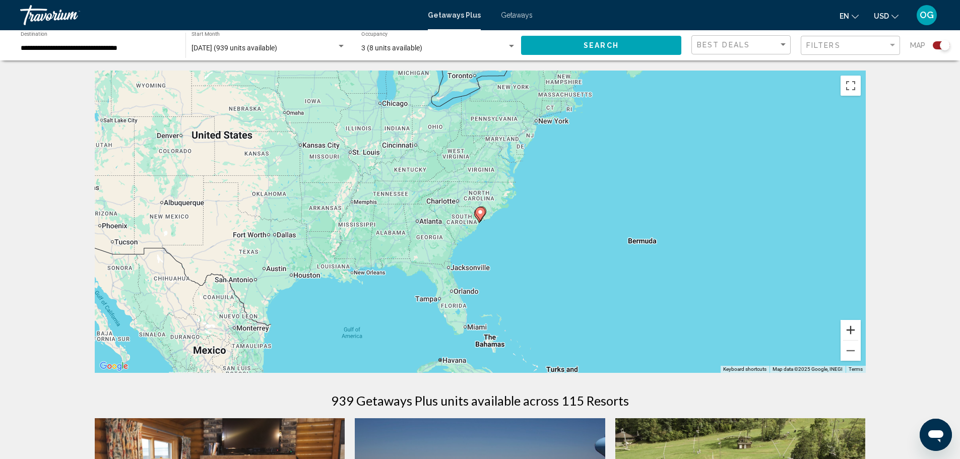
click at [853, 329] on button "Zoom in" at bounding box center [851, 330] width 20 height 20
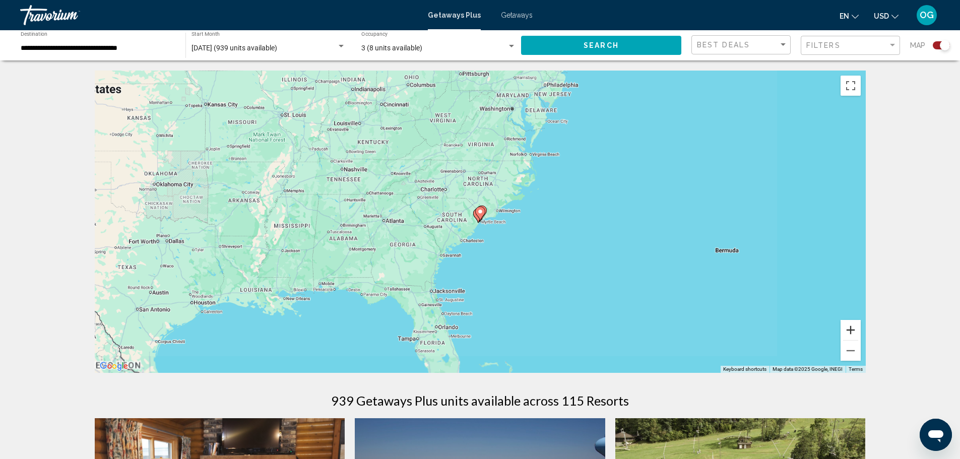
click at [853, 329] on button "Zoom in" at bounding box center [851, 330] width 20 height 20
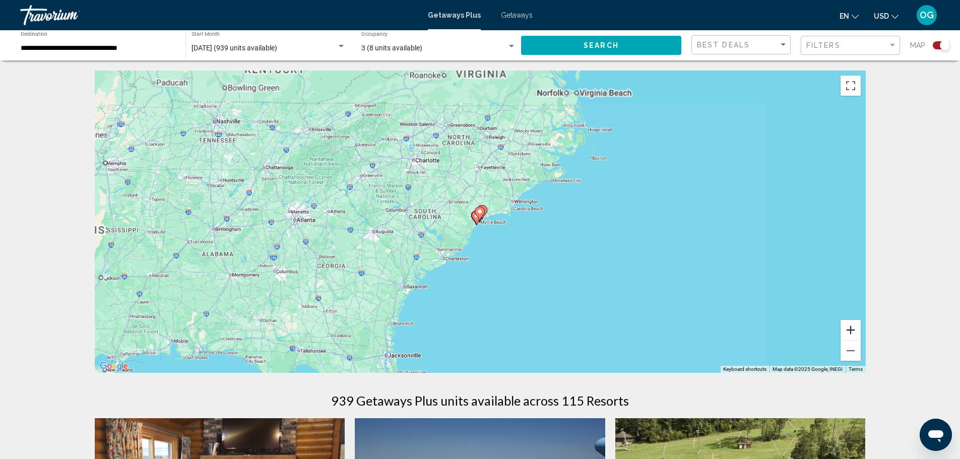
click at [853, 329] on button "Zoom in" at bounding box center [851, 330] width 20 height 20
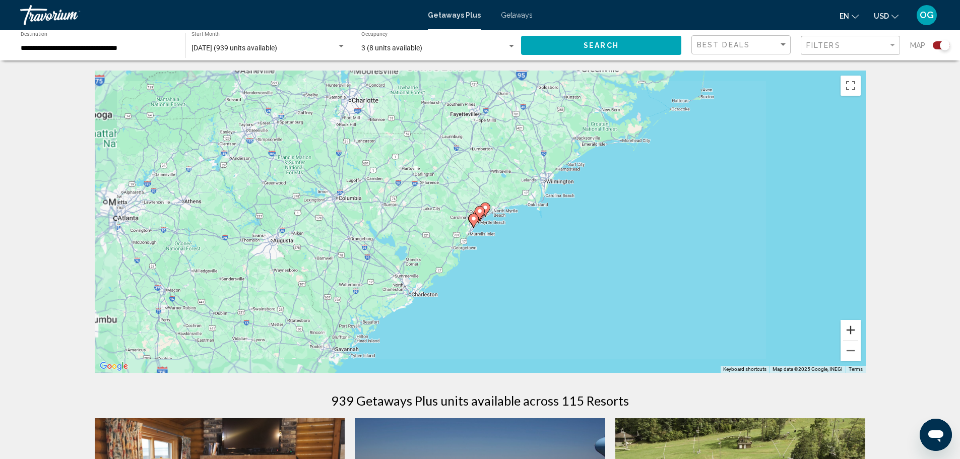
click at [853, 329] on button "Zoom in" at bounding box center [851, 330] width 20 height 20
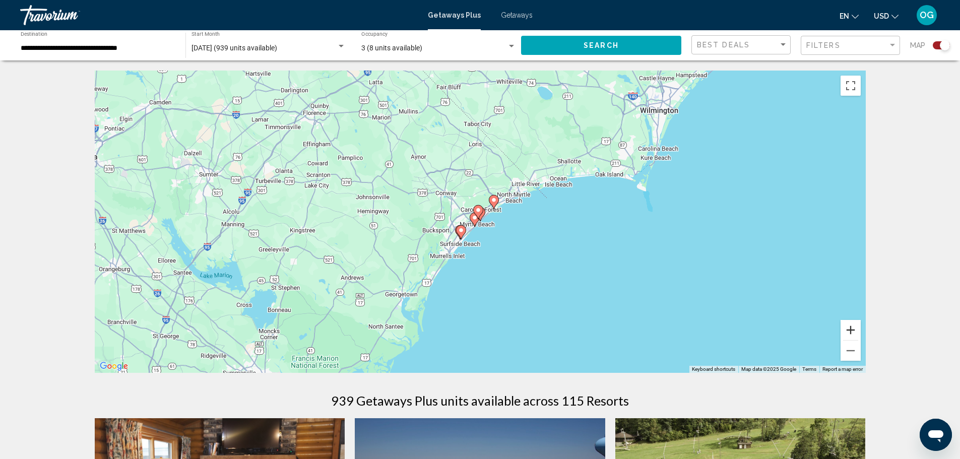
click at [853, 329] on button "Zoom in" at bounding box center [851, 330] width 20 height 20
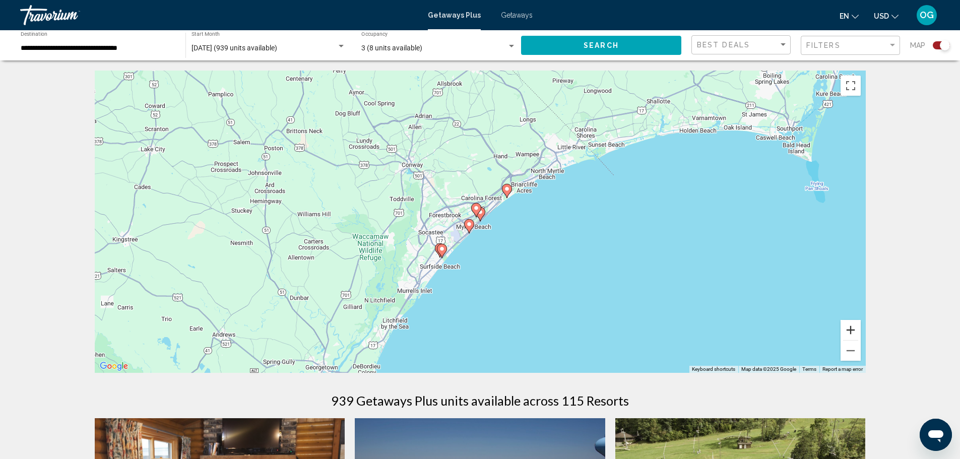
click at [853, 322] on button "Zoom in" at bounding box center [851, 330] width 20 height 20
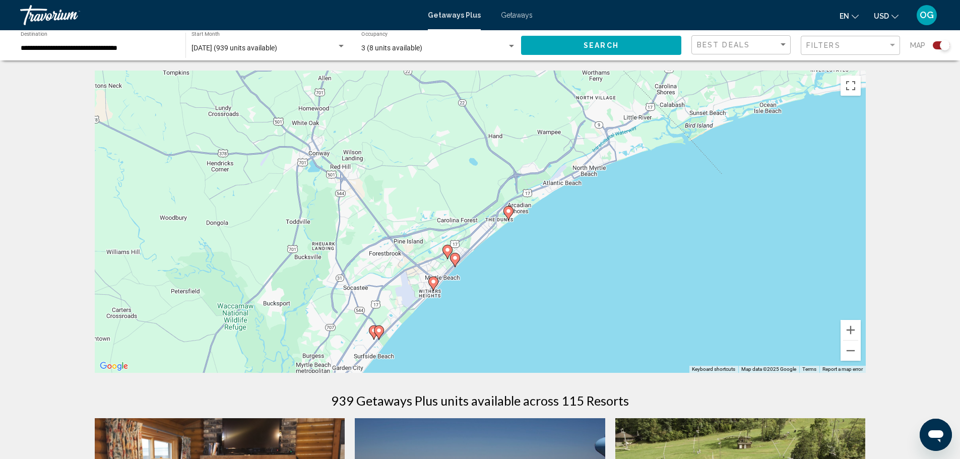
drag, startPoint x: 591, startPoint y: 273, endPoint x: 565, endPoint y: 322, distance: 55.0
click at [565, 322] on div "To activate drag with keyboard, press Alt + Enter. Once in keyboard drag state,…" at bounding box center [480, 222] width 771 height 302
click at [850, 329] on button "Zoom in" at bounding box center [851, 330] width 20 height 20
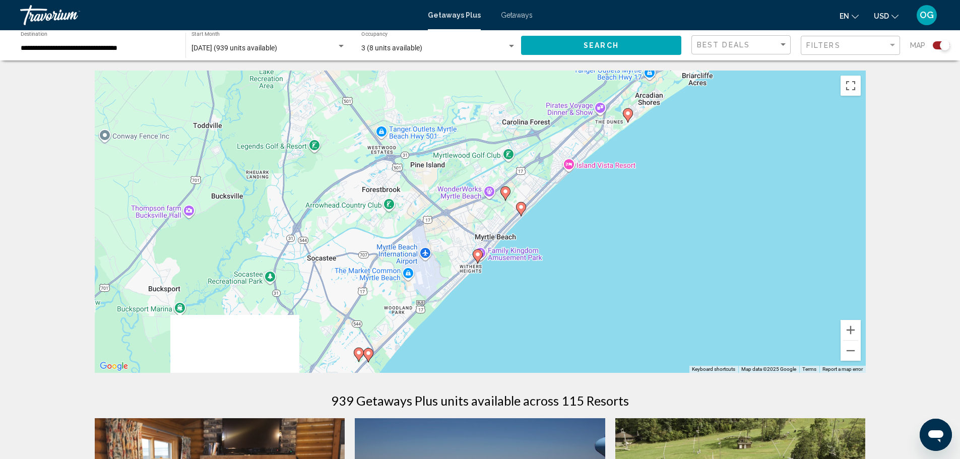
drag, startPoint x: 537, startPoint y: 318, endPoint x: 625, endPoint y: 217, distance: 134.0
click at [626, 218] on div "To activate drag with keyboard, press Alt + Enter. Once in keyboard drag state,…" at bounding box center [480, 222] width 771 height 302
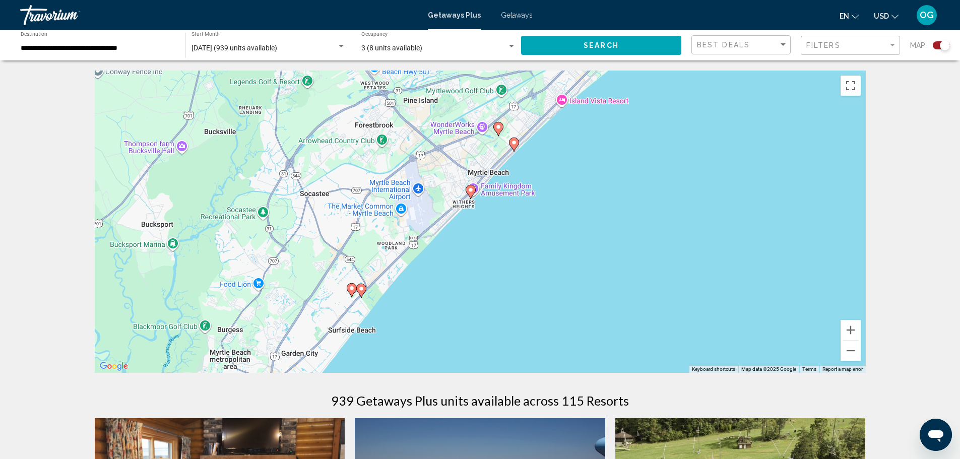
drag, startPoint x: 445, startPoint y: 295, endPoint x: 446, endPoint y: 235, distance: 60.0
click at [446, 235] on div "To activate drag with keyboard, press Alt + Enter. Once in keyboard drag state,…" at bounding box center [480, 222] width 771 height 302
click at [516, 146] on icon "Main content" at bounding box center [513, 144] width 9 height 13
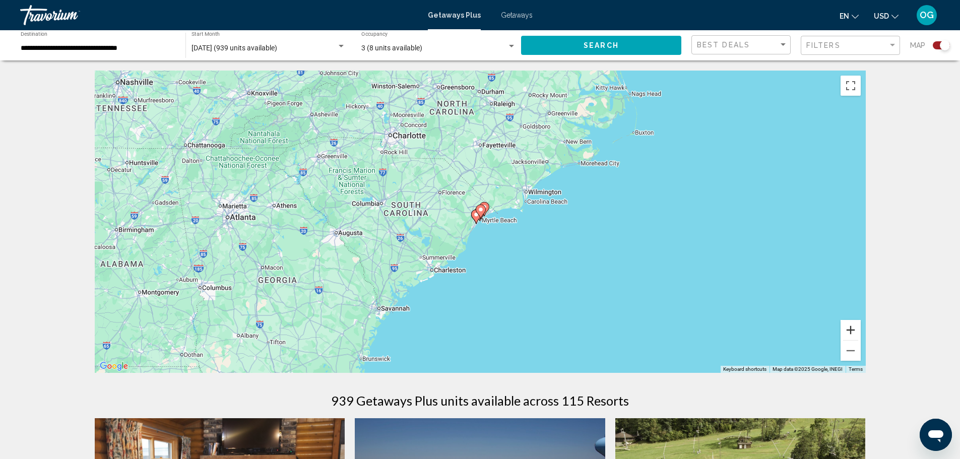
click at [849, 333] on button "Zoom in" at bounding box center [851, 330] width 20 height 20
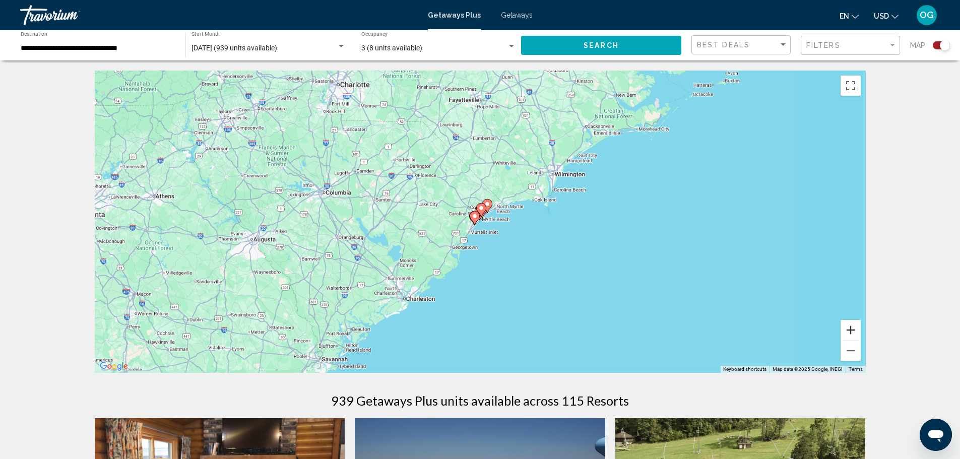
click at [849, 333] on button "Zoom in" at bounding box center [851, 330] width 20 height 20
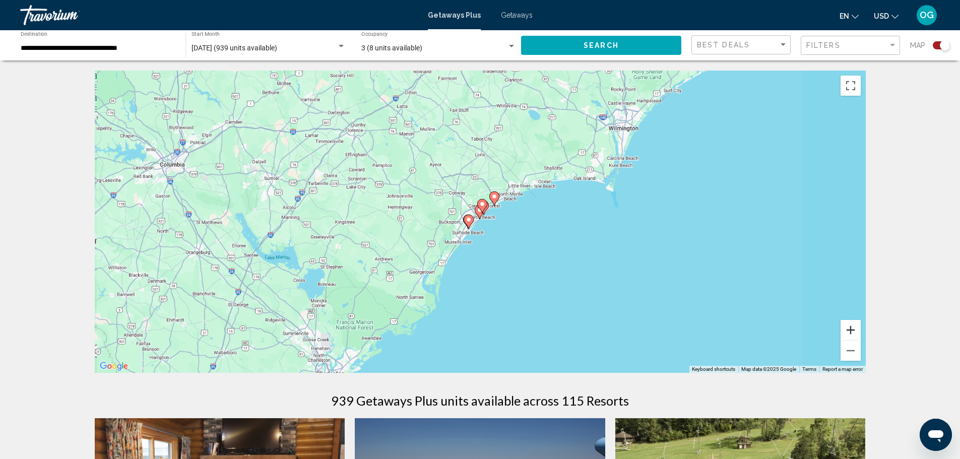
click at [849, 333] on button "Zoom in" at bounding box center [851, 330] width 20 height 20
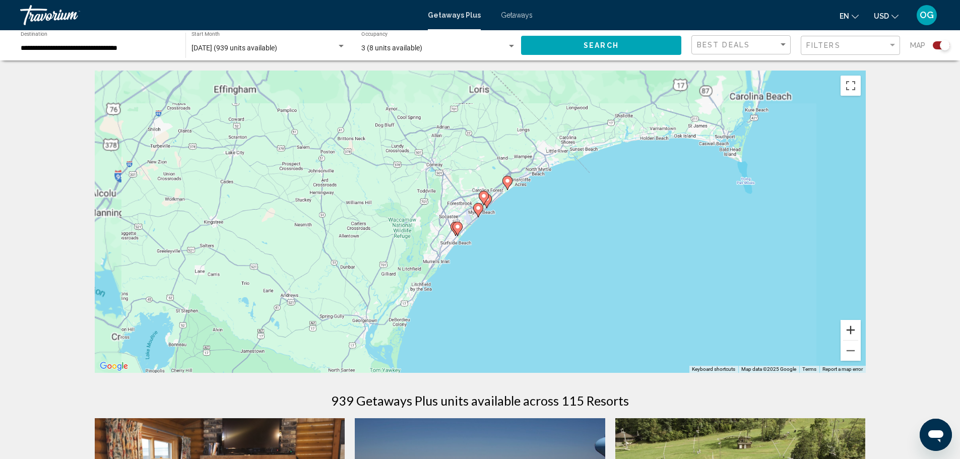
click at [848, 333] on button "Zoom in" at bounding box center [851, 330] width 20 height 20
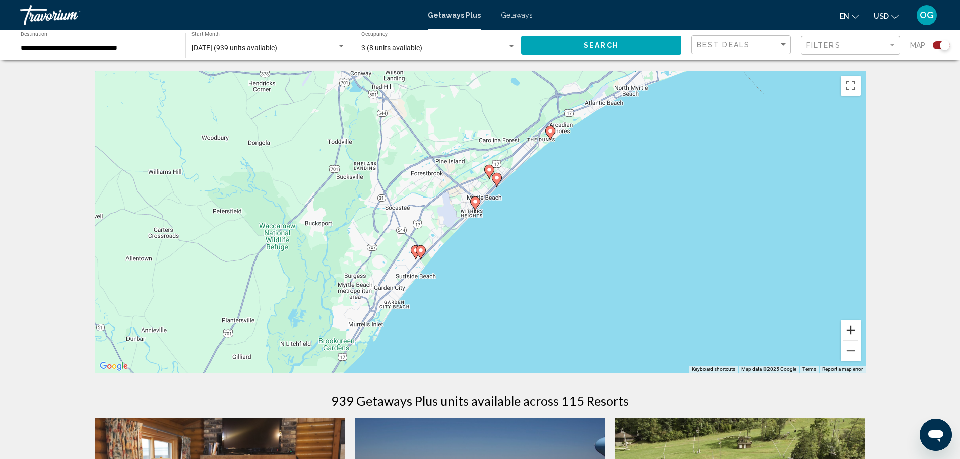
click at [847, 333] on button "Zoom in" at bounding box center [851, 330] width 20 height 20
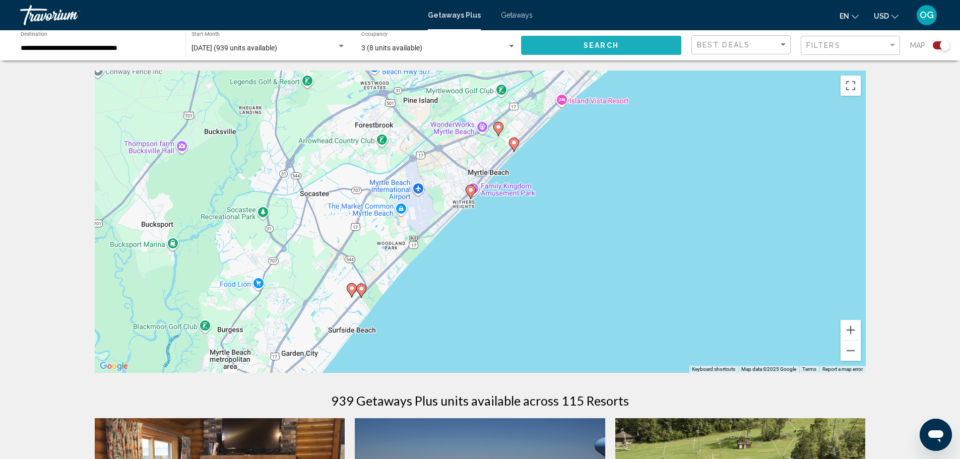
click at [595, 42] on span "Search" at bounding box center [601, 46] width 35 height 8
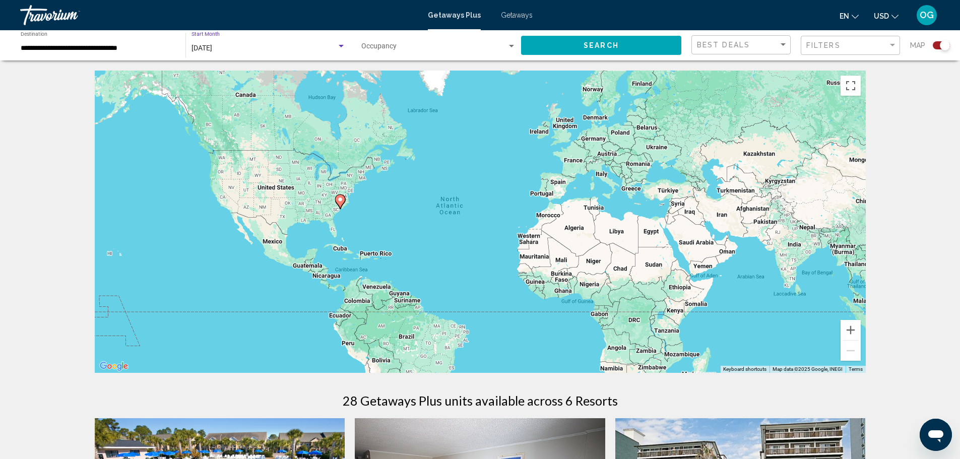
click at [261, 47] on div "[DATE]" at bounding box center [264, 48] width 145 height 8
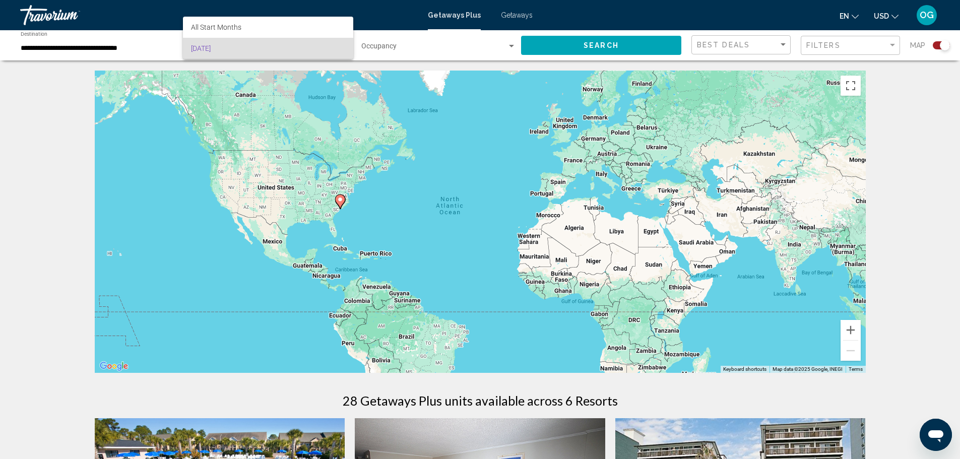
click at [7, 147] on div at bounding box center [480, 229] width 960 height 459
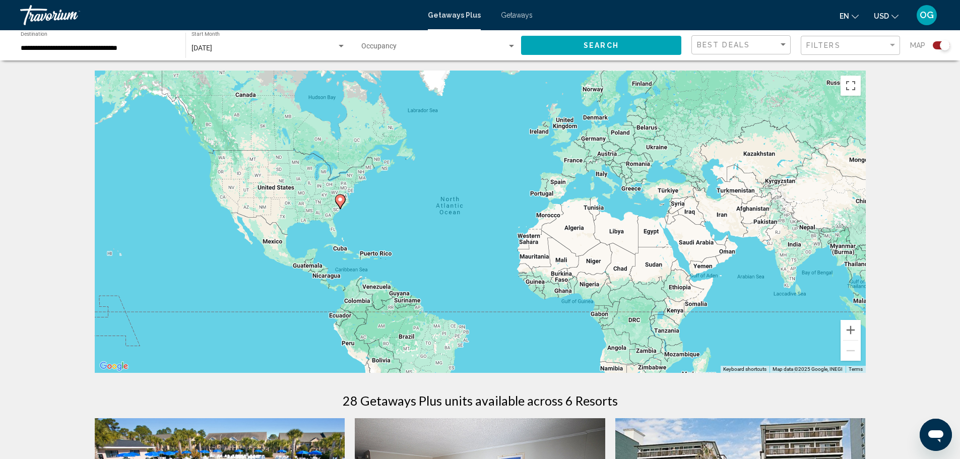
click at [226, 54] on div "[DATE] Start Month All Start Months" at bounding box center [269, 46] width 154 height 28
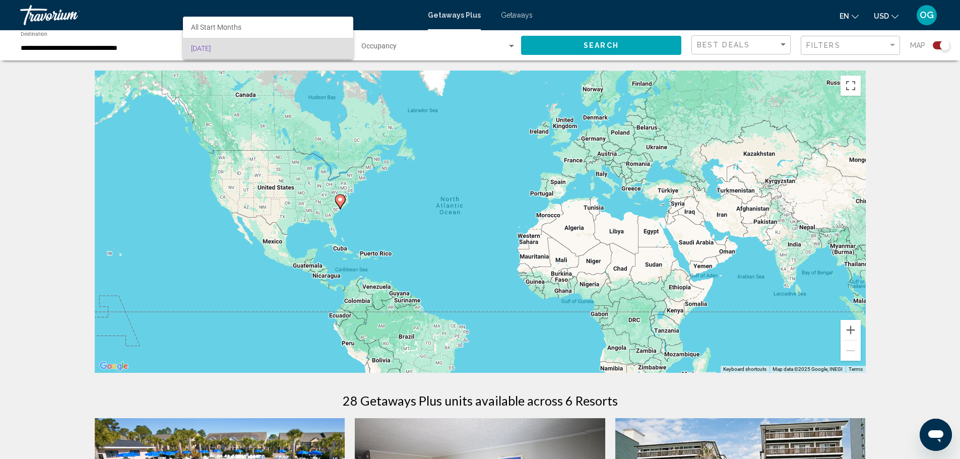
click at [62, 130] on div at bounding box center [480, 229] width 960 height 459
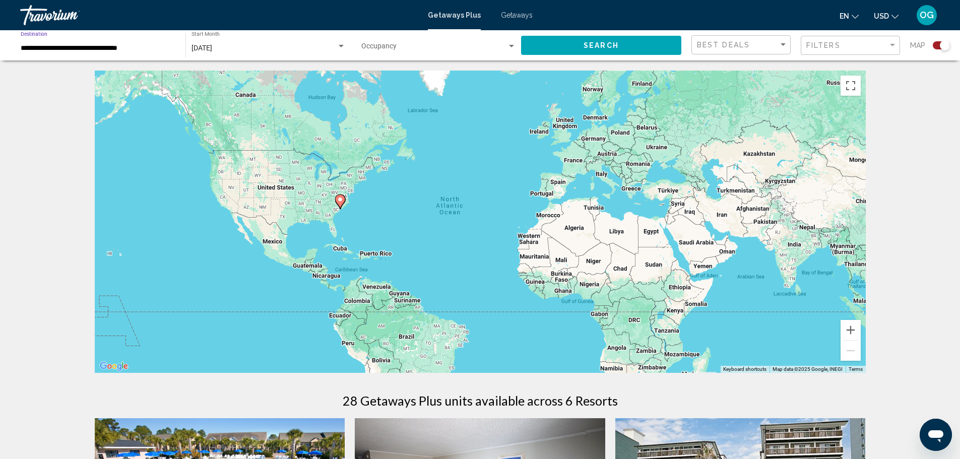
click at [82, 50] on input "**********" at bounding box center [98, 48] width 155 height 8
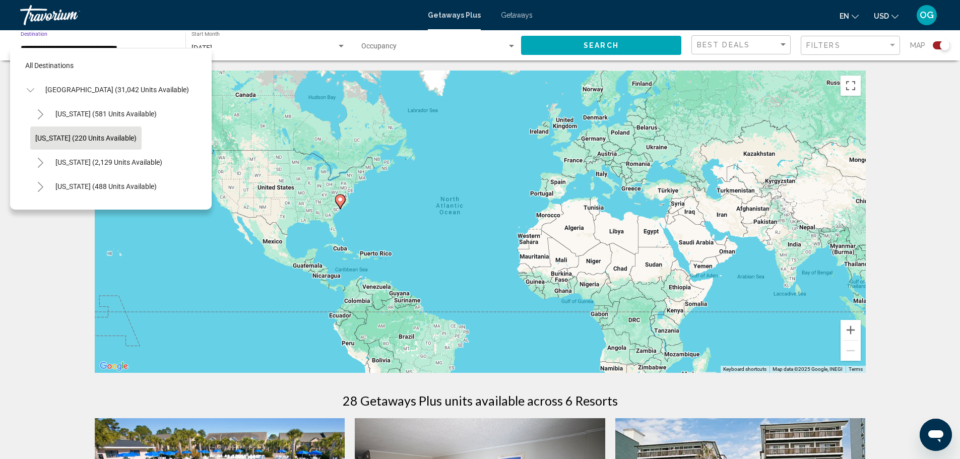
scroll to position [50, 0]
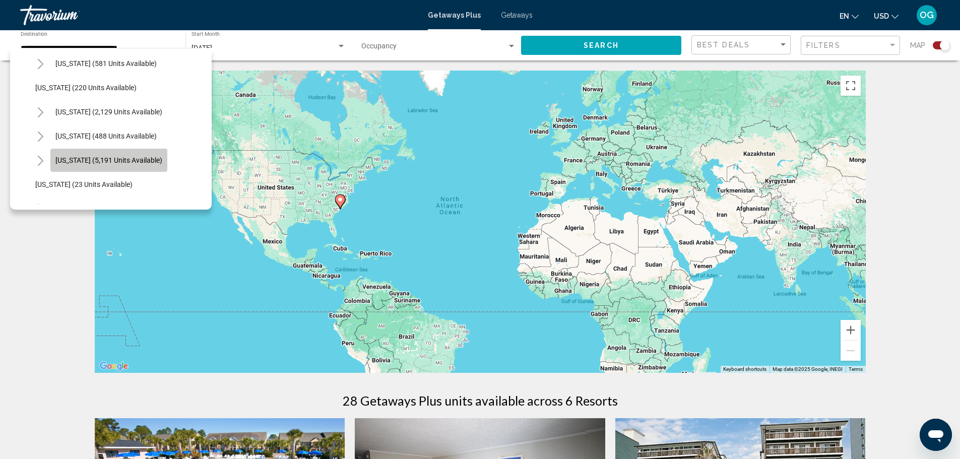
click at [112, 155] on button "[US_STATE] (5,191 units available)" at bounding box center [108, 160] width 117 height 23
type input "**********"
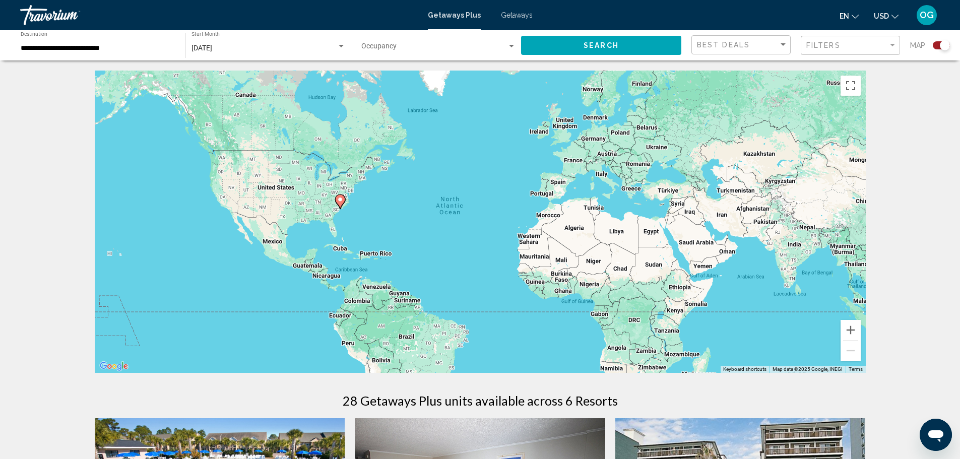
click at [264, 36] on div "[DATE] Start Month All Start Months" at bounding box center [269, 46] width 154 height 28
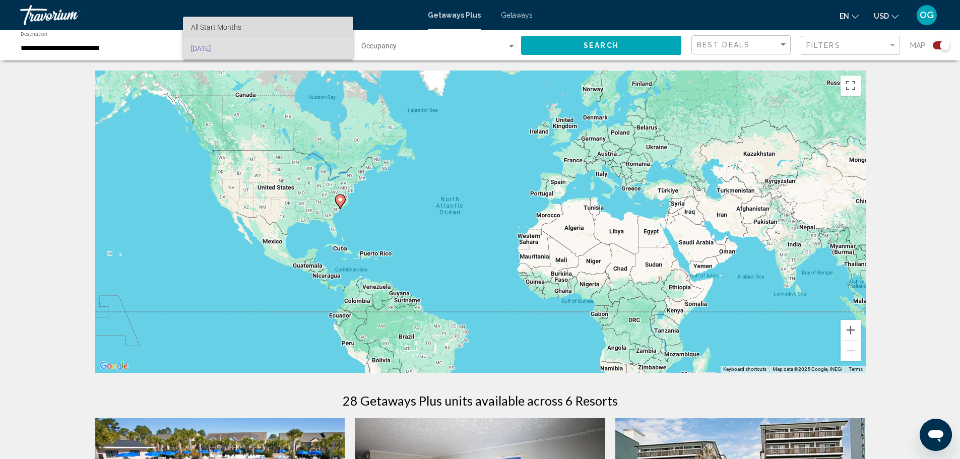
click at [228, 18] on span "All Start Months" at bounding box center [268, 27] width 154 height 21
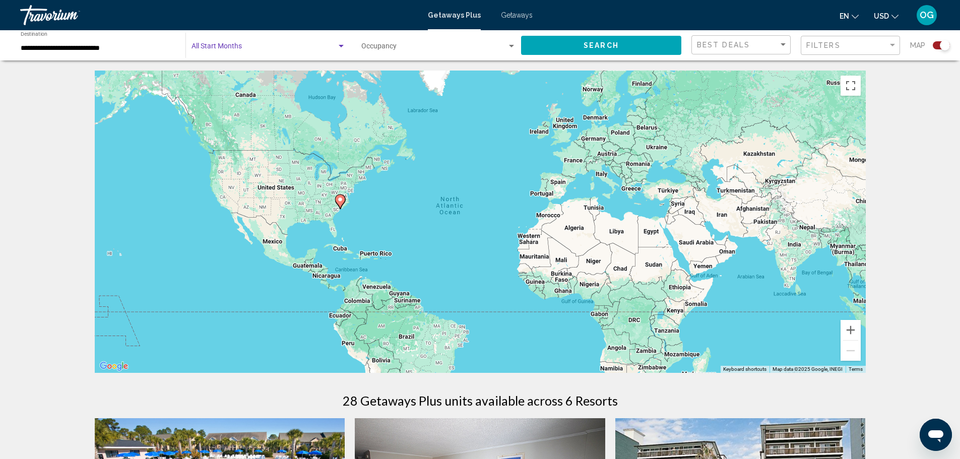
click at [227, 45] on span "Search widget" at bounding box center [264, 48] width 145 height 8
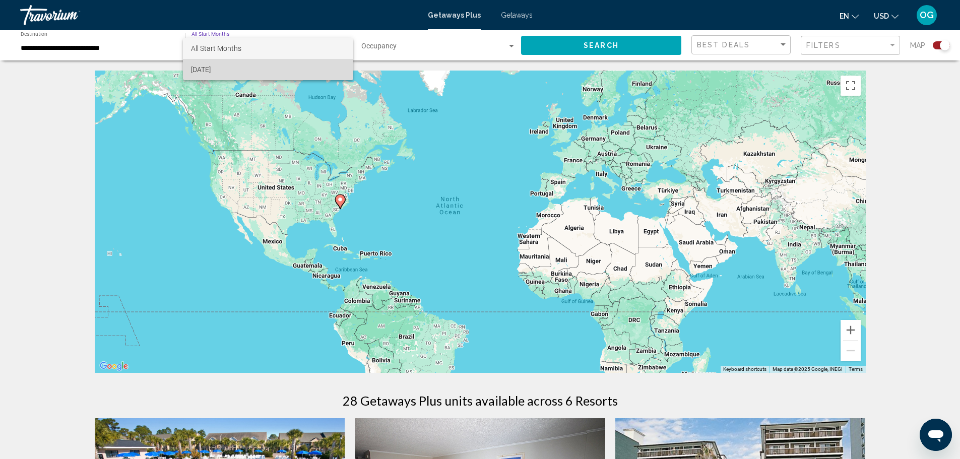
click at [211, 69] on span "[DATE]" at bounding box center [268, 69] width 154 height 21
click at [292, 43] on div "[DATE] Start Month All Start Months" at bounding box center [269, 46] width 154 height 28
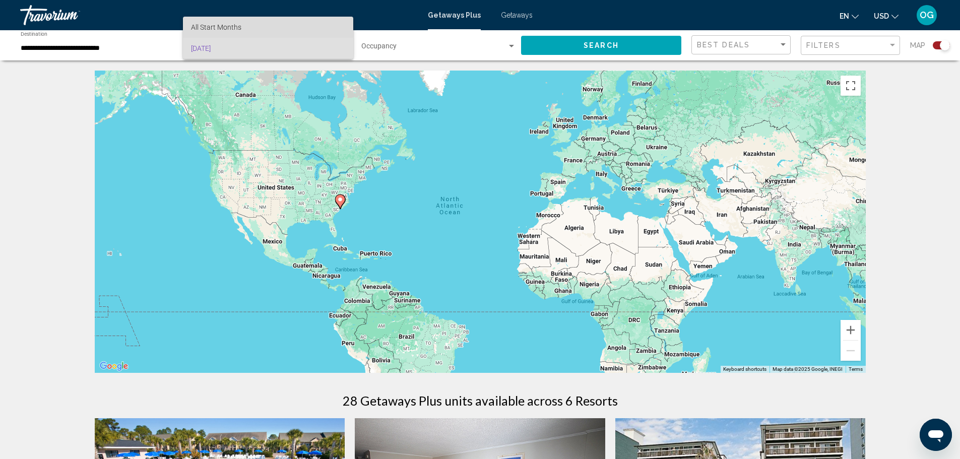
click at [248, 29] on span "All Start Months" at bounding box center [268, 27] width 154 height 21
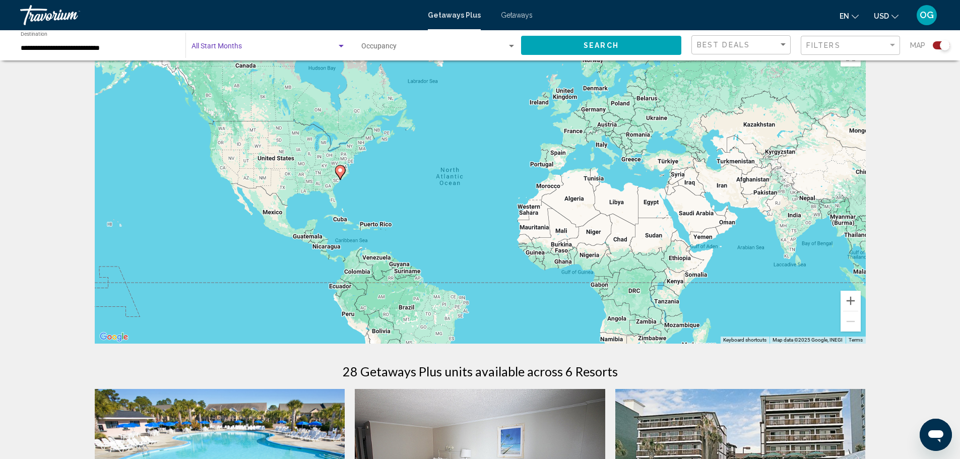
scroll to position [0, 0]
